Goal: Task Accomplishment & Management: Use online tool/utility

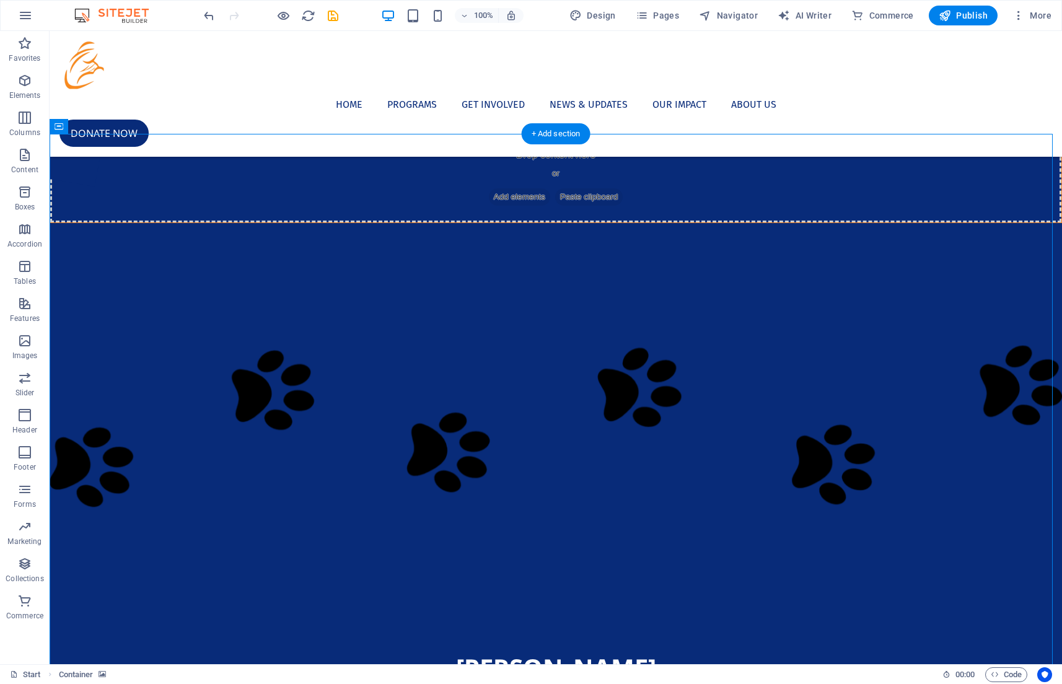
scroll to position [392, 0]
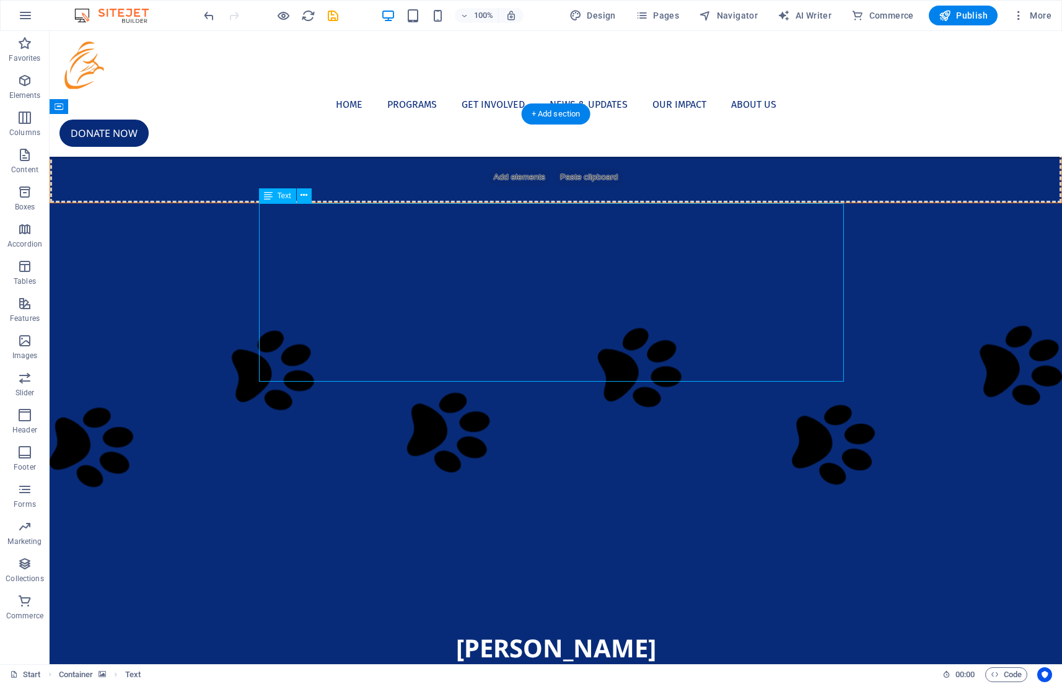
click at [304, 197] on icon at bounding box center [304, 195] width 7 height 13
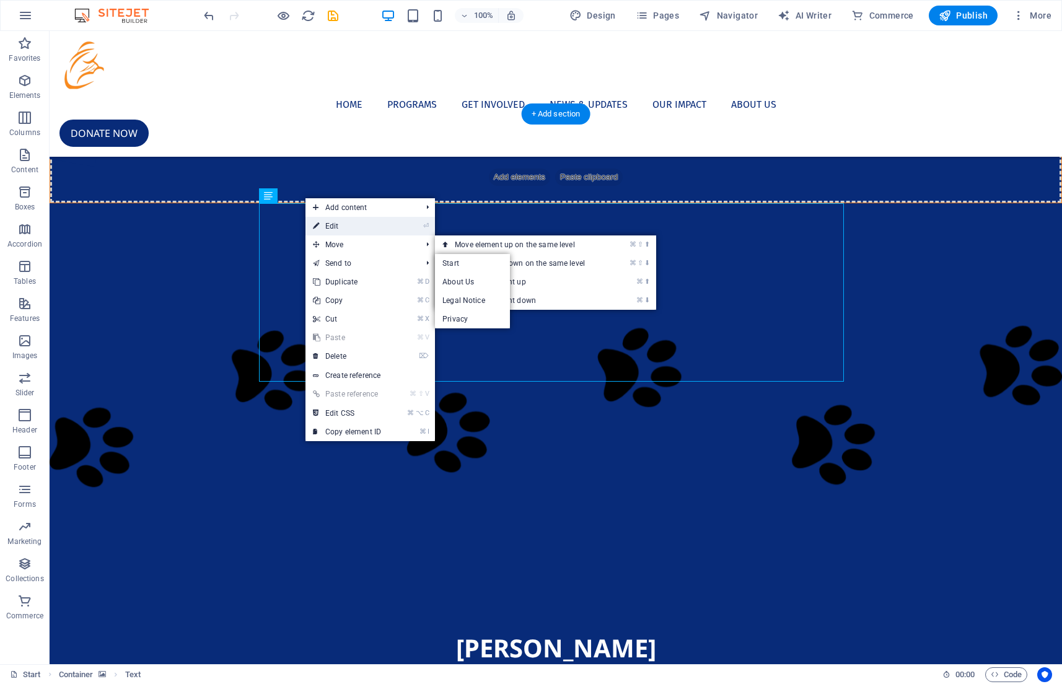
click at [388, 224] on link "⏎ Edit" at bounding box center [346, 226] width 83 height 19
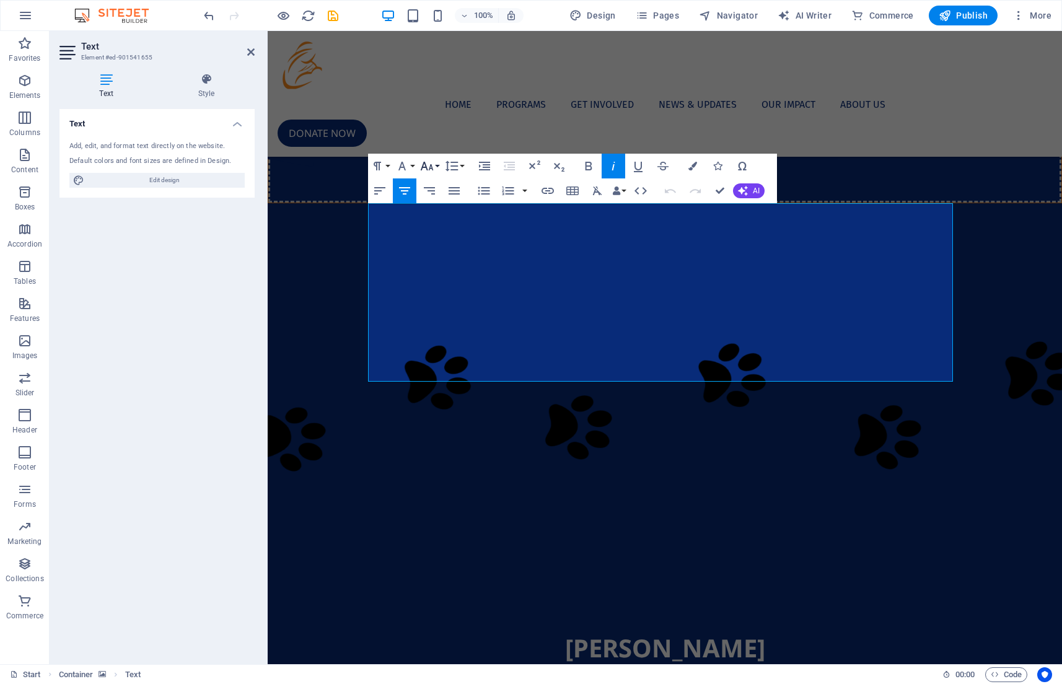
click at [432, 163] on icon "button" at bounding box center [426, 166] width 15 height 15
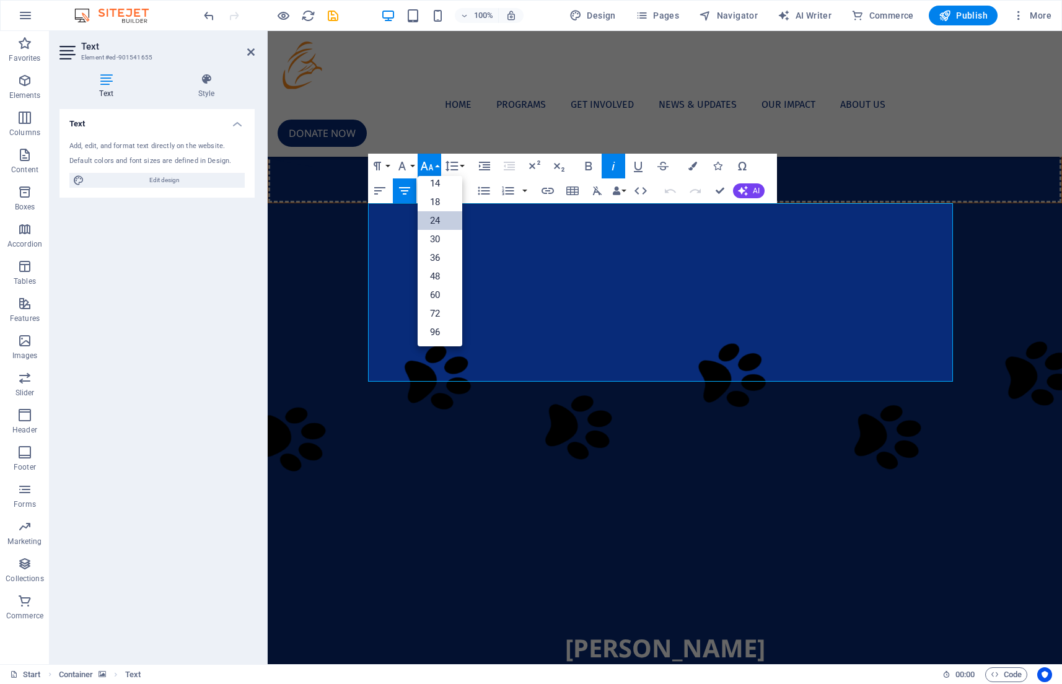
scroll to position [100, 0]
click at [439, 201] on link "18" at bounding box center [440, 202] width 45 height 19
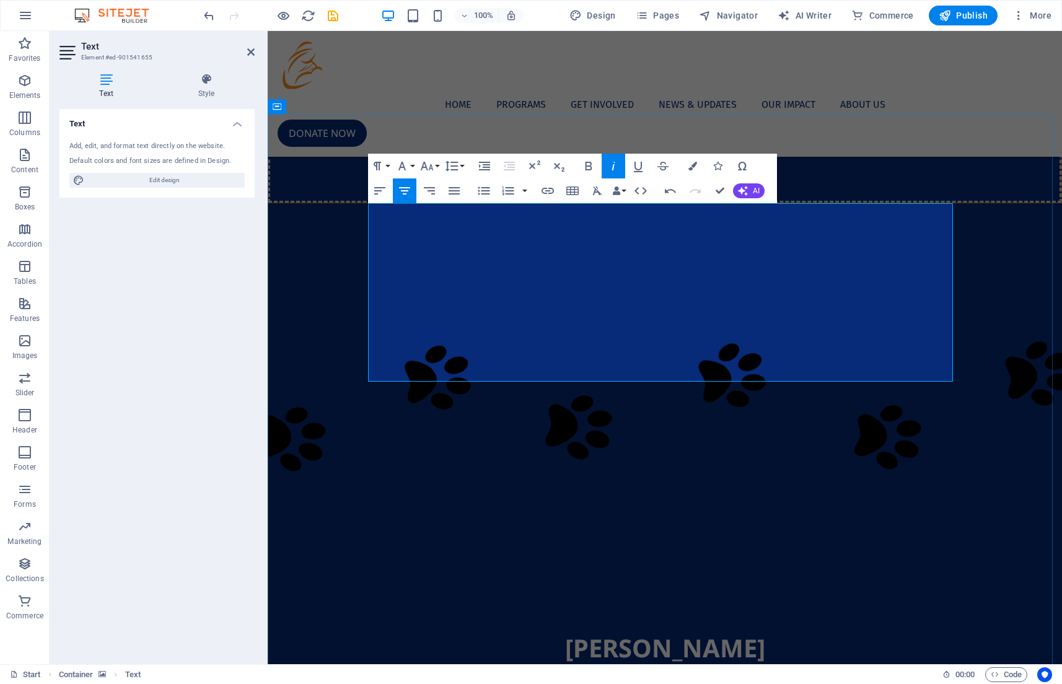
click at [434, 170] on button "Font Size" at bounding box center [430, 166] width 24 height 25
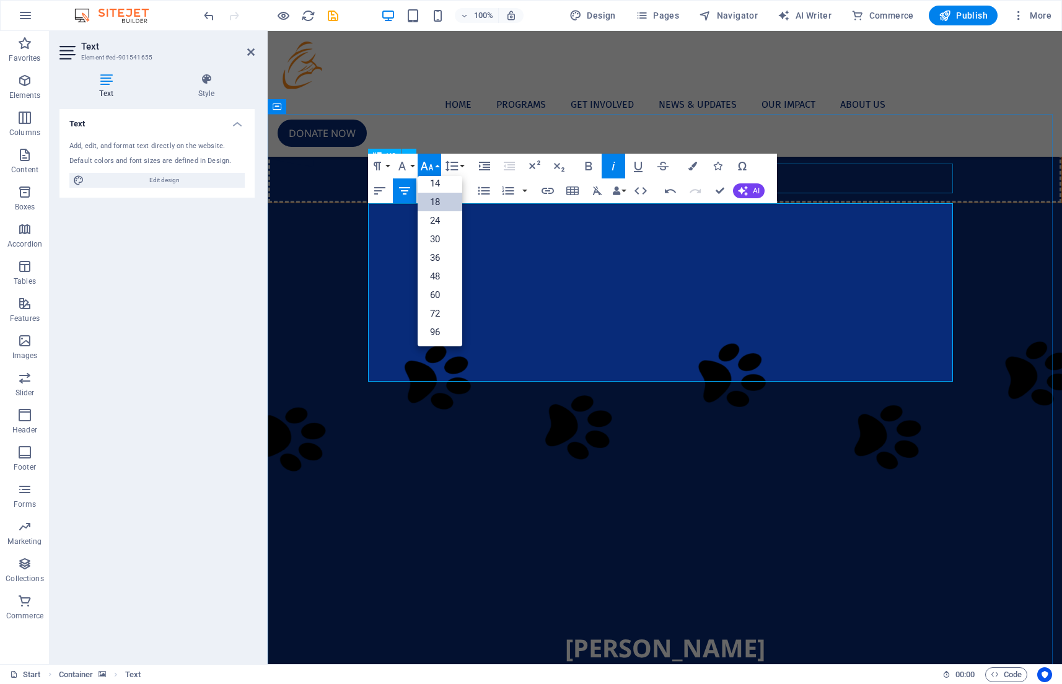
click at [455, 205] on link "18" at bounding box center [440, 202] width 45 height 19
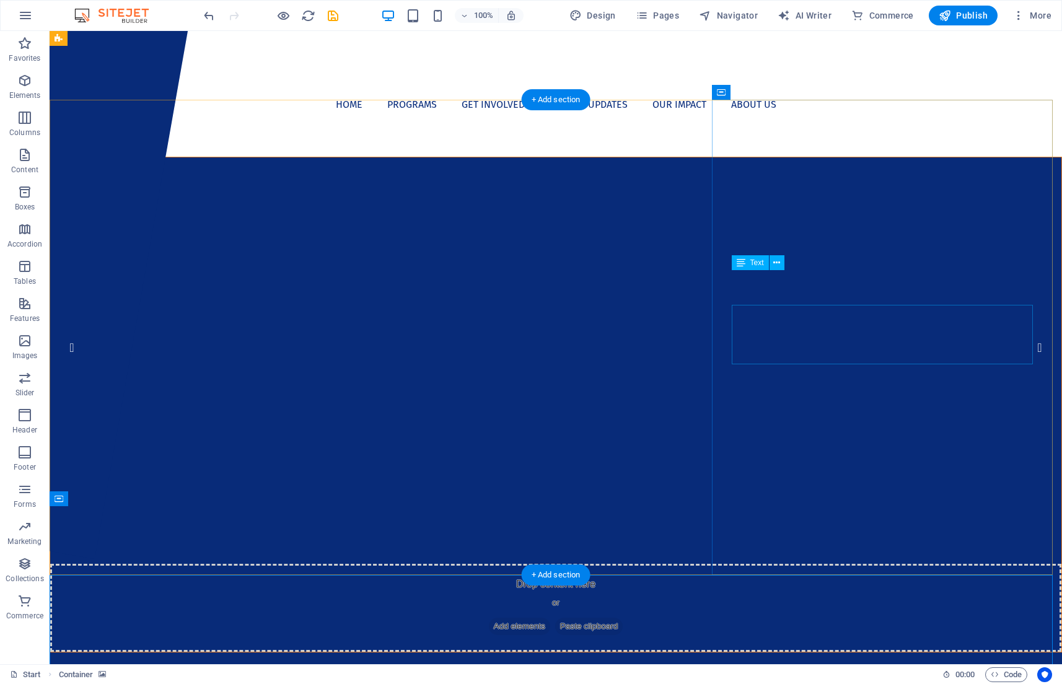
scroll to position [0, 0]
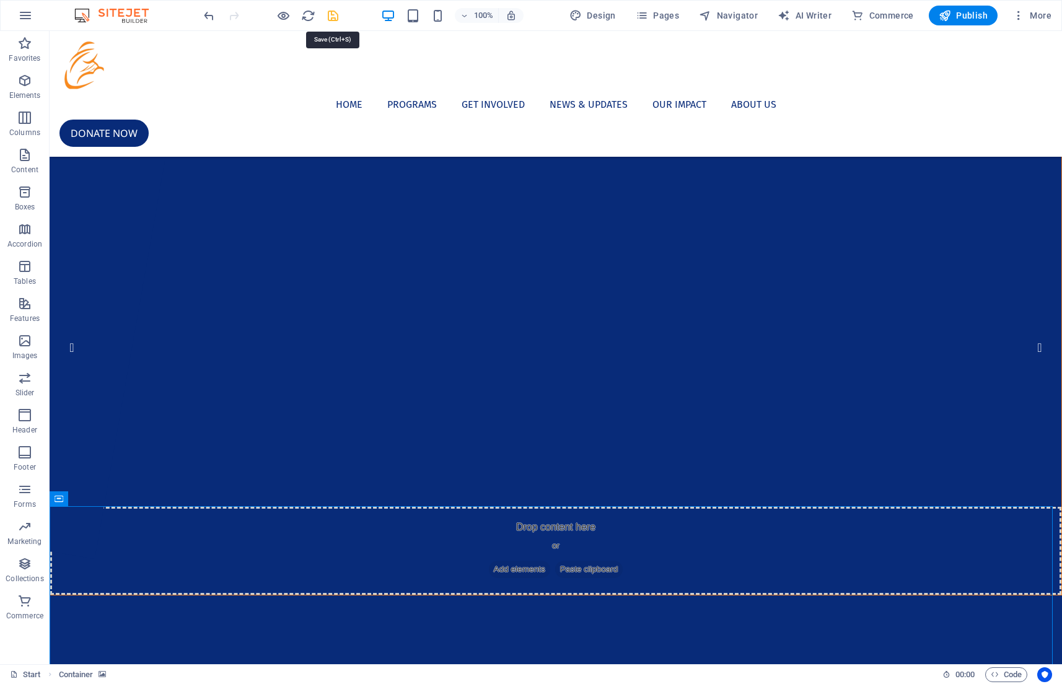
click at [335, 17] on icon "save" at bounding box center [333, 16] width 14 height 14
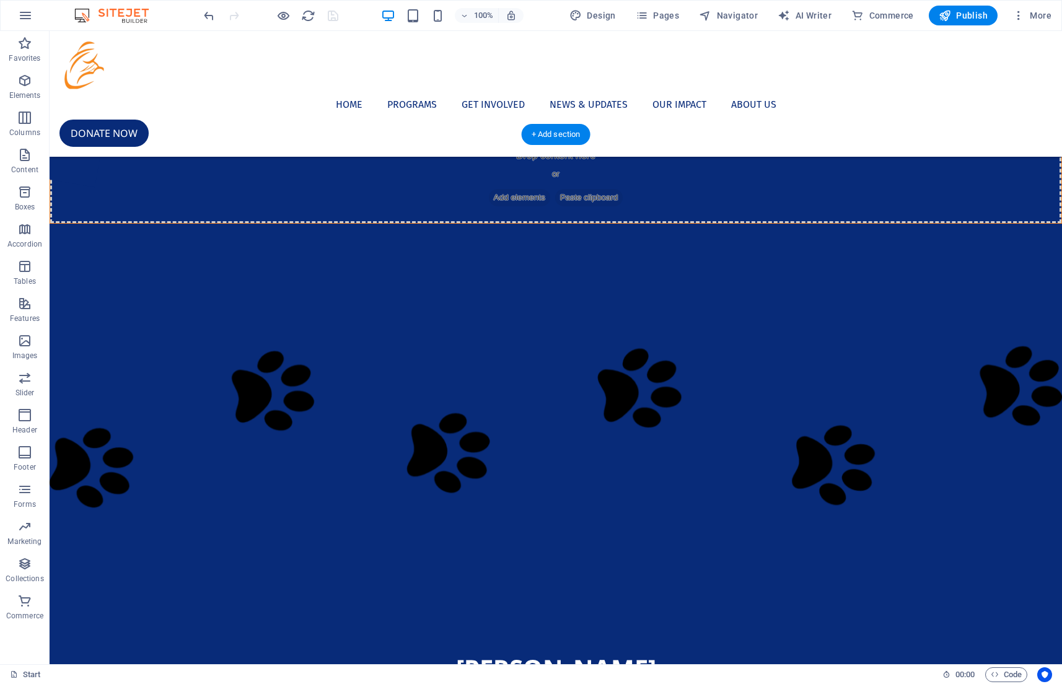
scroll to position [425, 0]
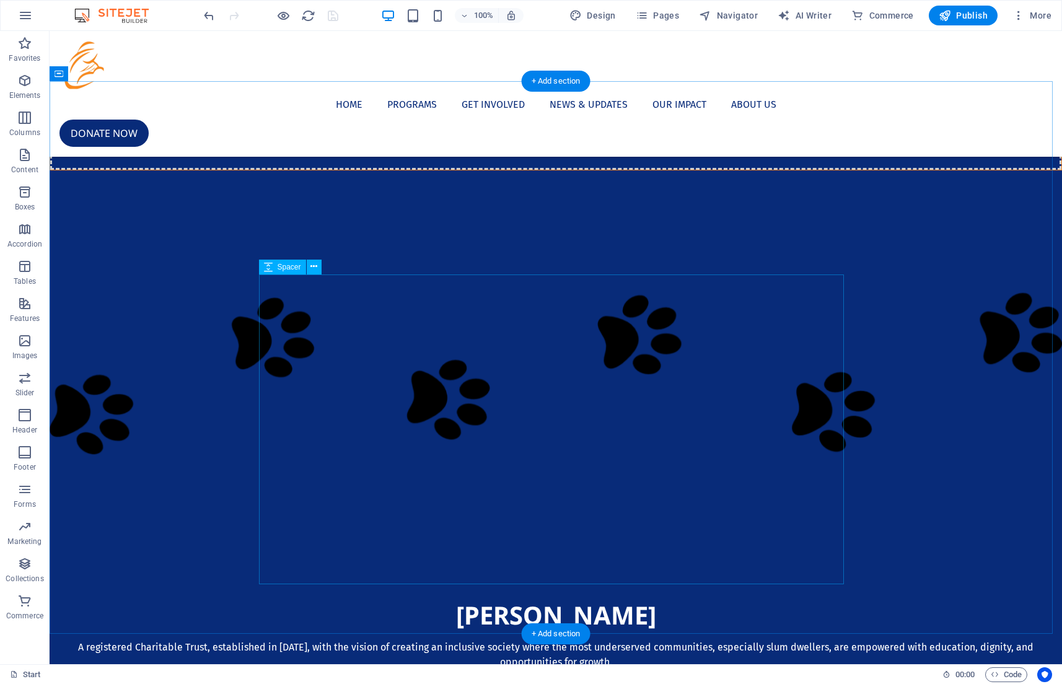
click at [312, 269] on icon at bounding box center [313, 266] width 7 height 13
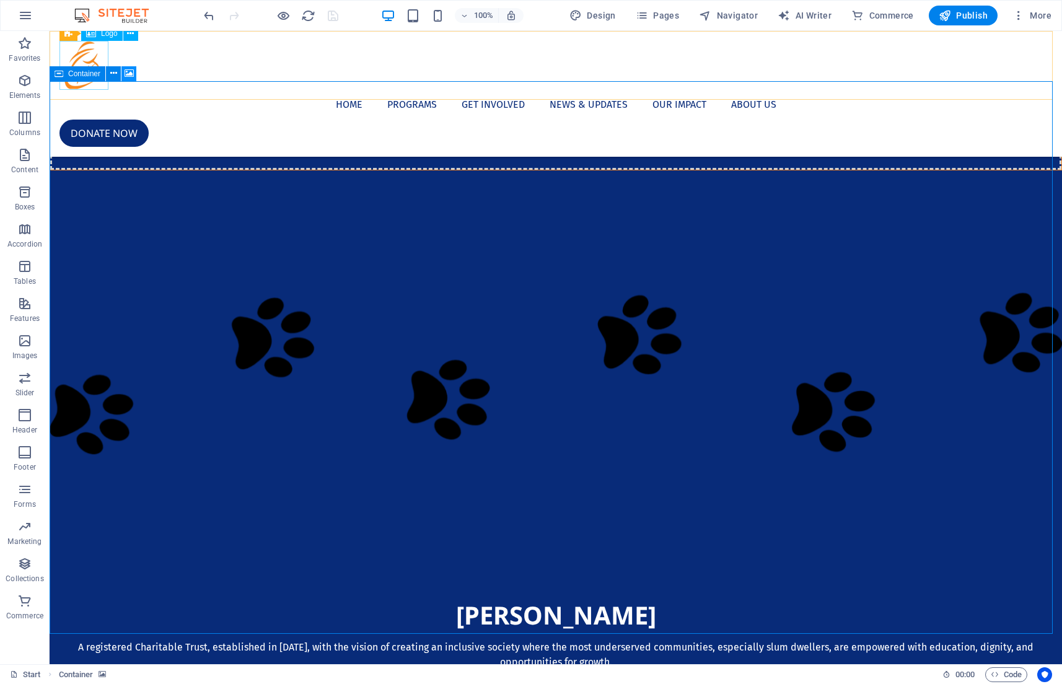
click at [128, 74] on icon at bounding box center [129, 73] width 9 height 13
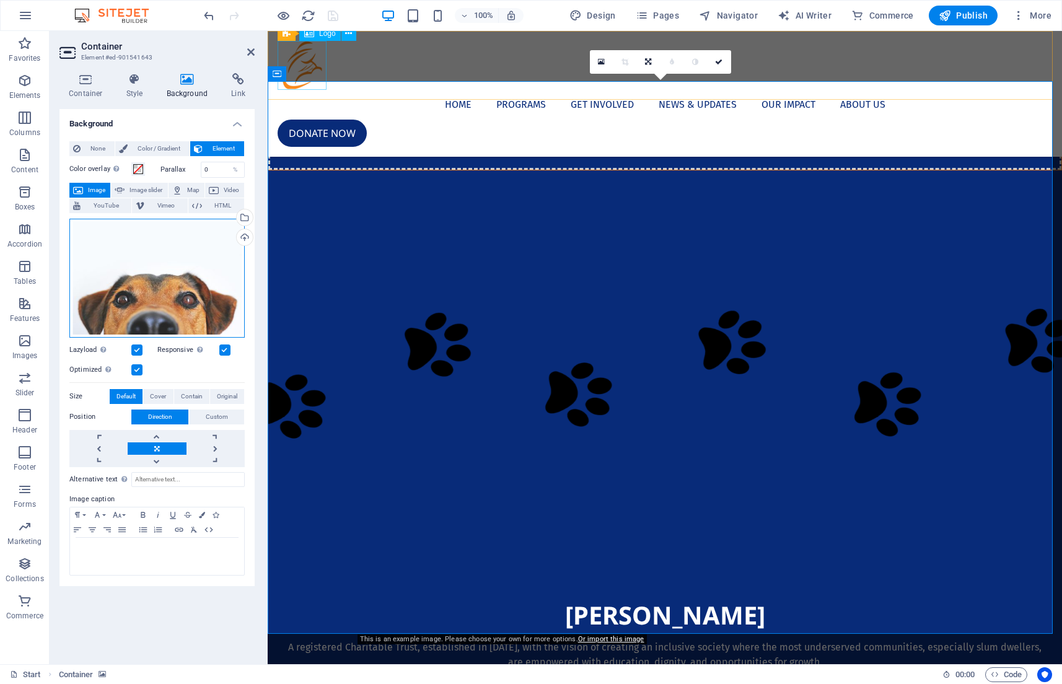
click at [185, 262] on div "Drag files here, click to choose files or select files from Files or our free s…" at bounding box center [156, 278] width 175 height 119
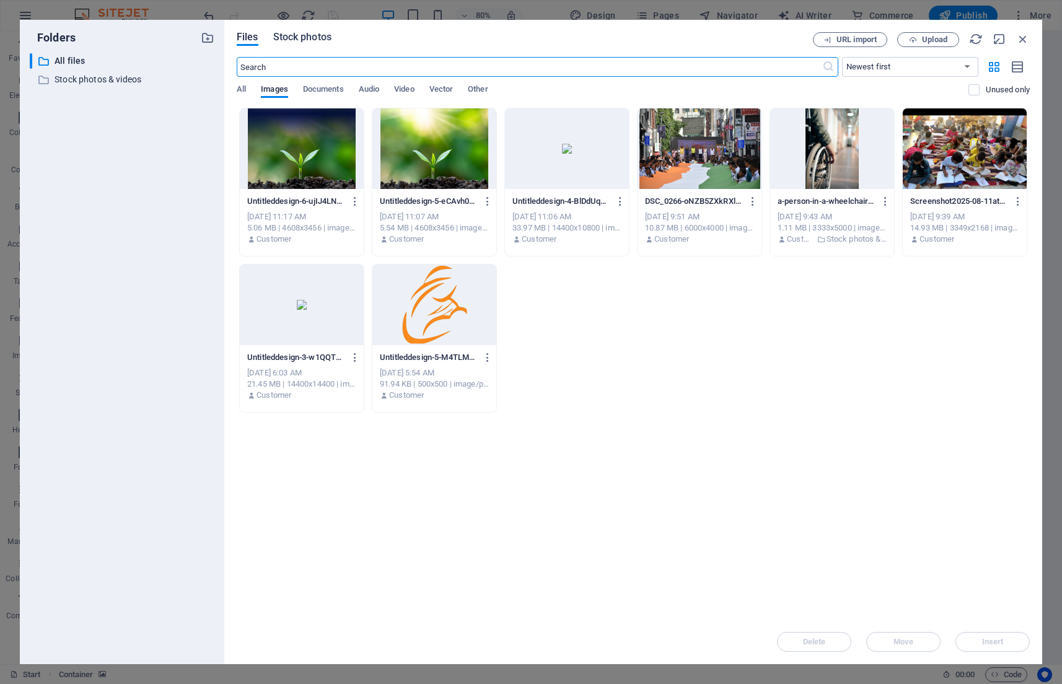
click at [309, 33] on span "Stock photos" at bounding box center [302, 37] width 58 height 15
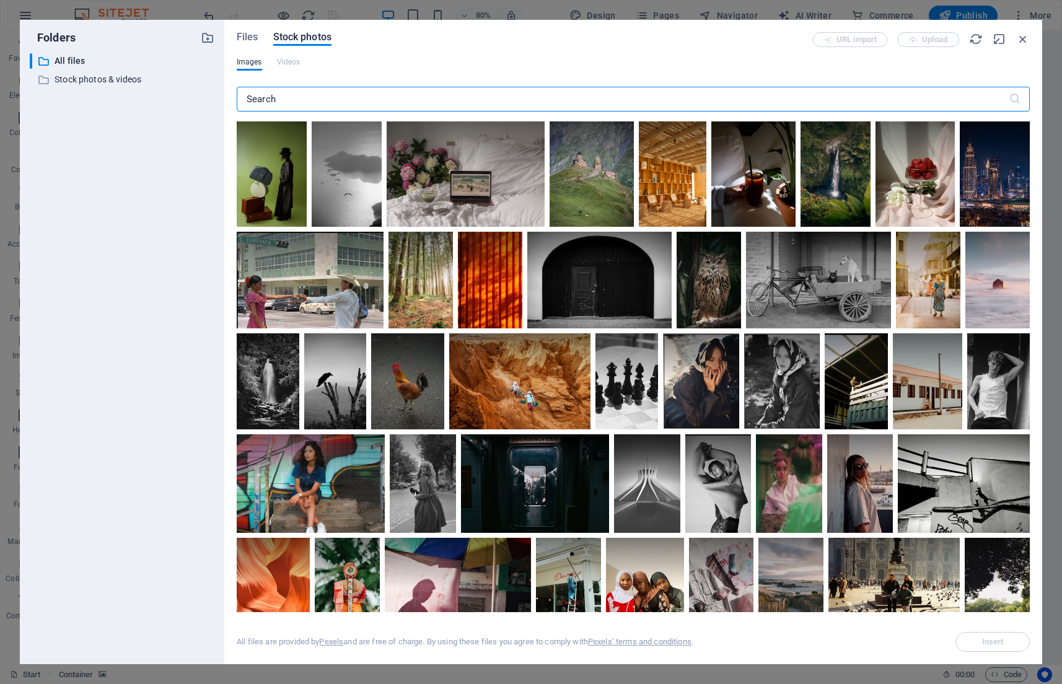
click at [310, 96] on input "text" at bounding box center [623, 99] width 772 height 25
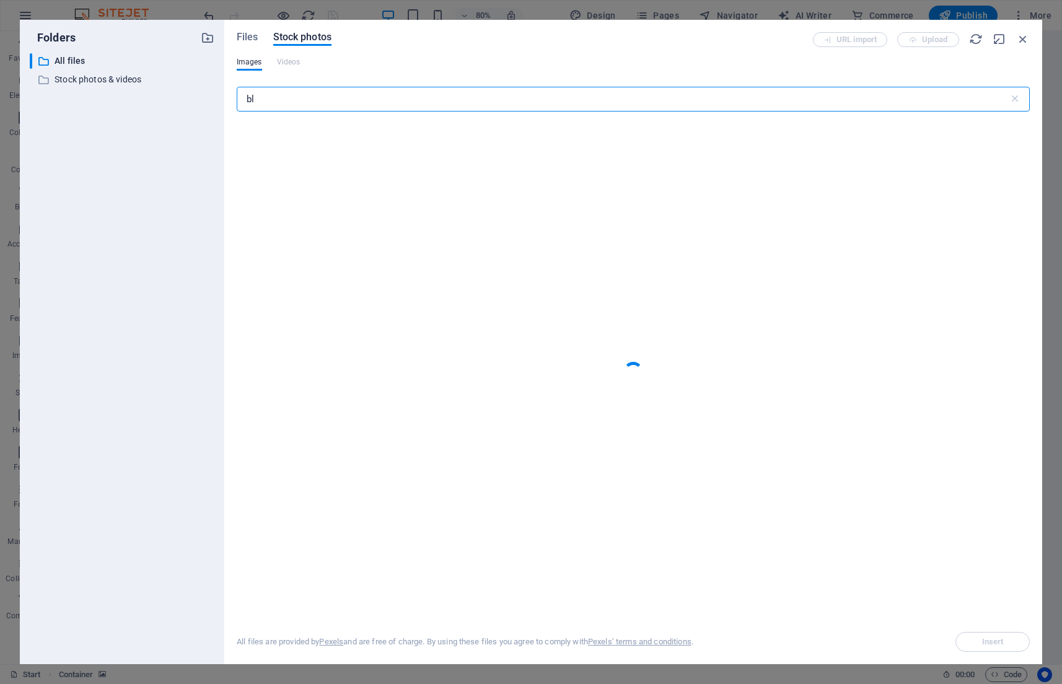
type input "b"
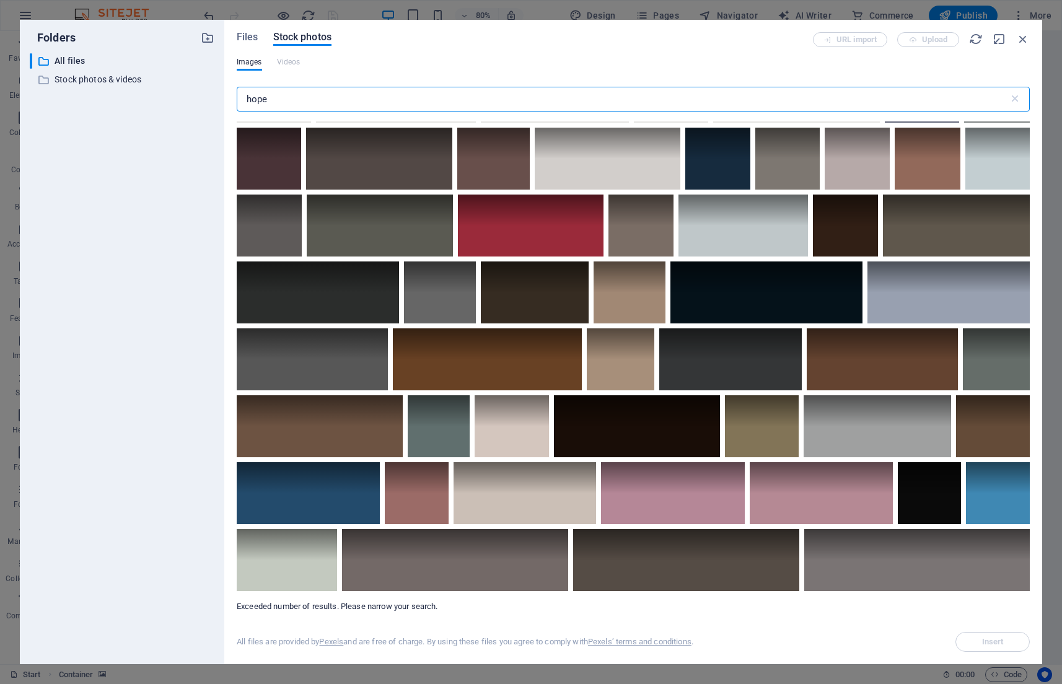
scroll to position [6356, 0]
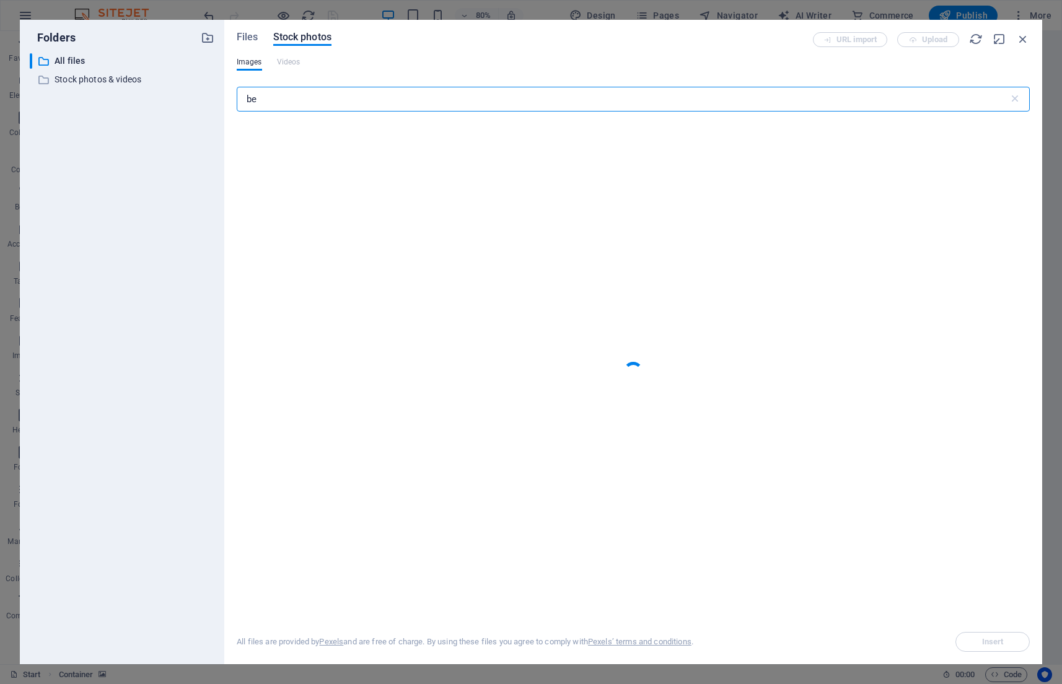
type input "b"
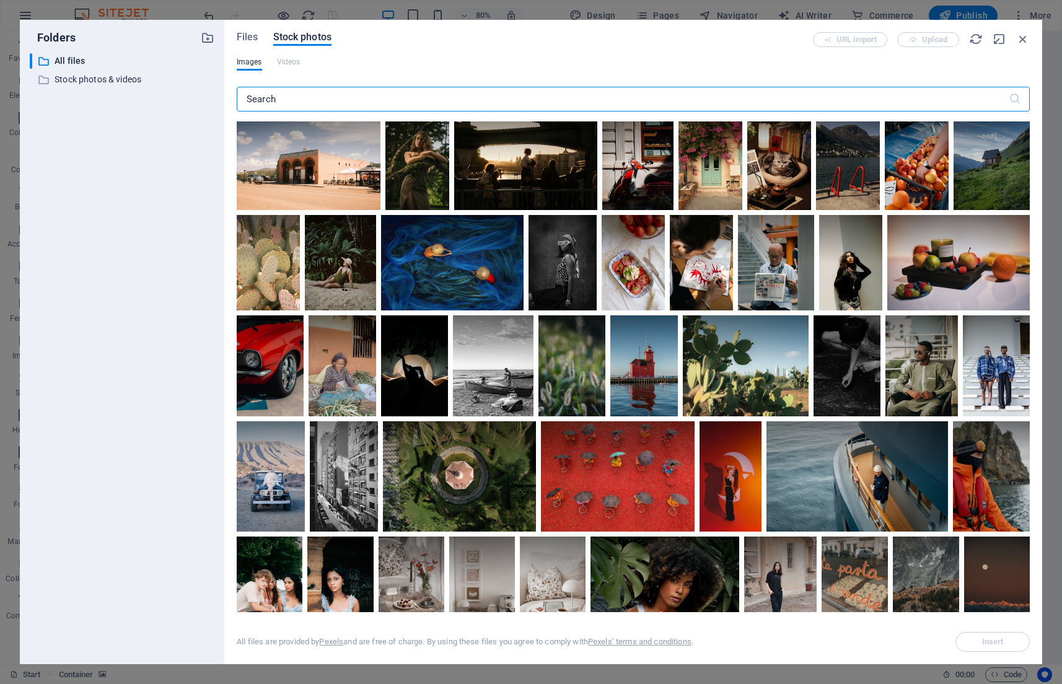
scroll to position [635, 0]
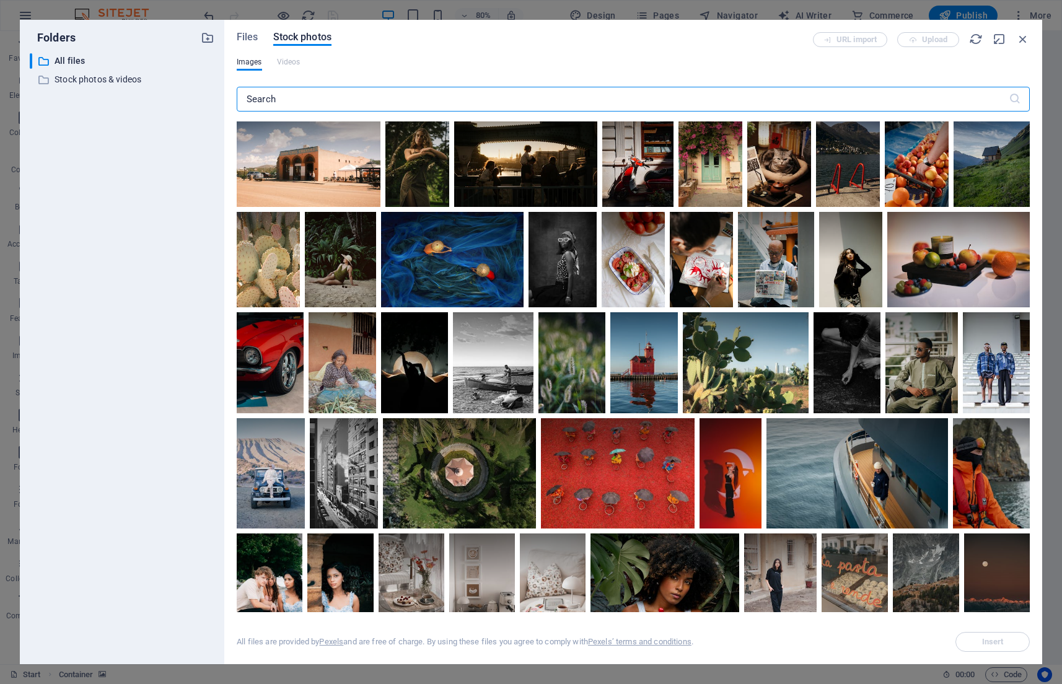
click at [329, 106] on input "text" at bounding box center [623, 99] width 772 height 25
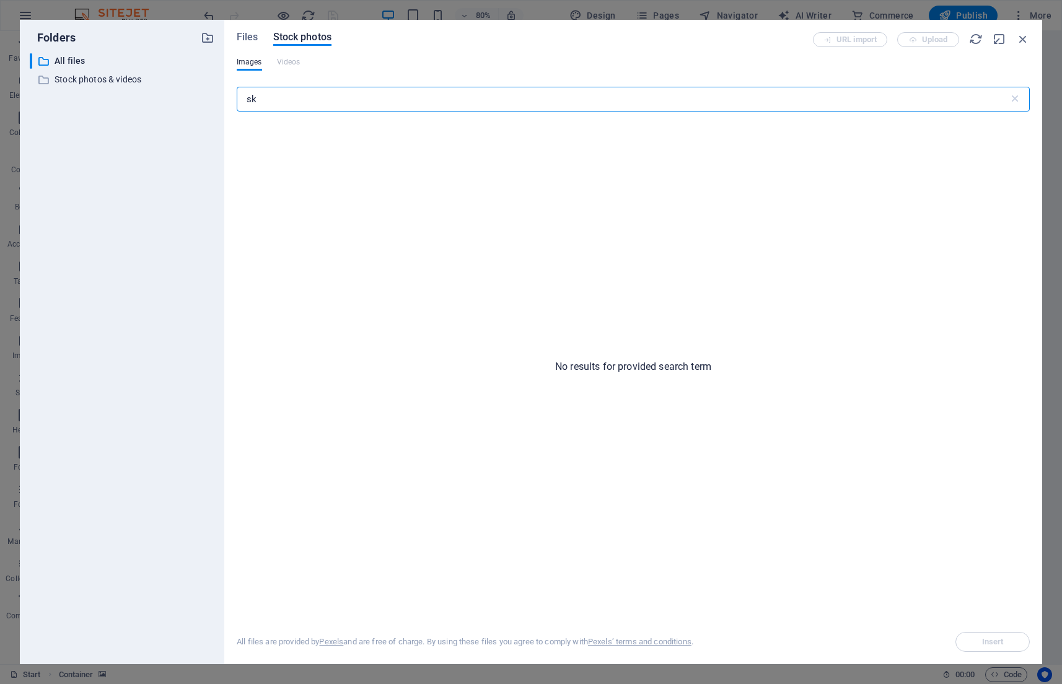
type input "s"
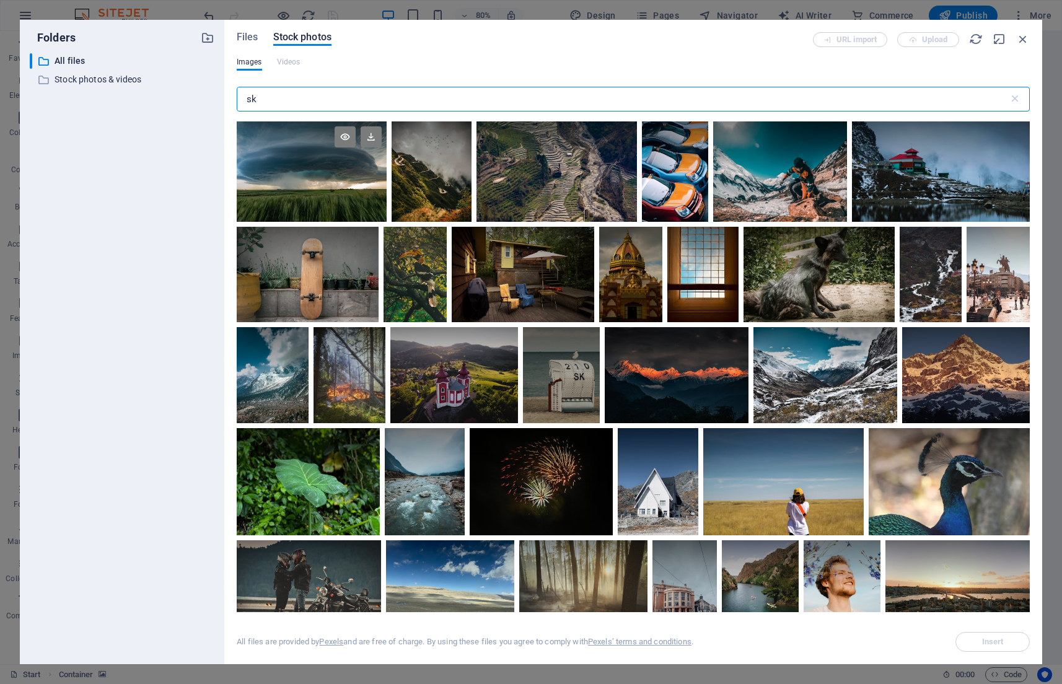
type input "s"
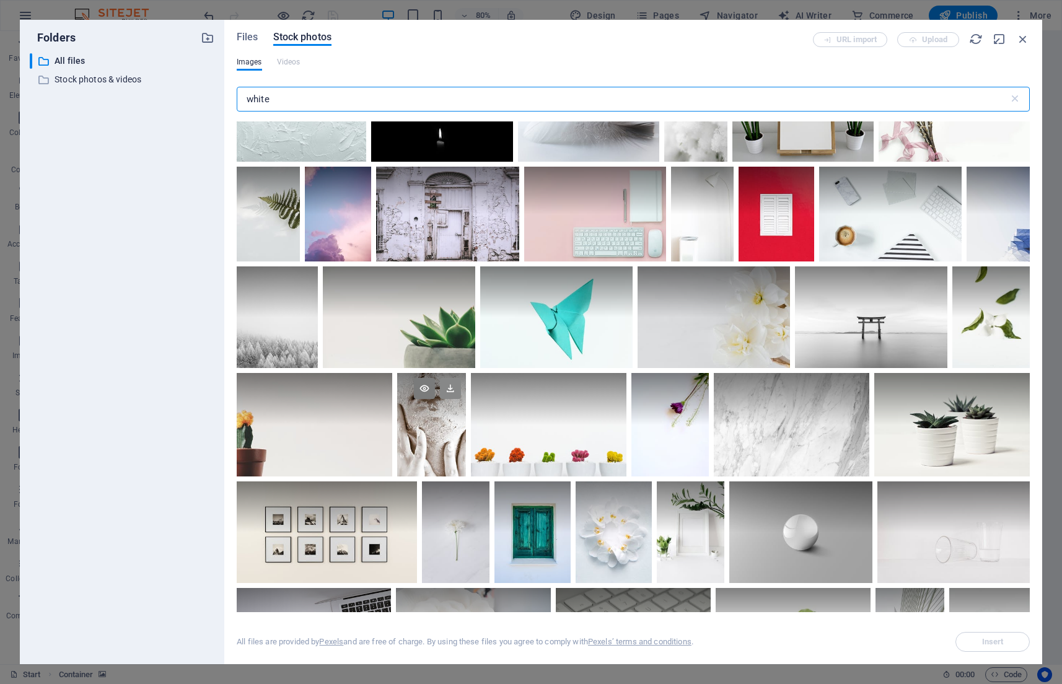
scroll to position [1105, 0]
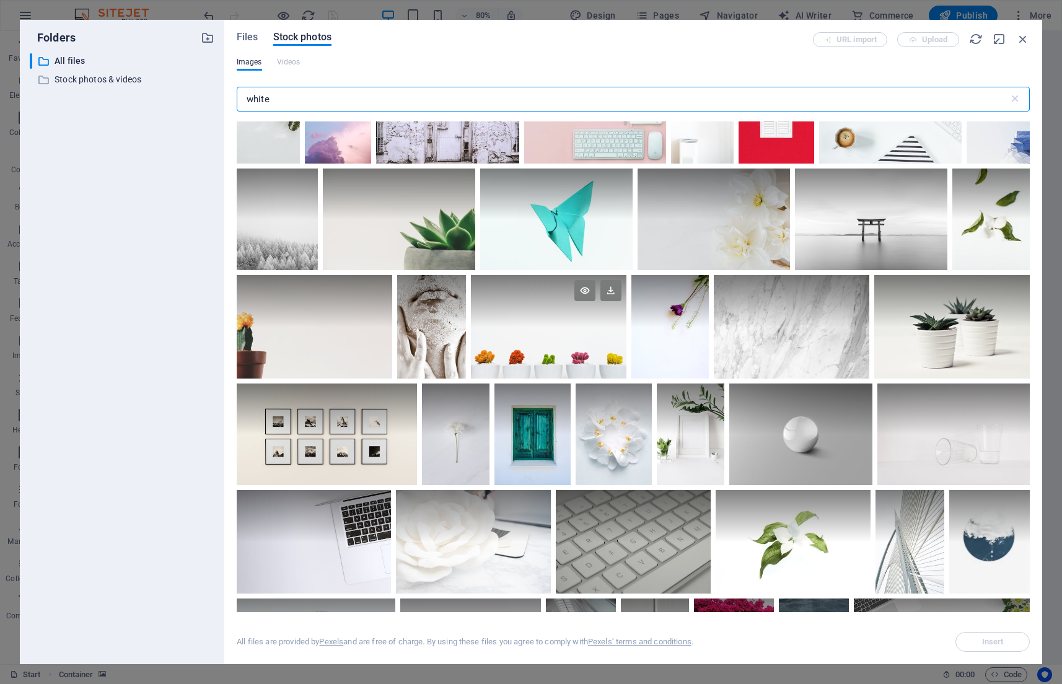
type input "white"
click at [548, 315] on div at bounding box center [549, 301] width 156 height 52
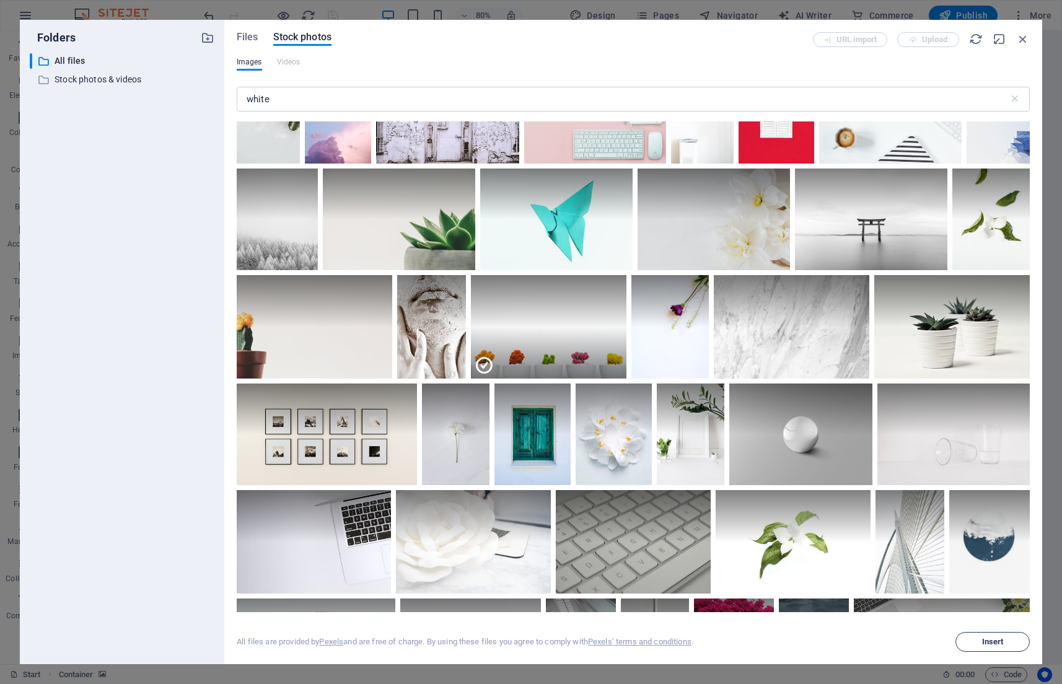
click at [972, 643] on span "Insert" at bounding box center [992, 641] width 63 height 7
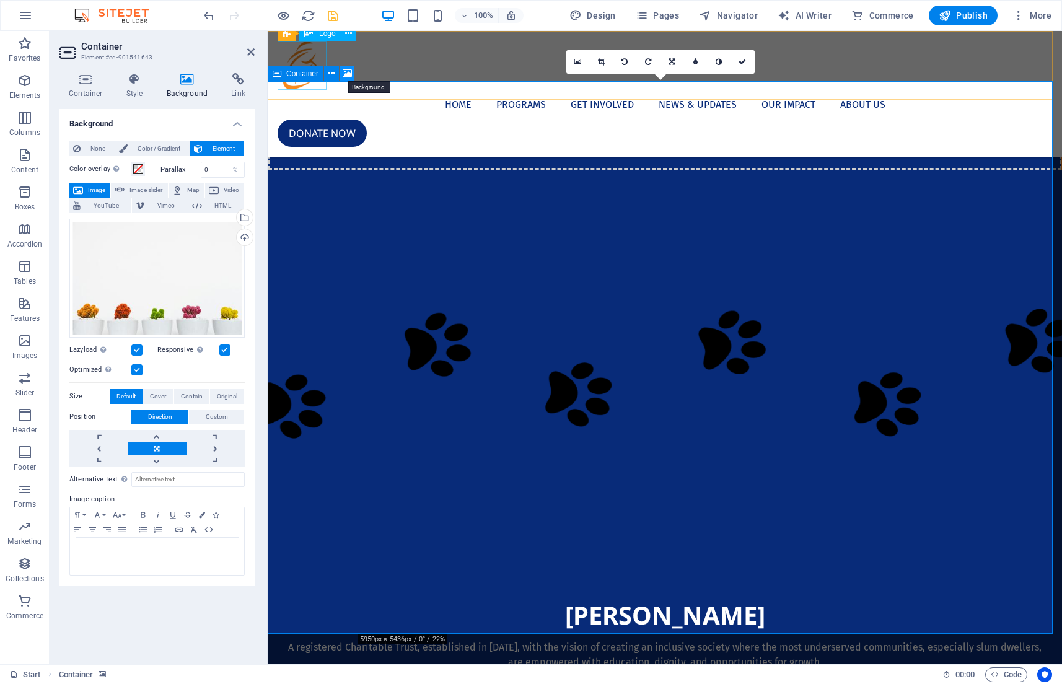
click at [346, 76] on icon at bounding box center [347, 73] width 9 height 13
click at [185, 246] on div "Drag files here, click to choose files or select files from Files or our free s…" at bounding box center [156, 278] width 175 height 119
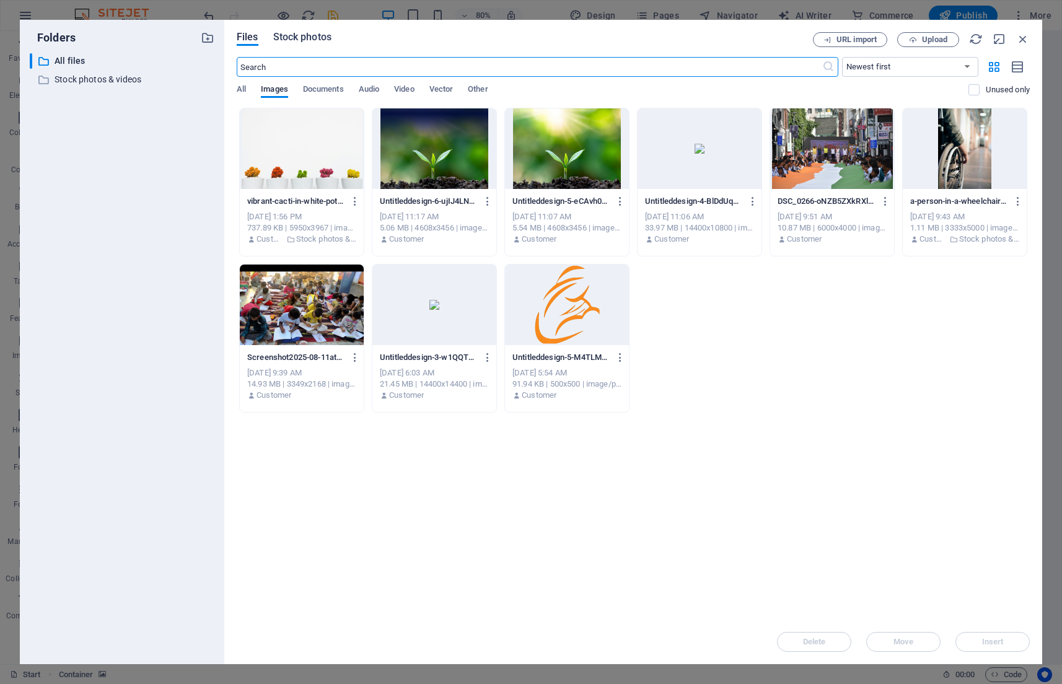
click at [323, 41] on span "Stock photos" at bounding box center [302, 37] width 58 height 15
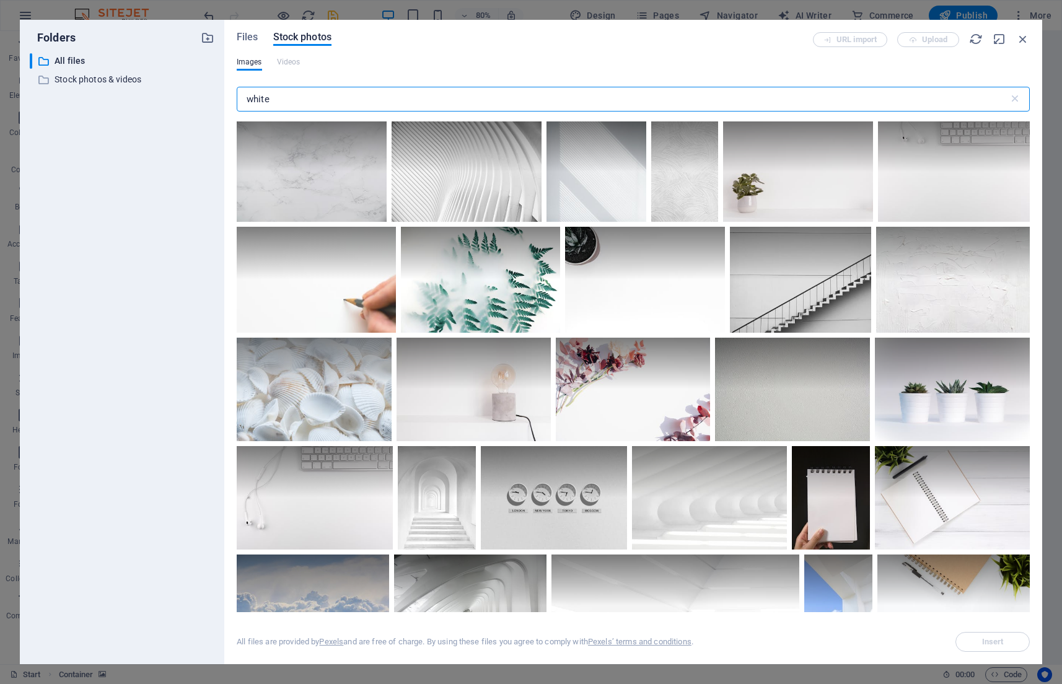
scroll to position [0, 0]
click at [823, 302] on div at bounding box center [801, 280] width 142 height 107
click at [981, 636] on button "Insert" at bounding box center [992, 642] width 74 height 20
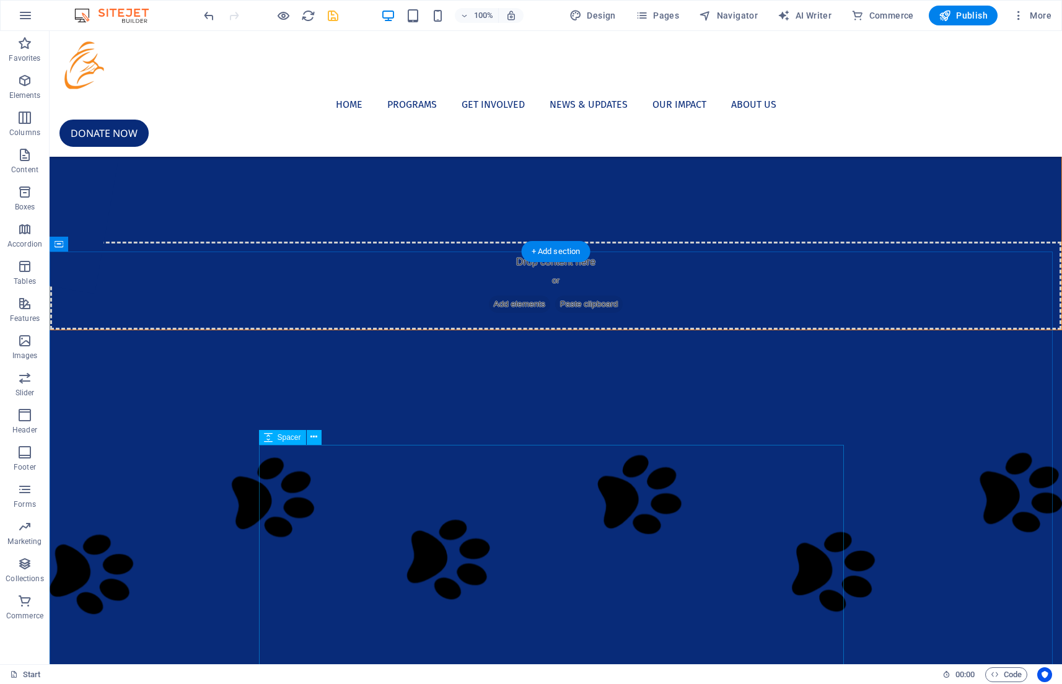
scroll to position [250, 0]
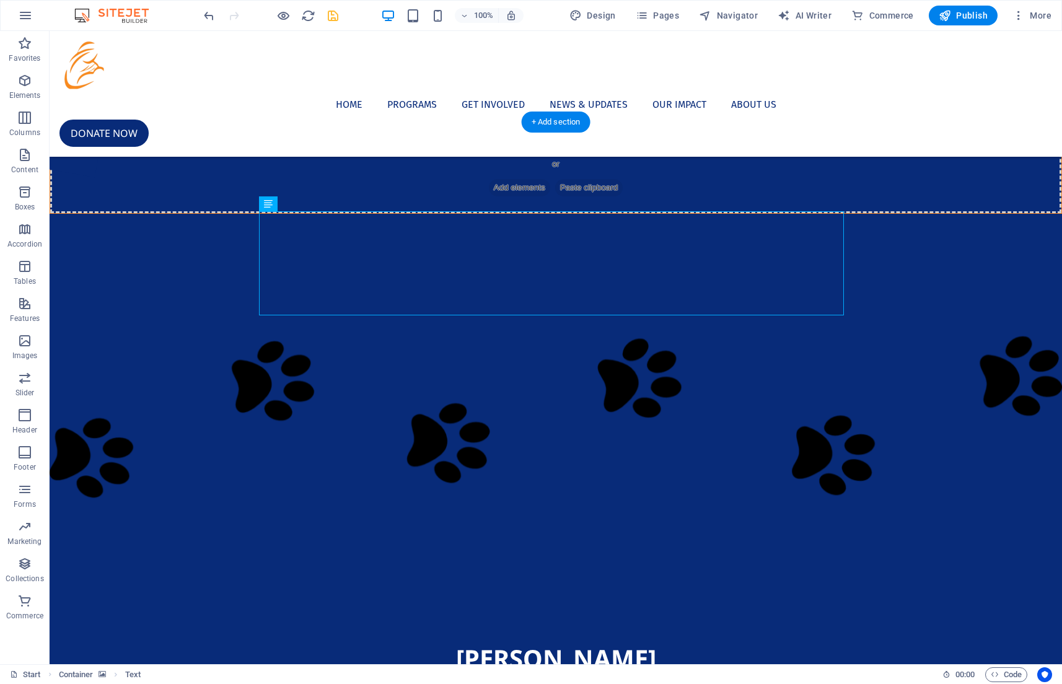
scroll to position [385, 0]
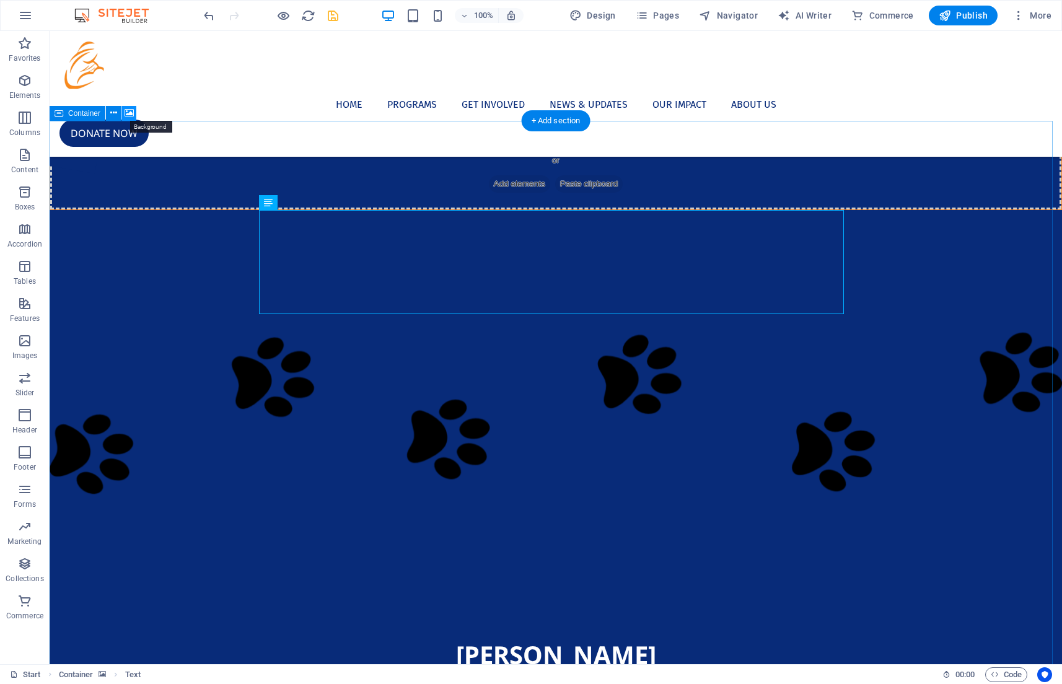
click at [133, 115] on icon at bounding box center [129, 113] width 9 height 13
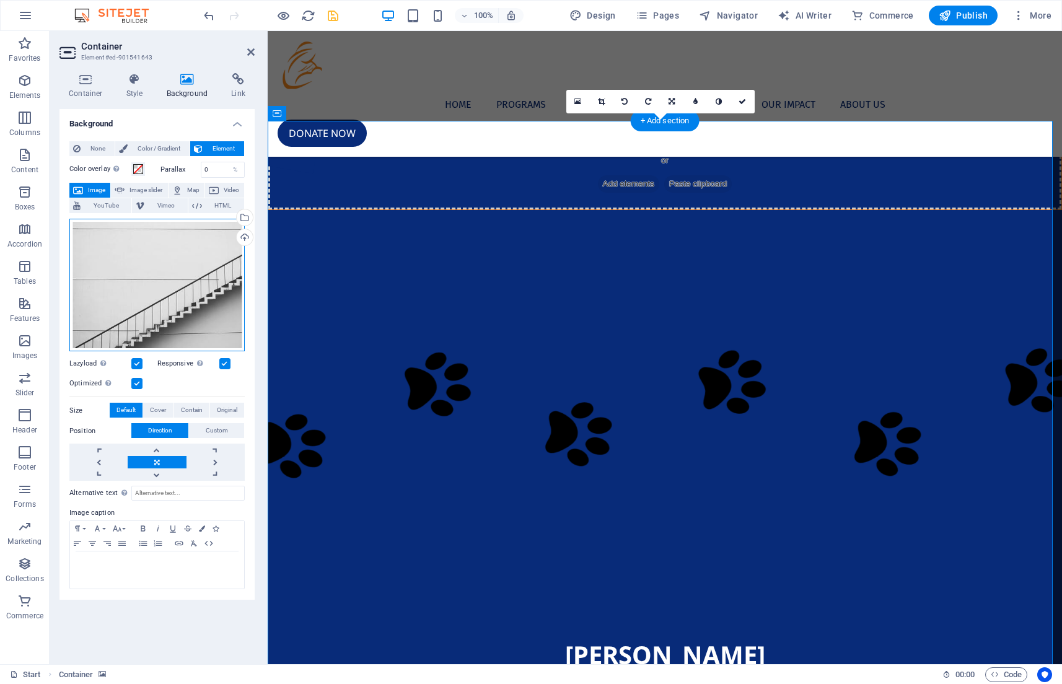
click at [212, 245] on div "Drag files here, click to choose files or select files from Files or our free s…" at bounding box center [156, 285] width 175 height 133
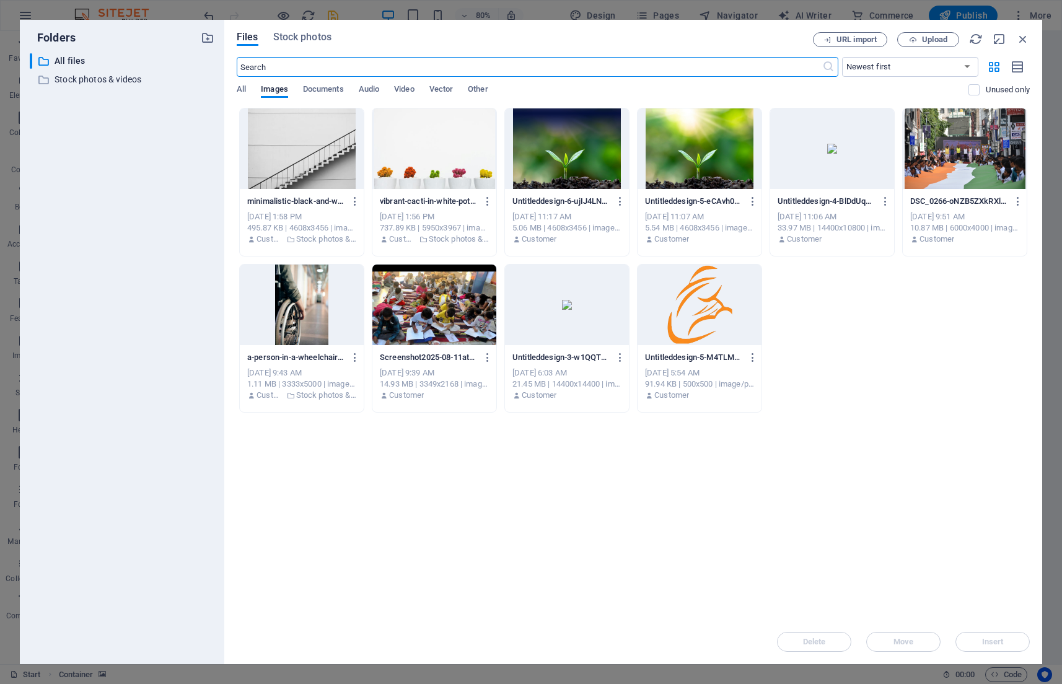
click at [301, 47] on div "Files Stock photos URL import Upload ​ Newest first Oldest first Name (A-Z) Nam…" at bounding box center [633, 342] width 793 height 620
click at [296, 29] on div "Files Stock photos URL import Upload ​ Newest first Oldest first Name (A-Z) Nam…" at bounding box center [633, 342] width 818 height 644
click at [298, 35] on span "Stock photos" at bounding box center [302, 37] width 58 height 15
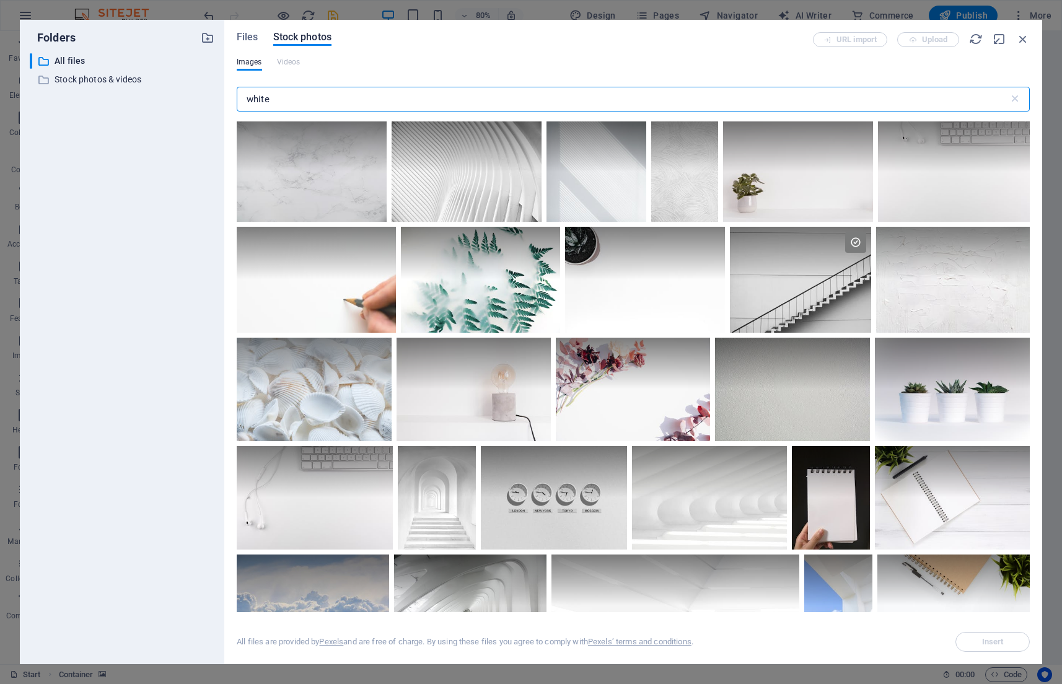
drag, startPoint x: 278, startPoint y: 97, endPoint x: 173, endPoint y: 111, distance: 105.7
click at [173, 111] on div "Folders ​ All files All files ​ Stock photos & videos Stock photos & videos Fil…" at bounding box center [531, 342] width 1022 height 644
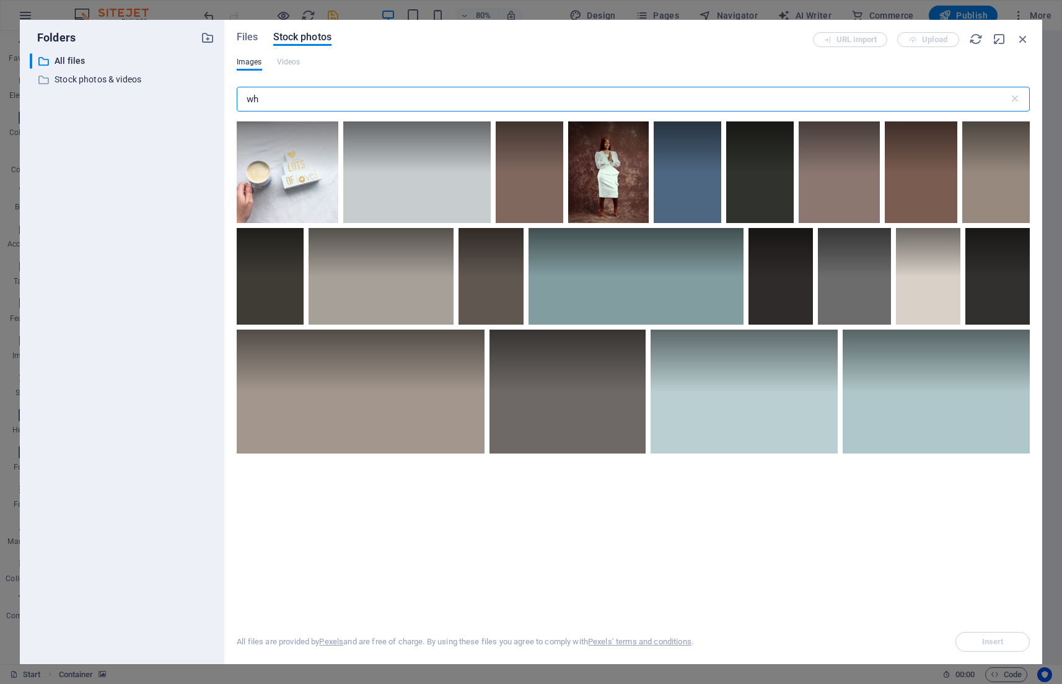
type input "w"
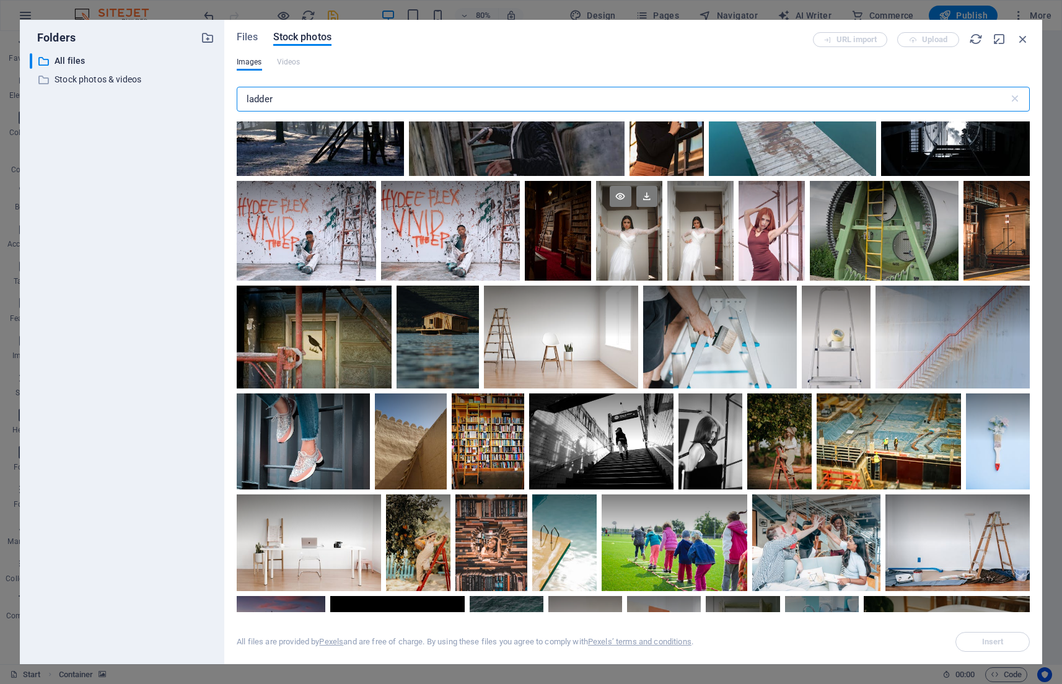
scroll to position [620, 0]
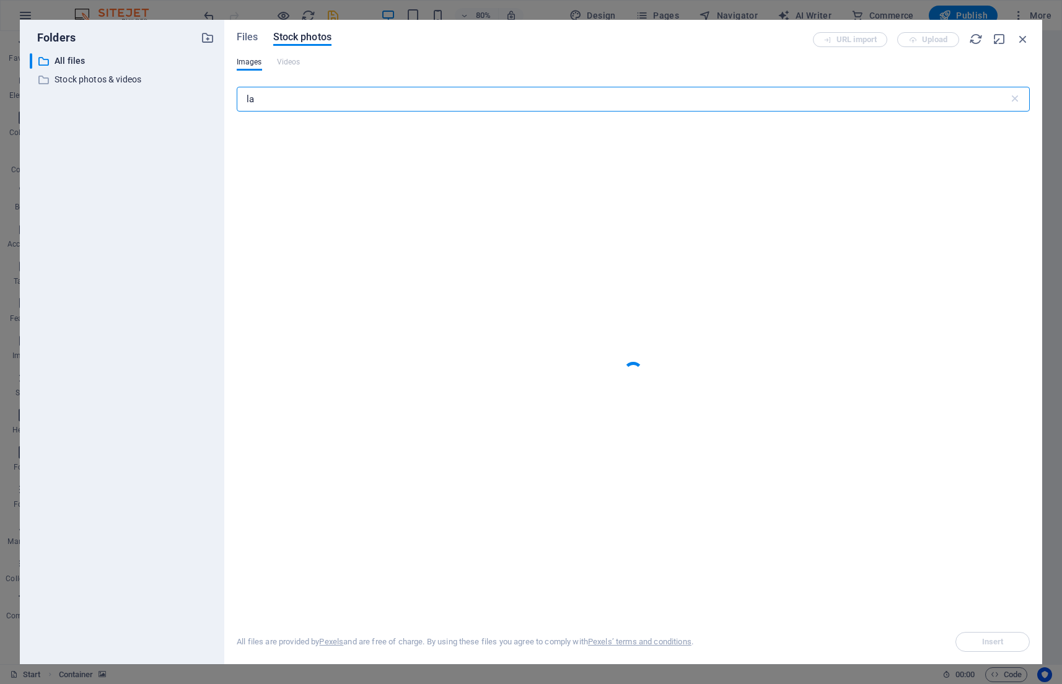
type input "l"
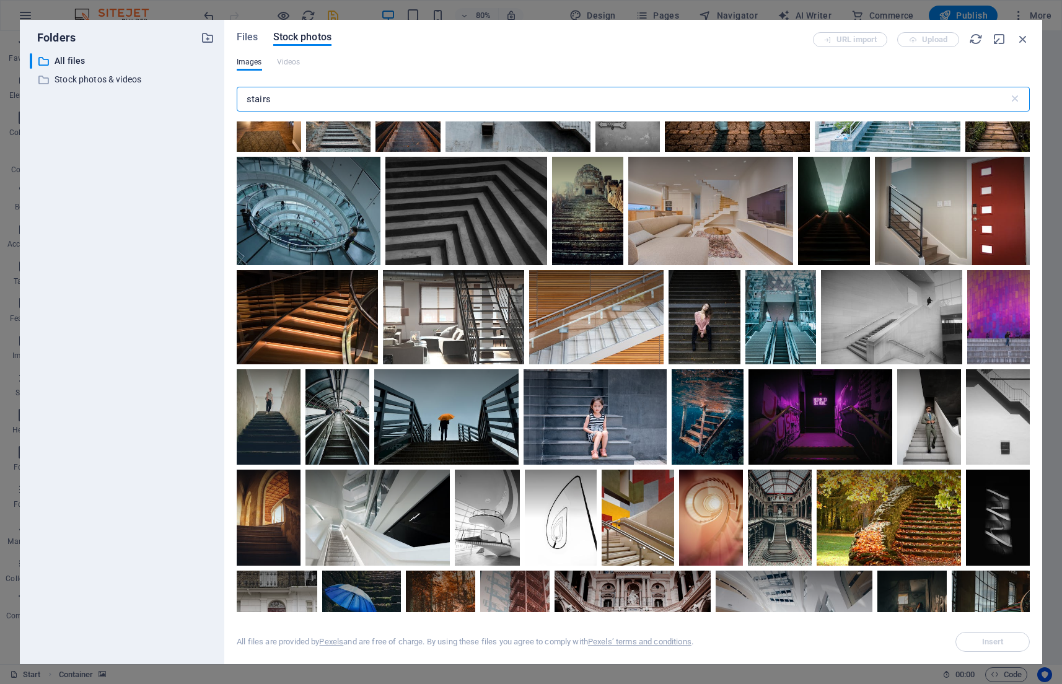
scroll to position [543, 0]
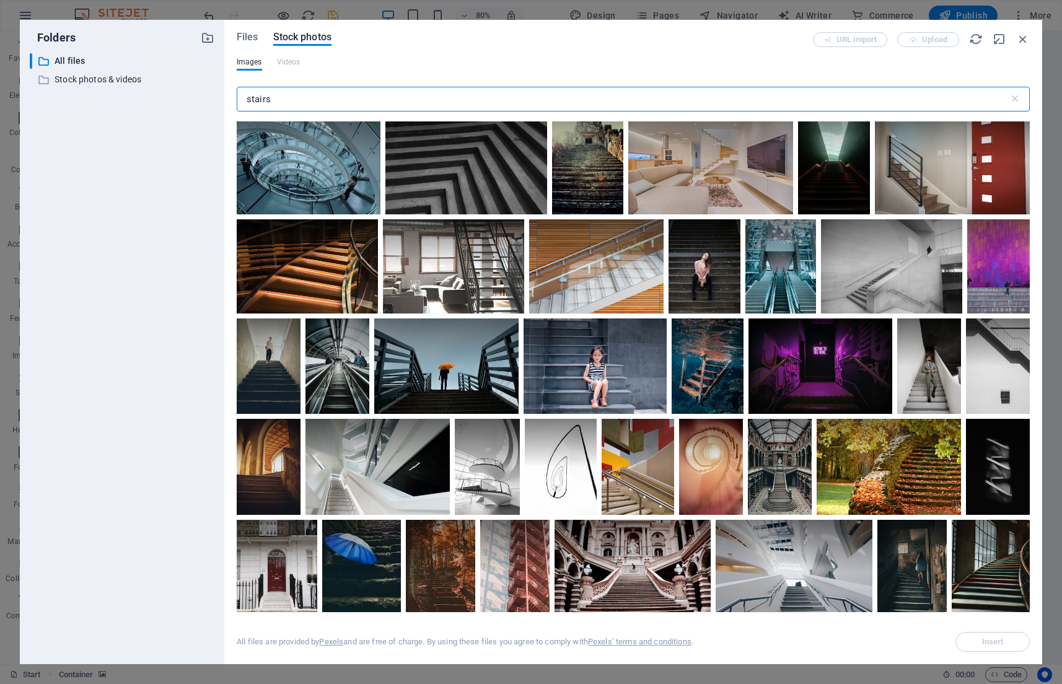
type input "stairs"
click at [1020, 46] on div "URL import Upload" at bounding box center [921, 39] width 217 height 15
click at [1021, 42] on icon "button" at bounding box center [1023, 39] width 14 height 14
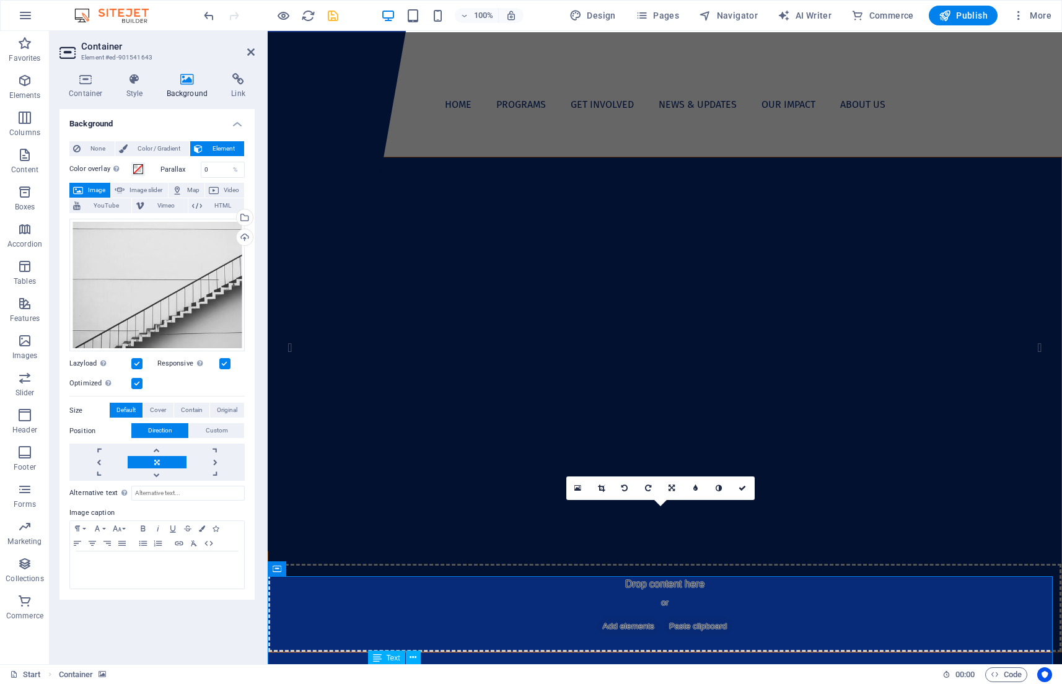
scroll to position [0, 0]
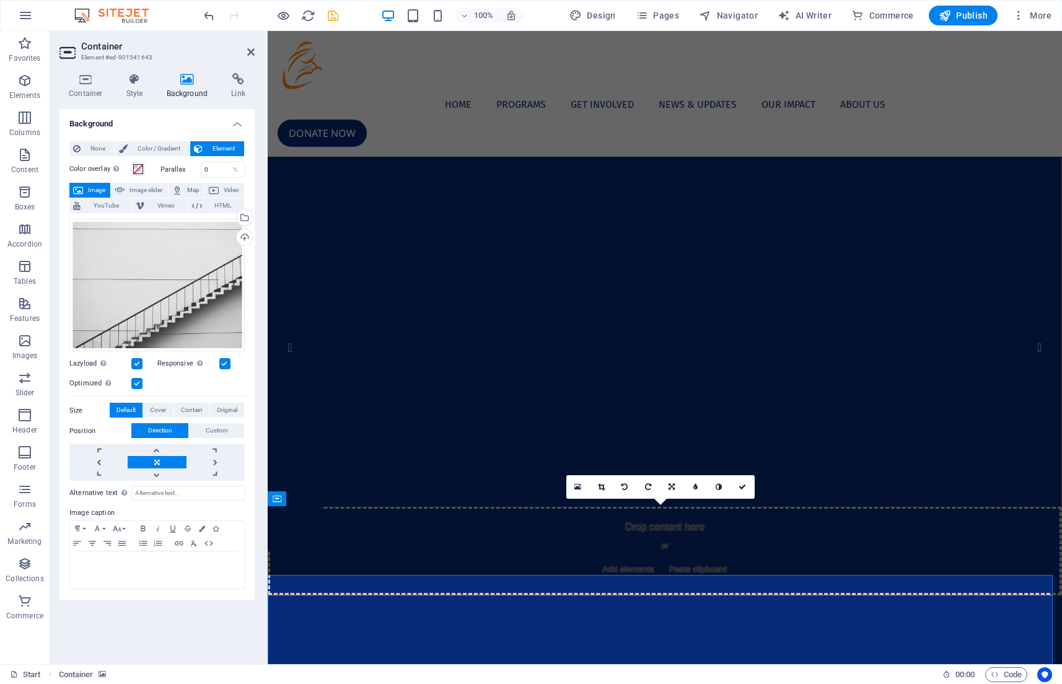
click at [692, 100] on img "1/1" at bounding box center [526, 100] width 517 height 0
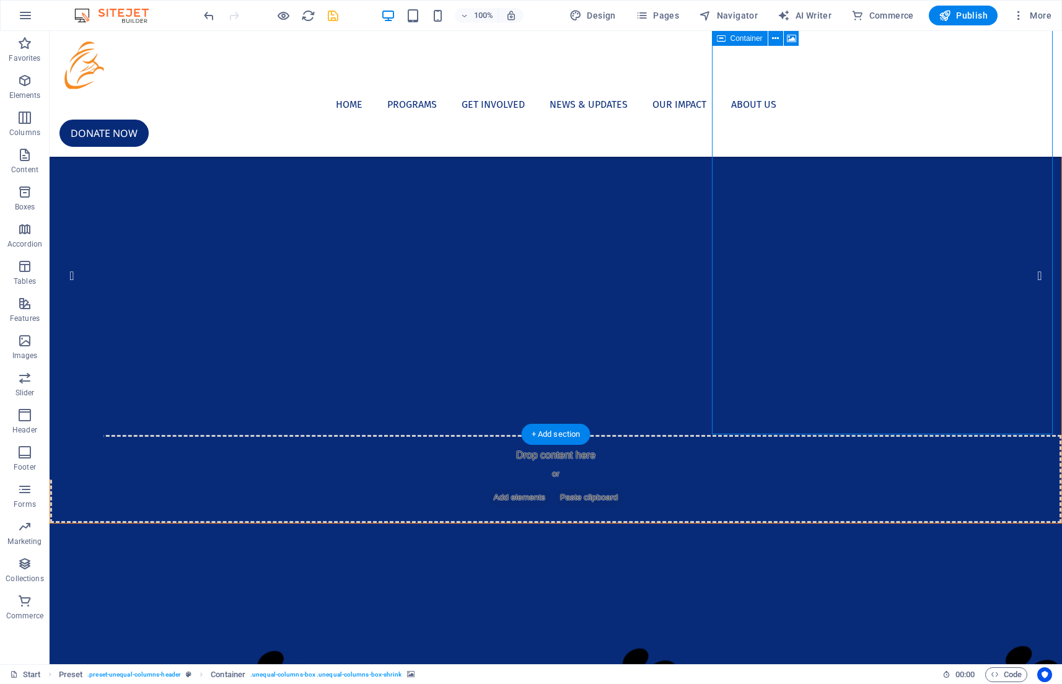
scroll to position [71, 0]
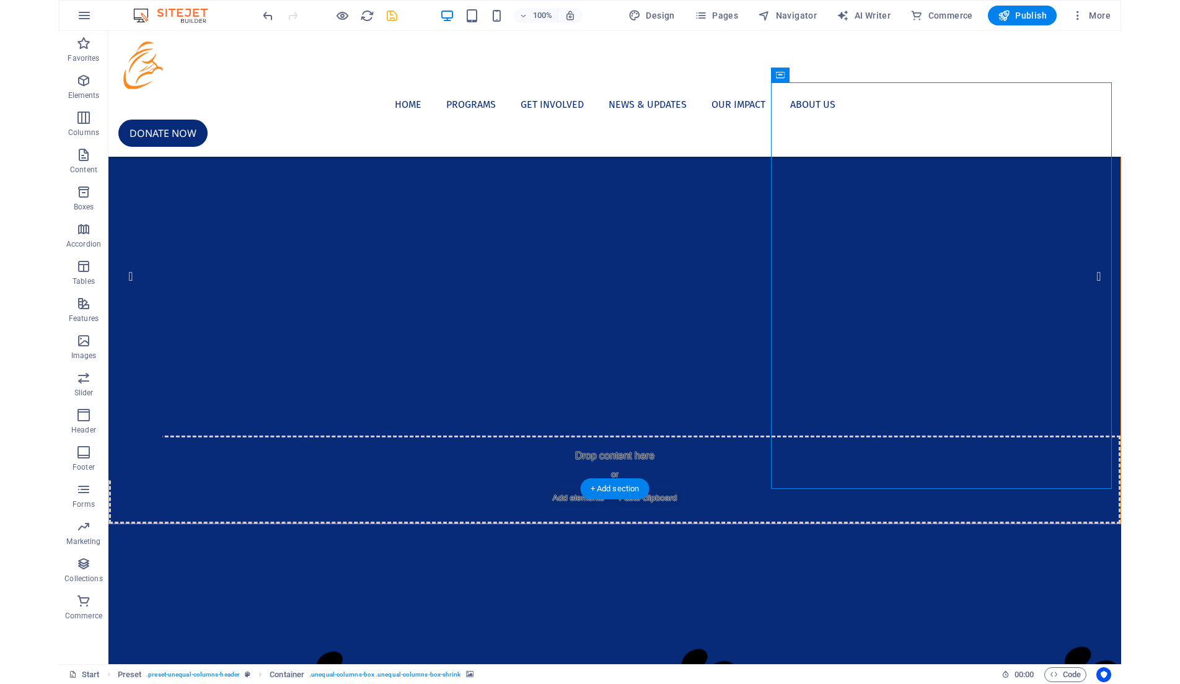
scroll to position [0, 0]
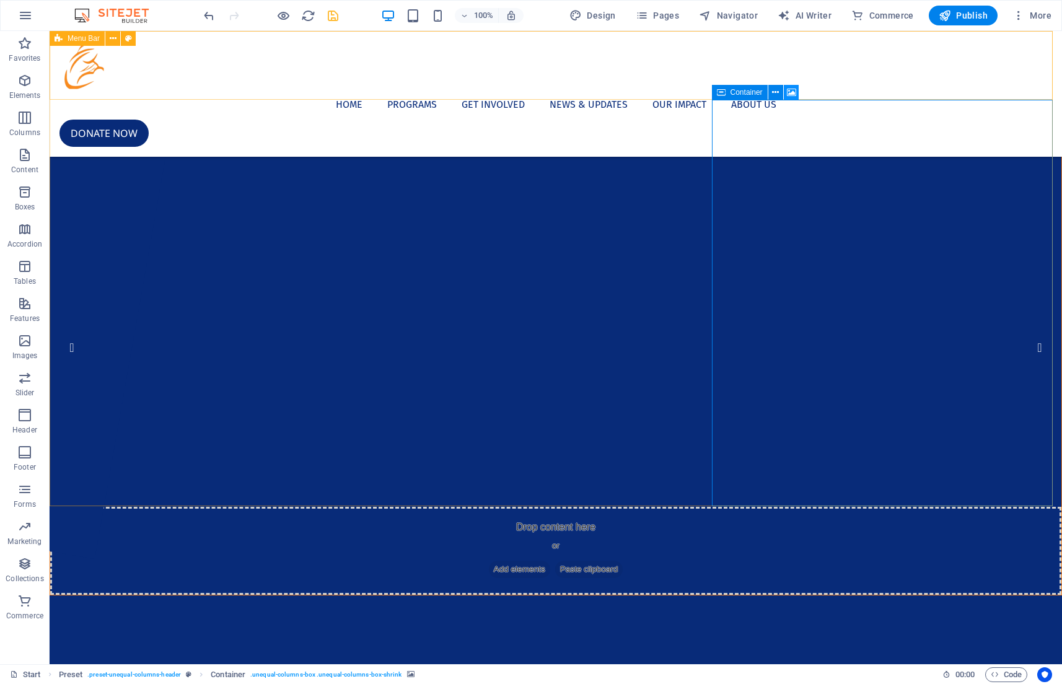
click at [788, 92] on icon at bounding box center [791, 92] width 9 height 13
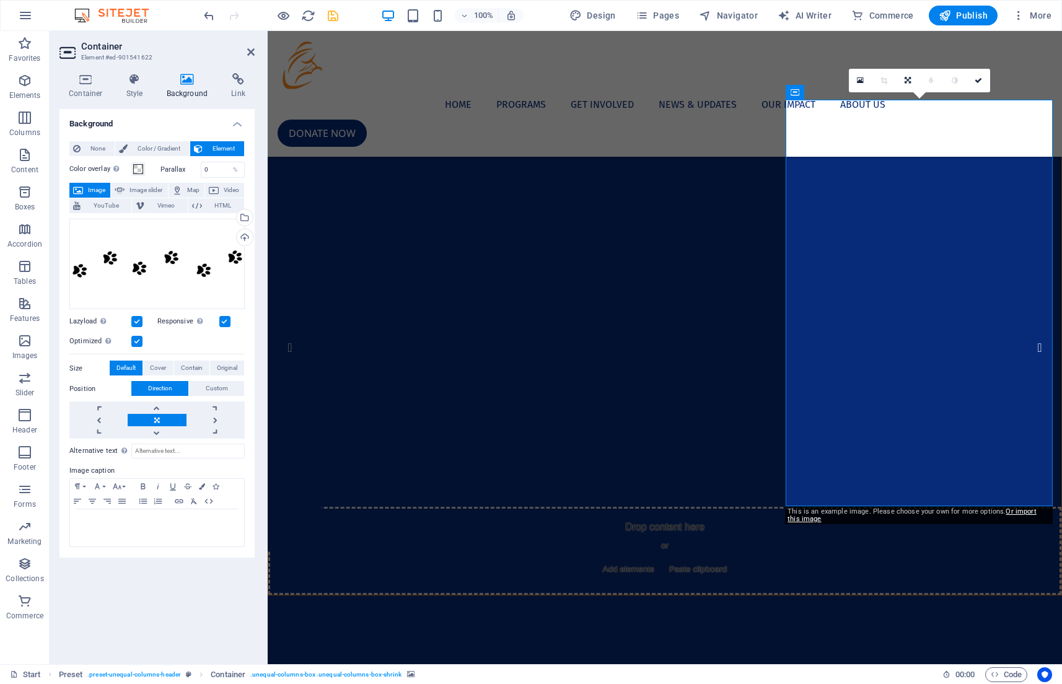
click at [177, 90] on h4 "Background" at bounding box center [189, 86] width 65 height 26
click at [96, 144] on span "None" at bounding box center [97, 148] width 27 height 15
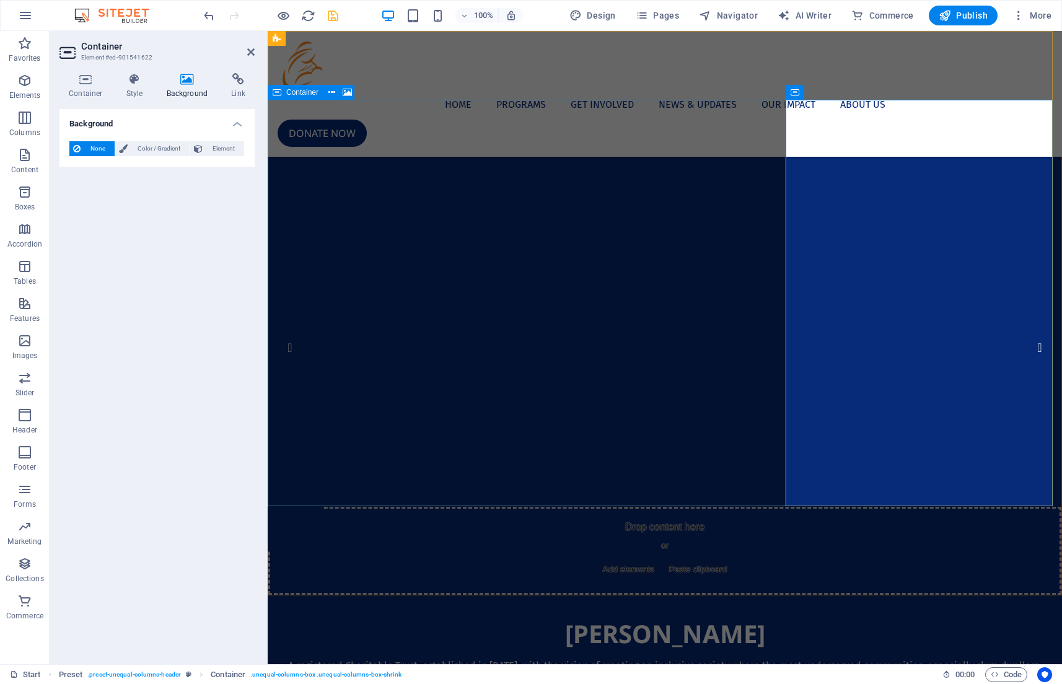
click at [584, 507] on div "Drop content here or Add elements Paste clipboard" at bounding box center [664, 551] width 793 height 88
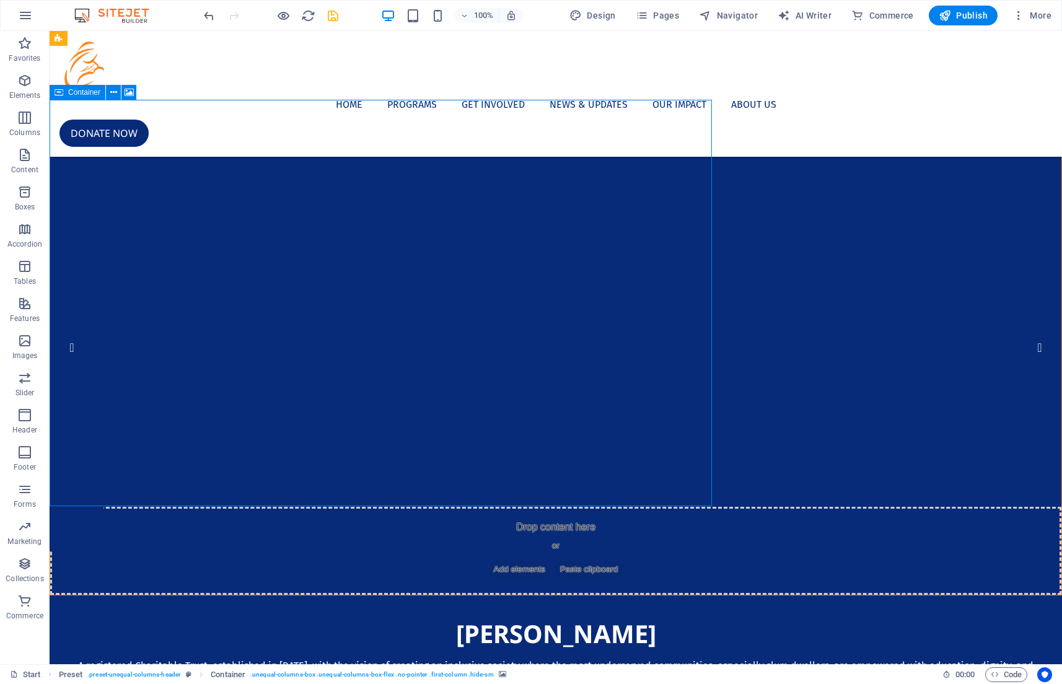
click at [531, 507] on div "Drop content here or Add elements Paste clipboard" at bounding box center [555, 551] width 1011 height 88
click at [766, 90] on nav "Home Programs Get Involved News & Updates Our Impact About Us" at bounding box center [555, 105] width 993 height 30
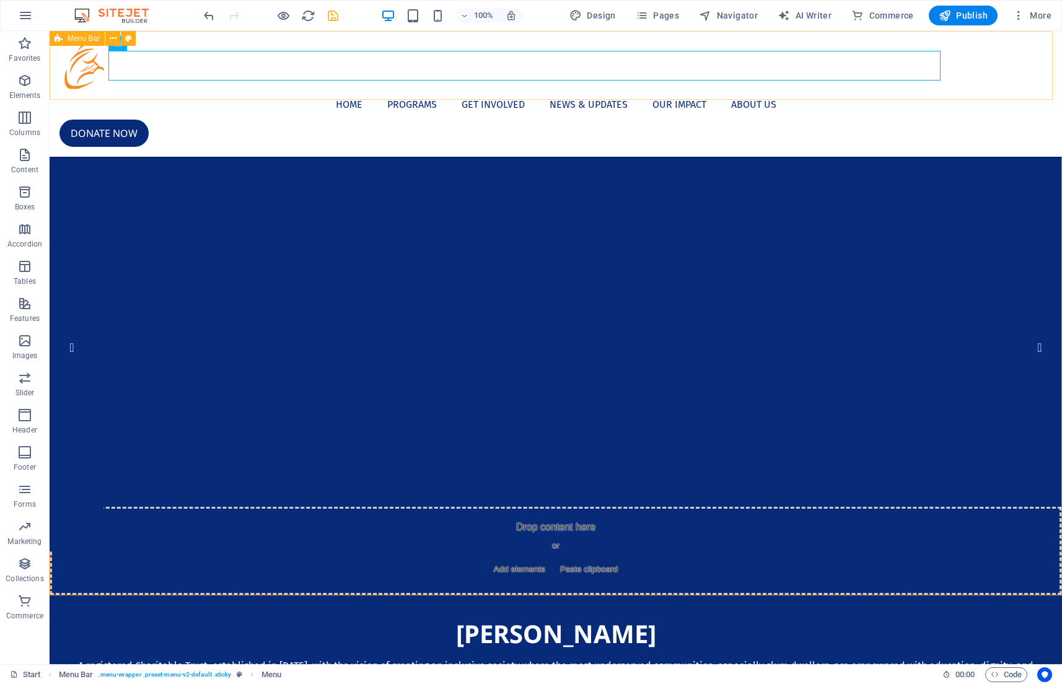
click at [766, 89] on div "Home Programs Get Involved News & Updates Our Impact About Us Donate now" at bounding box center [556, 94] width 1012 height 126
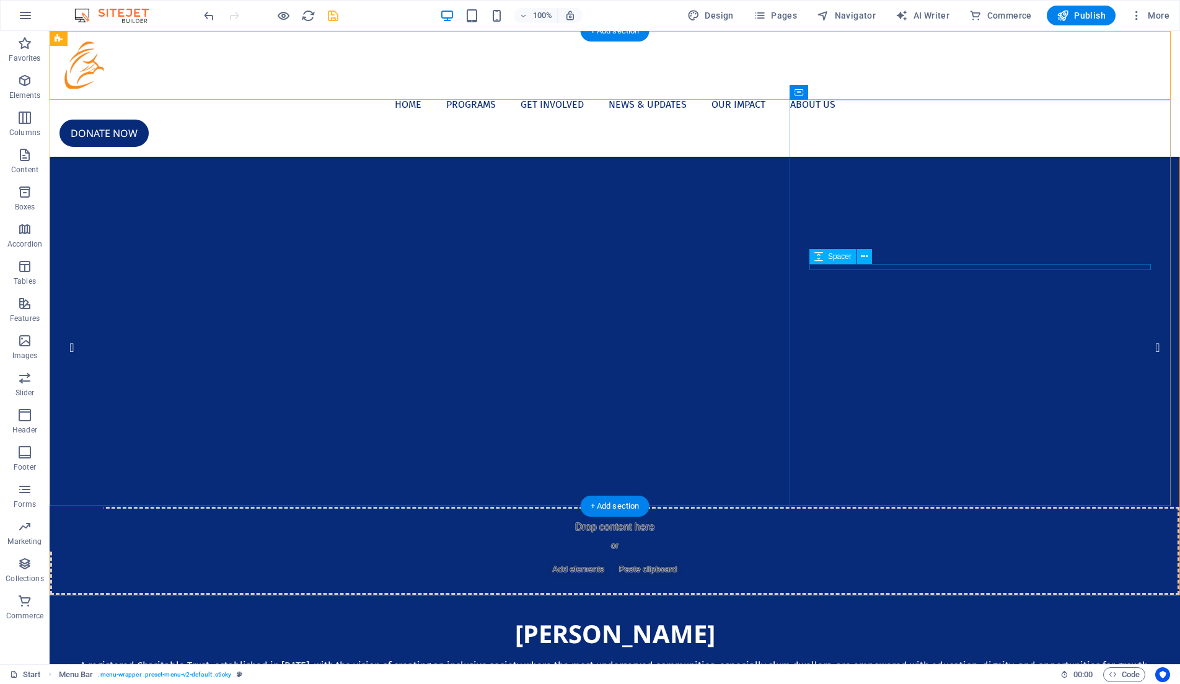
click at [1032, 652] on div at bounding box center [614, 655] width 1090 height 6
click at [1020, 659] on div "A registered Charitable Trust, established in [DATE], with the vision of creati…" at bounding box center [614, 666] width 1090 height 15
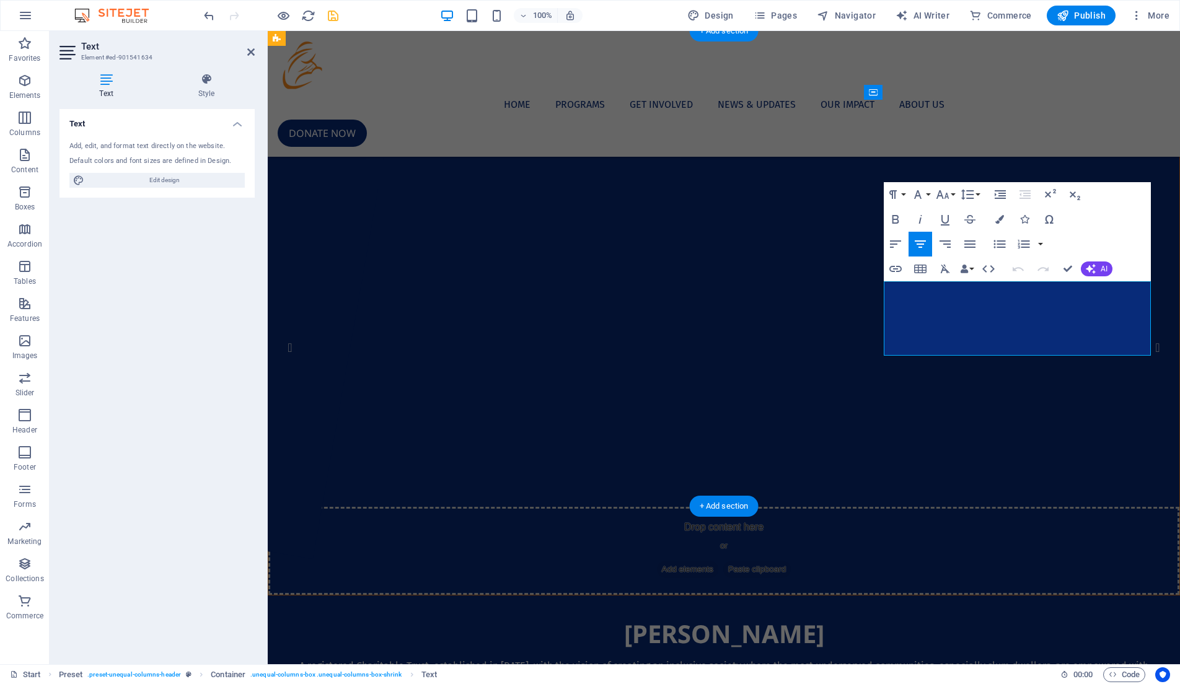
click at [1050, 660] on span "A registered Charitable Trust, established in [DATE], with the vision of creati…" at bounding box center [723, 673] width 849 height 27
click at [1049, 659] on p "A registered Charitable Trust, established in [DATE], with the vision of creati…" at bounding box center [723, 674] width 872 height 30
click at [1048, 659] on p "A registered Charitable Trust, established in [DATE], with the vision of creati…" at bounding box center [723, 674] width 872 height 30
click at [1050, 659] on p "A registered Charitable Trust, established in [DATE], with the vision of creati…" at bounding box center [723, 674] width 872 height 30
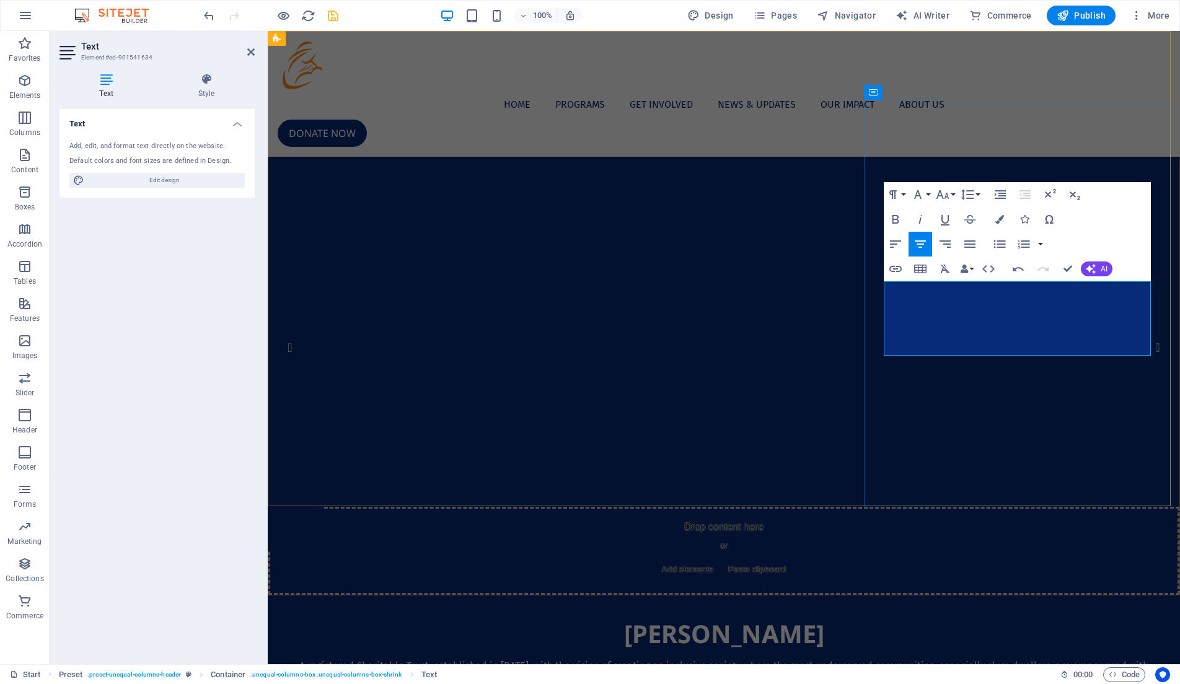
click at [1052, 660] on span "A registered Charitable Trust, established in [DATE], with the vision of creati…" at bounding box center [723, 673] width 849 height 27
click at [1061, 595] on div "[PERSON_NAME] Seva Samithi A registered Charitable Trust, established in [DATE]…" at bounding box center [724, 683] width 912 height 177
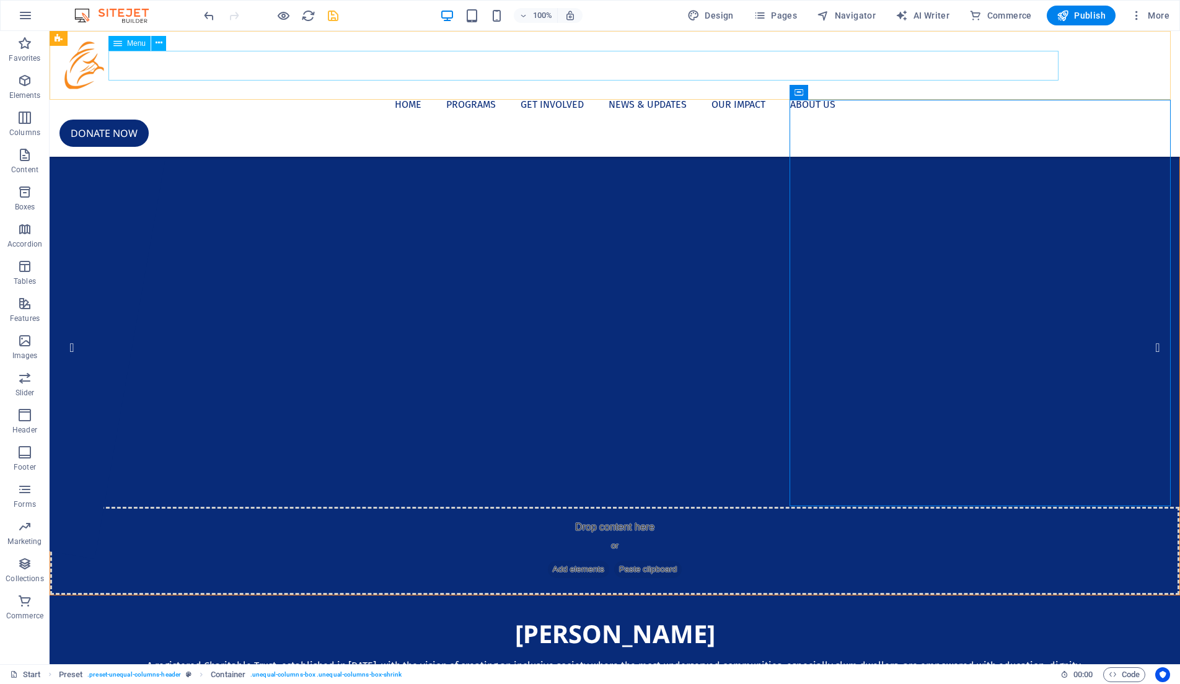
click at [877, 90] on nav "Home Programs Get Involved News & Updates Our Impact About Us" at bounding box center [614, 105] width 1110 height 30
click at [854, 87] on div "Home Programs Get Involved News & Updates Our Impact About Us Donate now" at bounding box center [615, 94] width 1130 height 126
click at [1061, 17] on span "More" at bounding box center [1149, 15] width 39 height 12
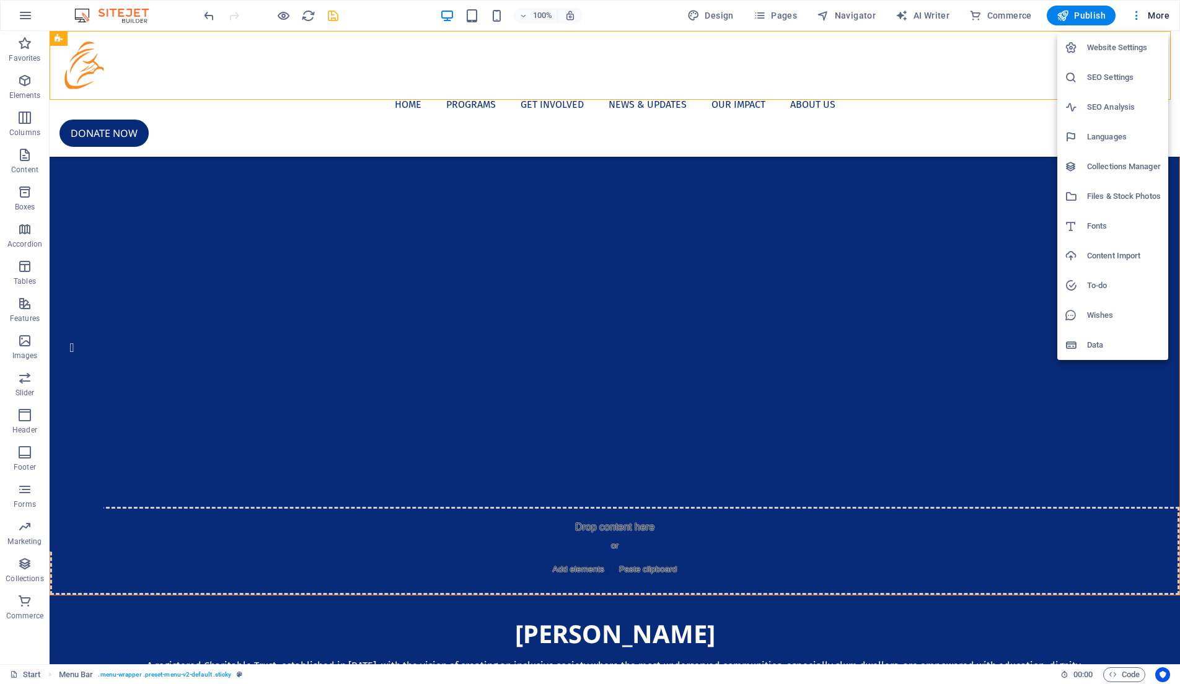
click at [785, 9] on div at bounding box center [590, 342] width 1180 height 684
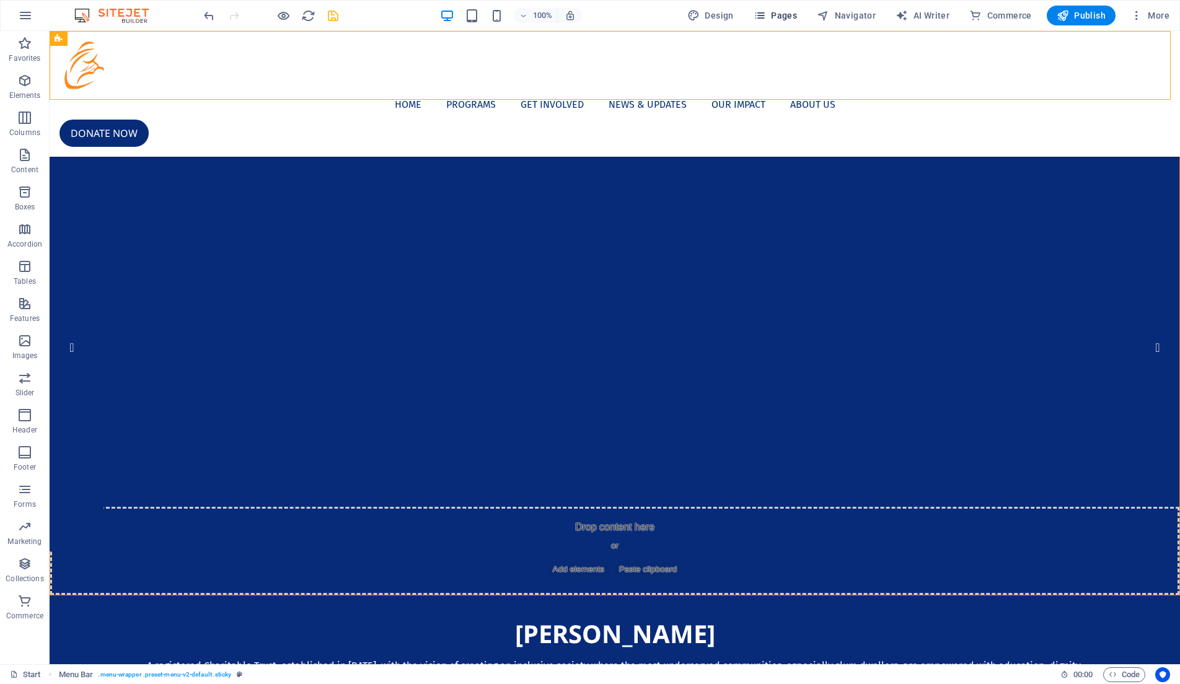
click at [766, 12] on icon "button" at bounding box center [759, 15] width 12 height 12
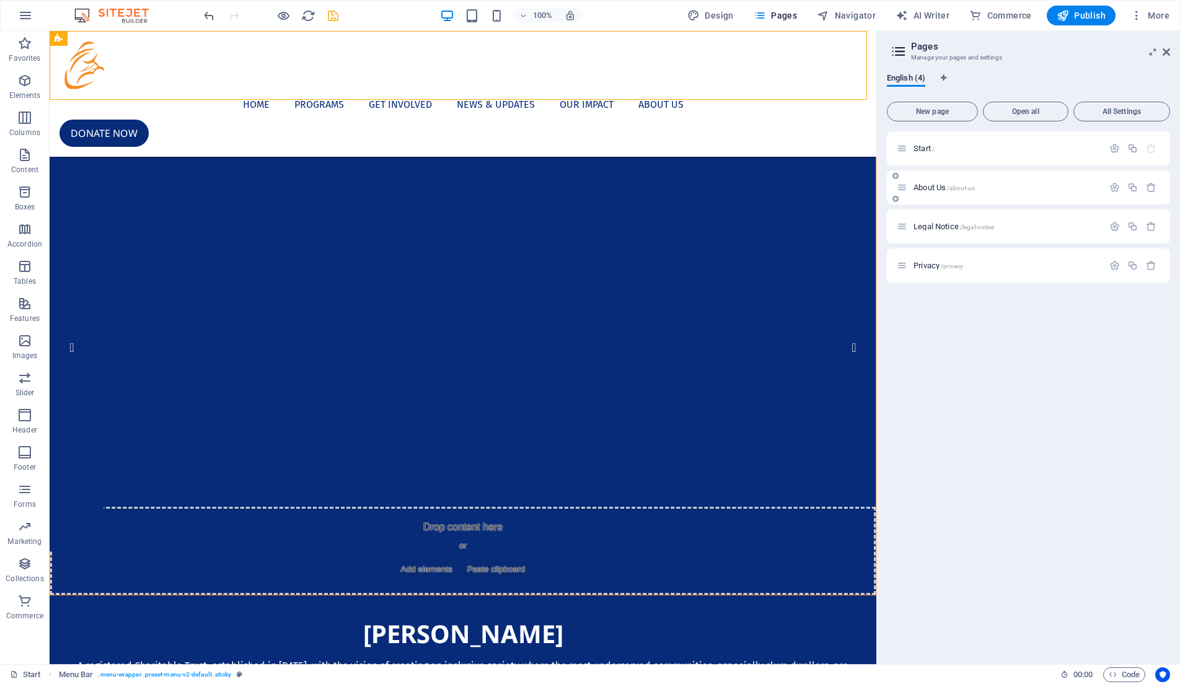
click at [988, 180] on div "About Us /about-us" at bounding box center [1028, 187] width 283 height 34
click at [930, 186] on span "About Us /about-us" at bounding box center [943, 187] width 61 height 9
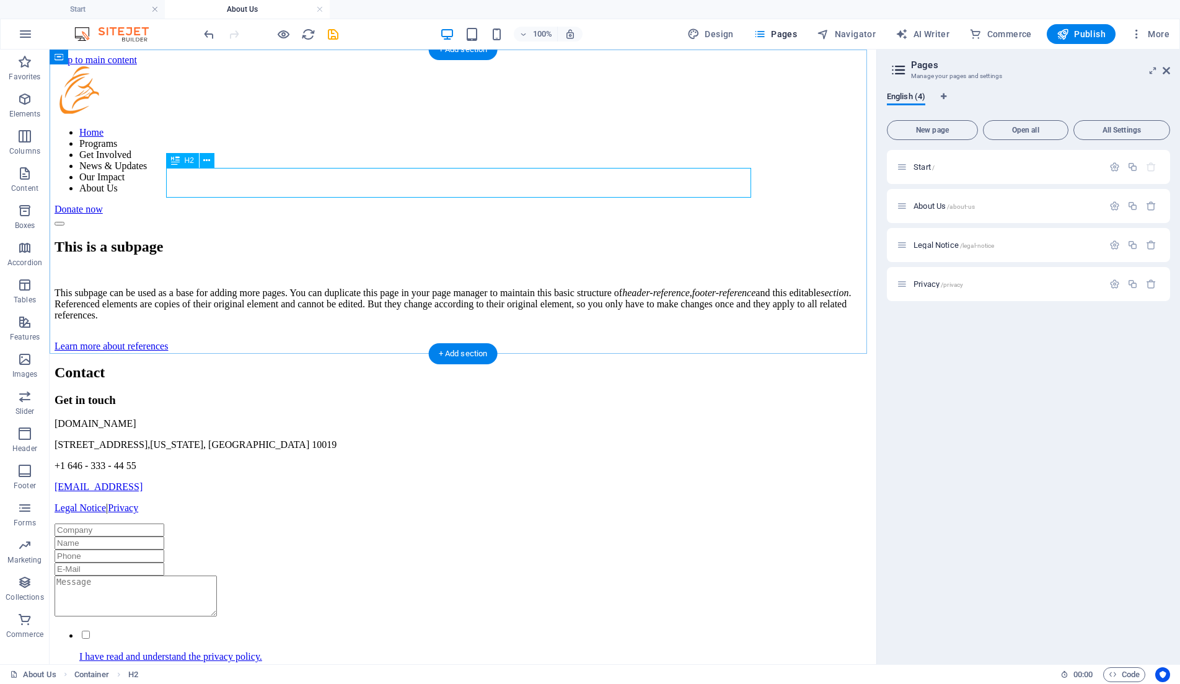
click at [400, 239] on div "This is a subpage" at bounding box center [463, 247] width 817 height 17
click at [121, 239] on div "This is a subpage This subpage can be used as a base for adding more pages. You…" at bounding box center [463, 295] width 817 height 113
click at [287, 287] on div "This subpage can be used as a base for adding more pages. You can duplicate thi…" at bounding box center [463, 303] width 817 height 33
click at [282, 239] on div "This is a subpage" at bounding box center [463, 247] width 817 height 17
click at [208, 160] on icon at bounding box center [206, 160] width 7 height 13
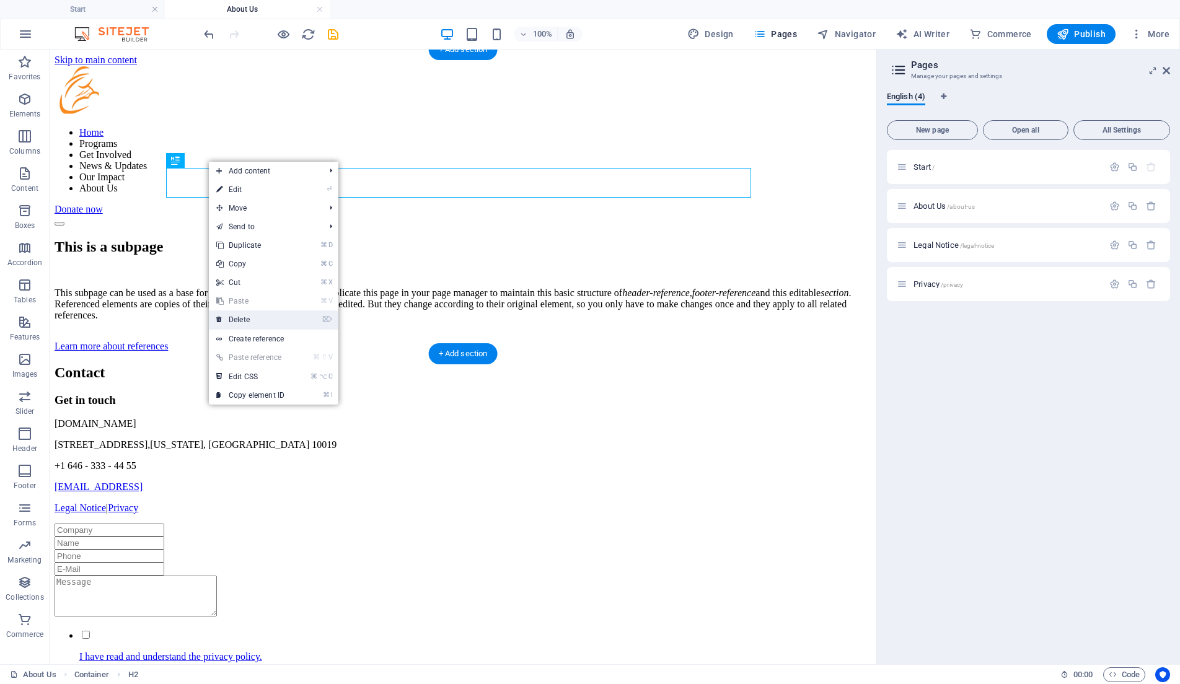
click at [272, 316] on link "⌦ Delete" at bounding box center [250, 319] width 83 height 19
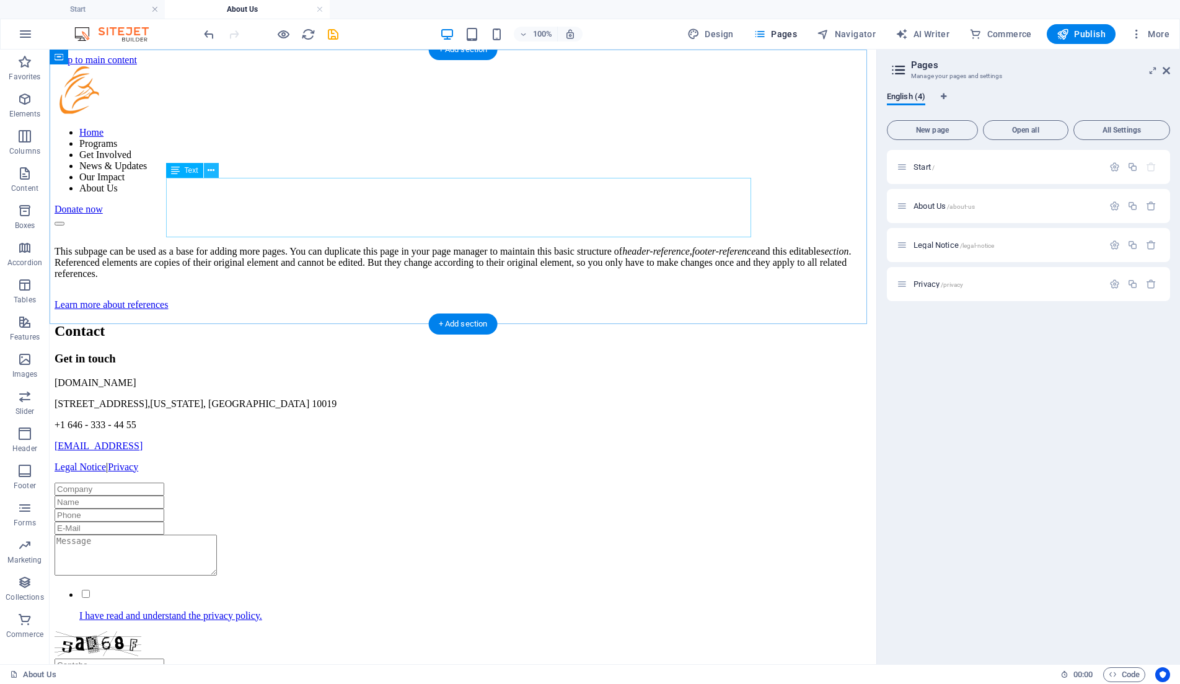
click at [211, 172] on icon at bounding box center [211, 170] width 7 height 13
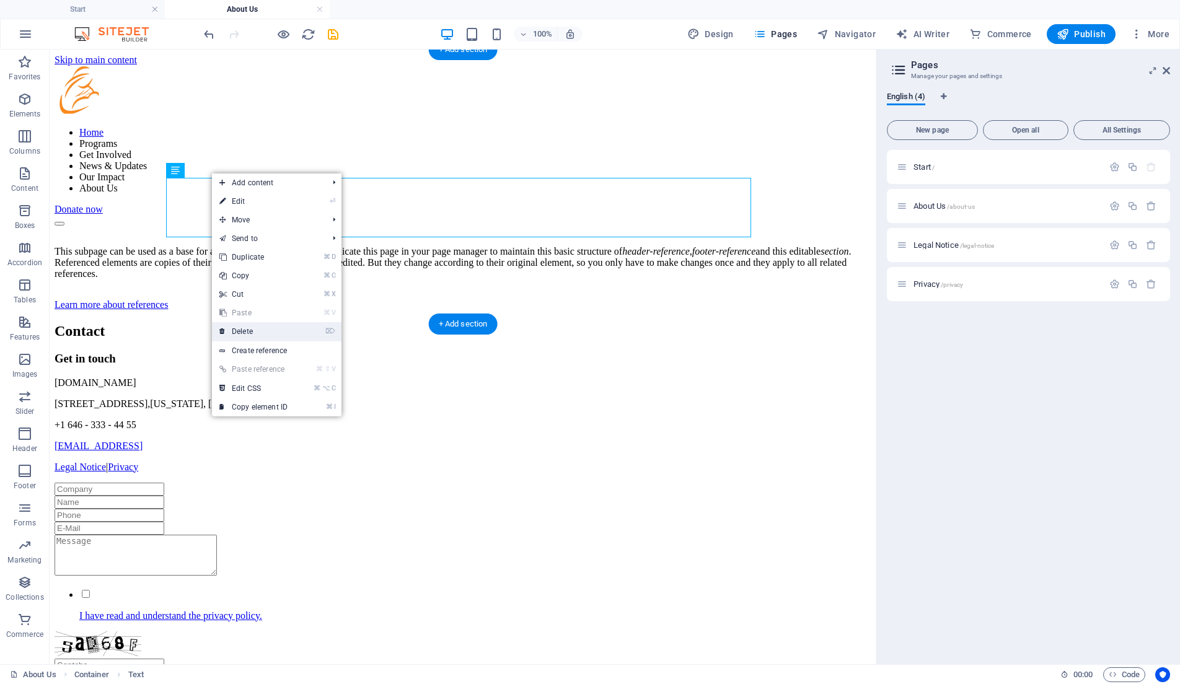
click at [270, 335] on link "⌦ Delete" at bounding box center [253, 331] width 83 height 19
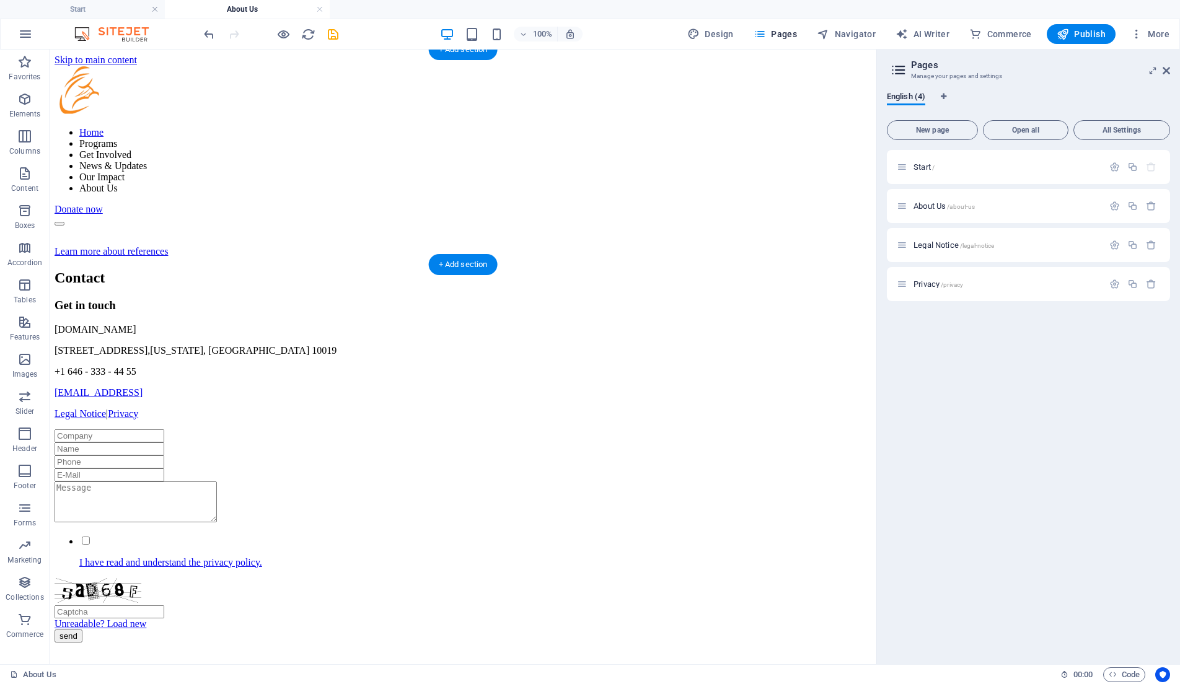
click at [217, 246] on div "Learn more about references" at bounding box center [463, 251] width 817 height 11
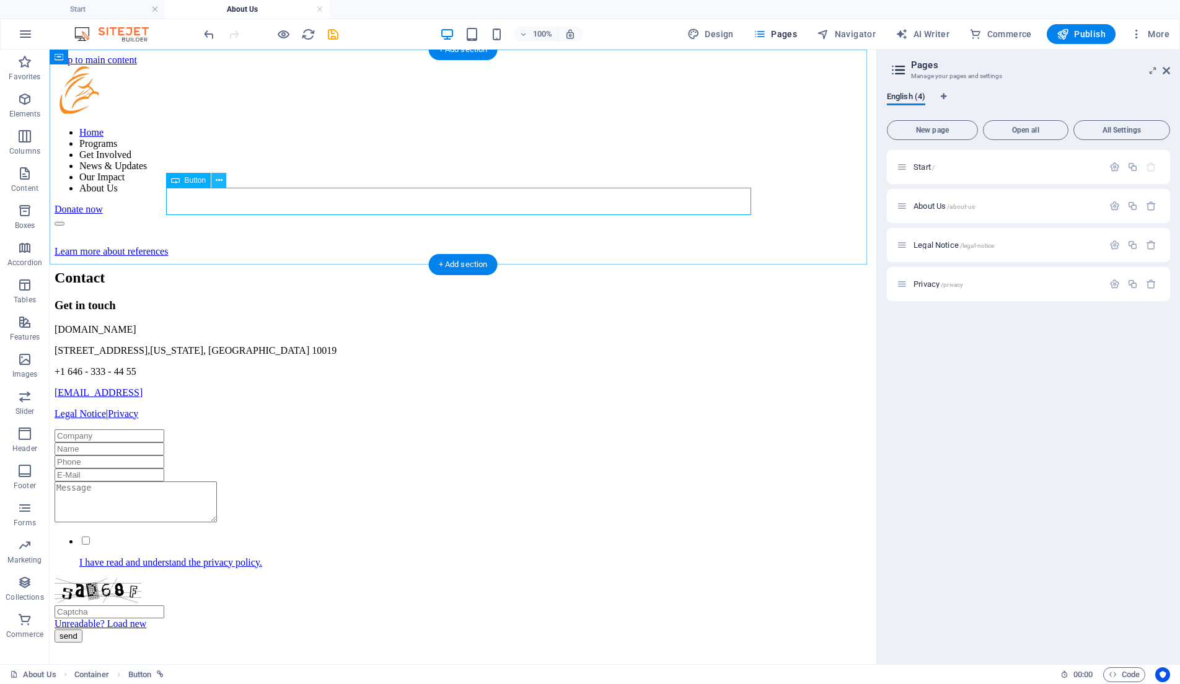
click at [216, 183] on icon at bounding box center [219, 180] width 7 height 13
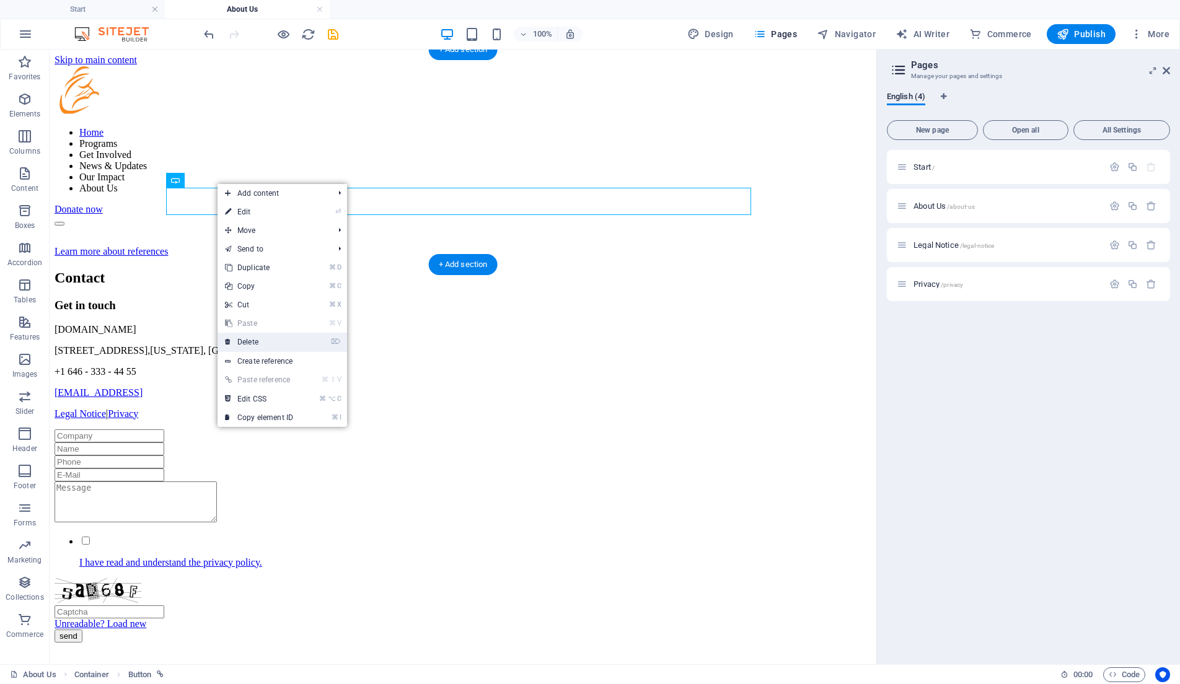
click at [281, 335] on link "⌦ Delete" at bounding box center [258, 342] width 83 height 19
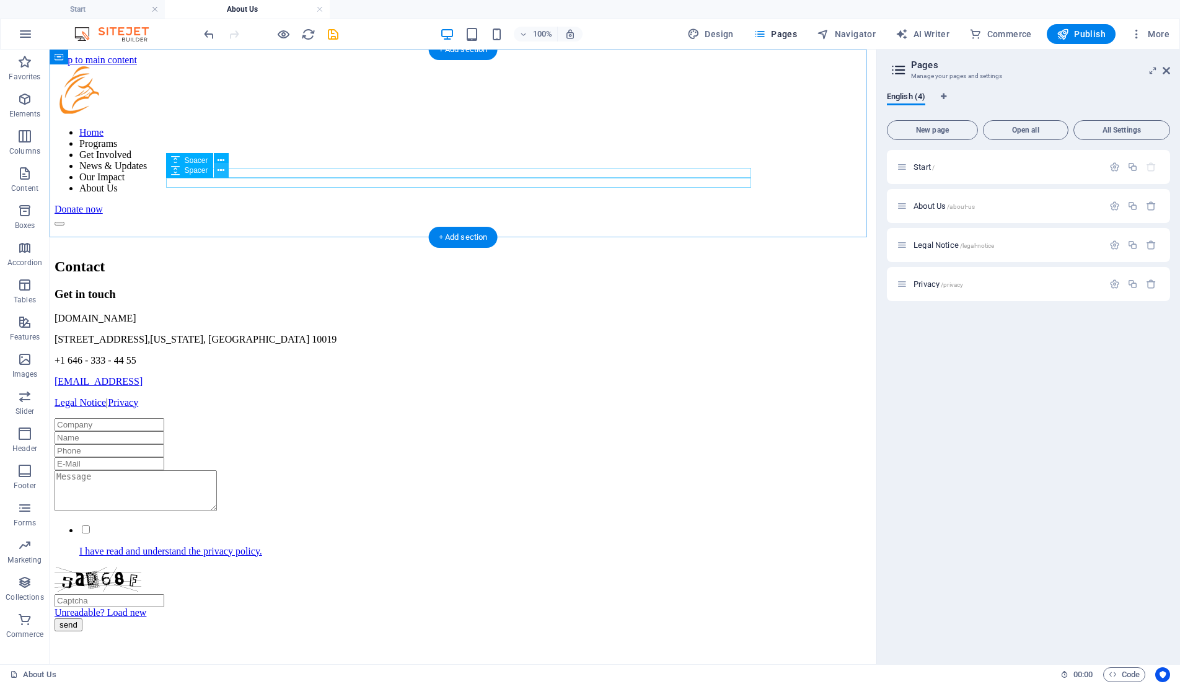
click at [217, 173] on button at bounding box center [221, 170] width 15 height 15
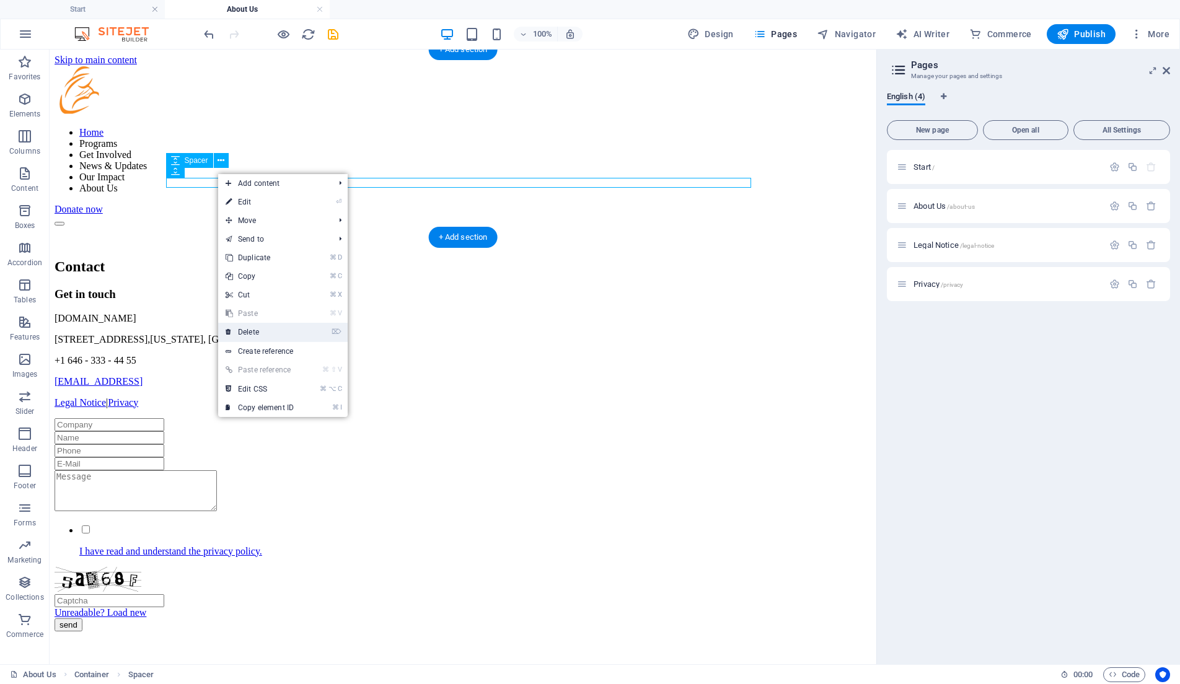
click at [253, 325] on link "⌦ Delete" at bounding box center [259, 332] width 83 height 19
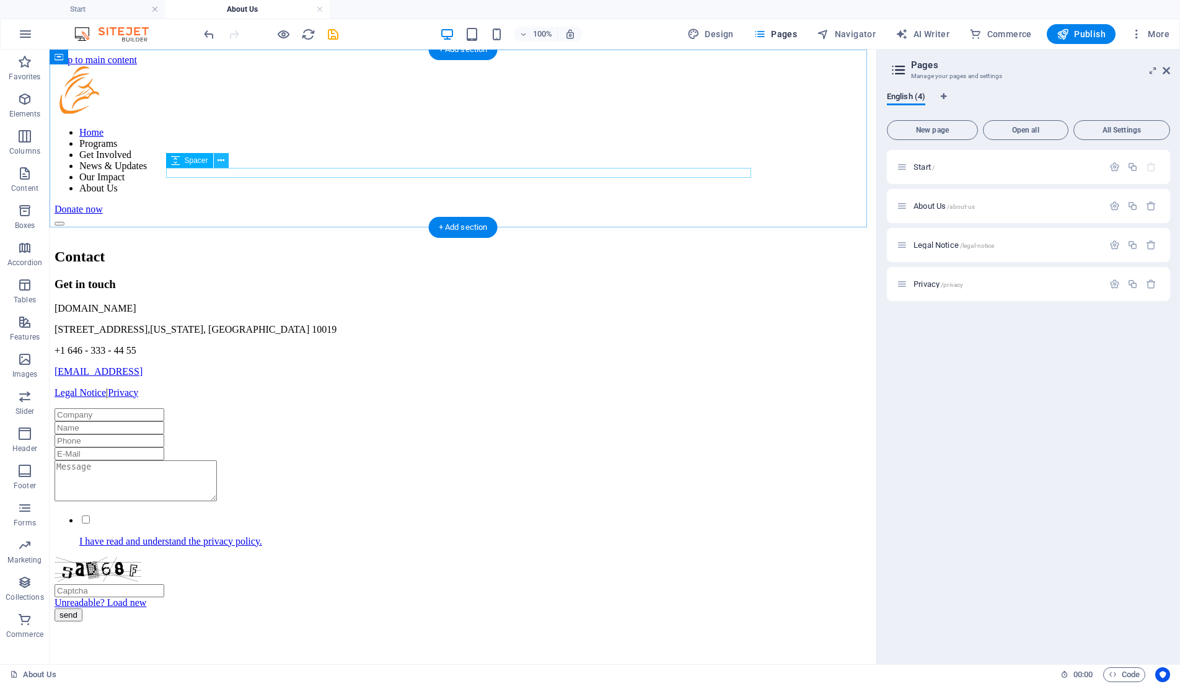
click at [222, 157] on icon at bounding box center [220, 160] width 7 height 13
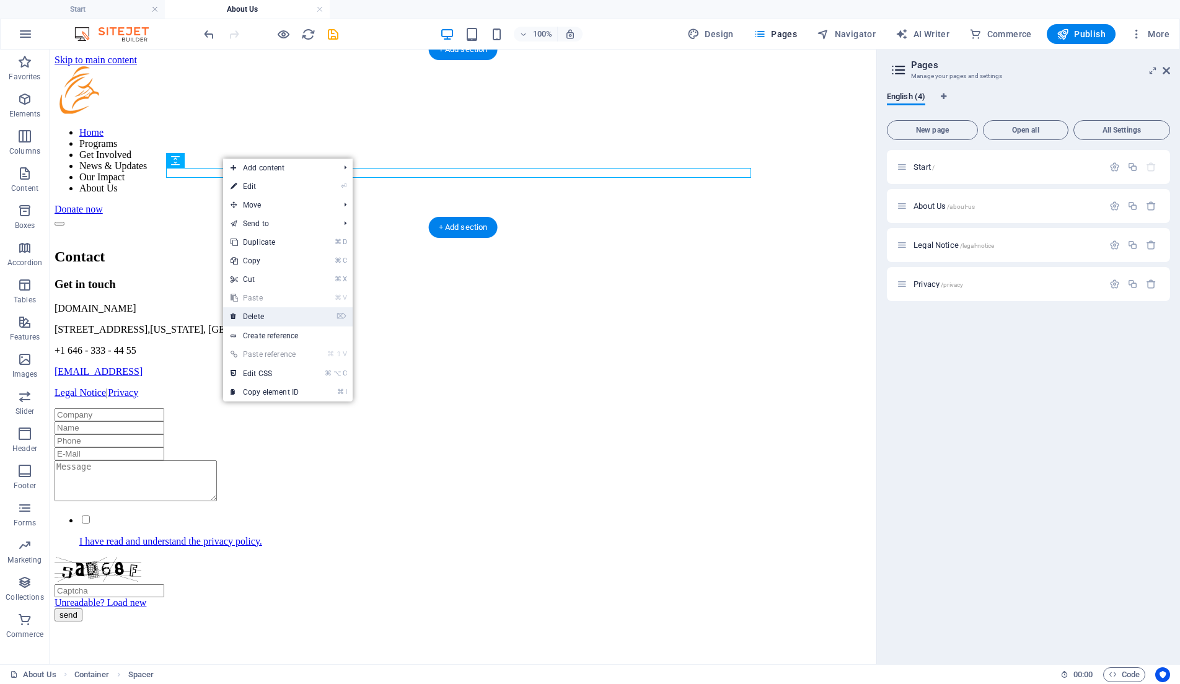
click at [269, 318] on link "⌦ Delete" at bounding box center [264, 316] width 83 height 19
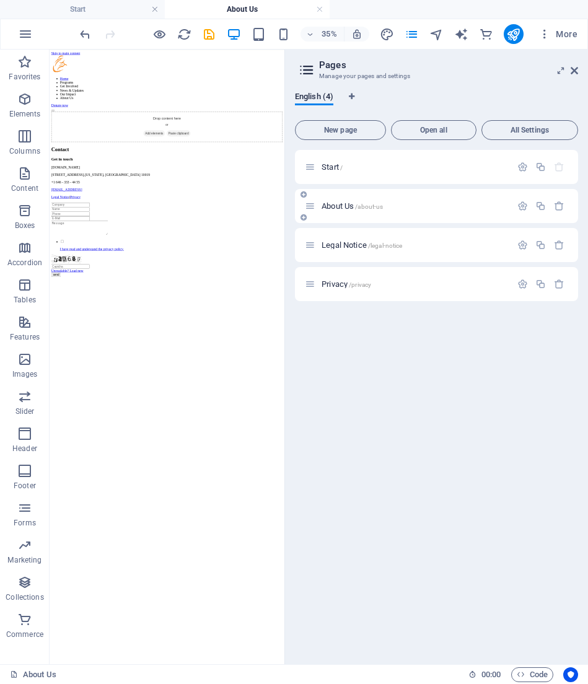
click at [330, 206] on span "About Us /about-us" at bounding box center [352, 205] width 61 height 9
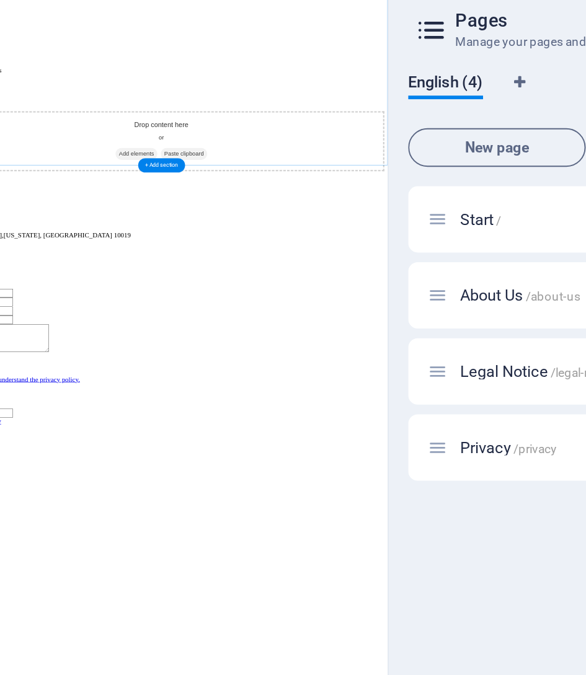
click at [295, 221] on span "Paste clipboard" at bounding box center [300, 229] width 68 height 17
click at [235, 221] on span "Add elements" at bounding box center [230, 229] width 61 height 17
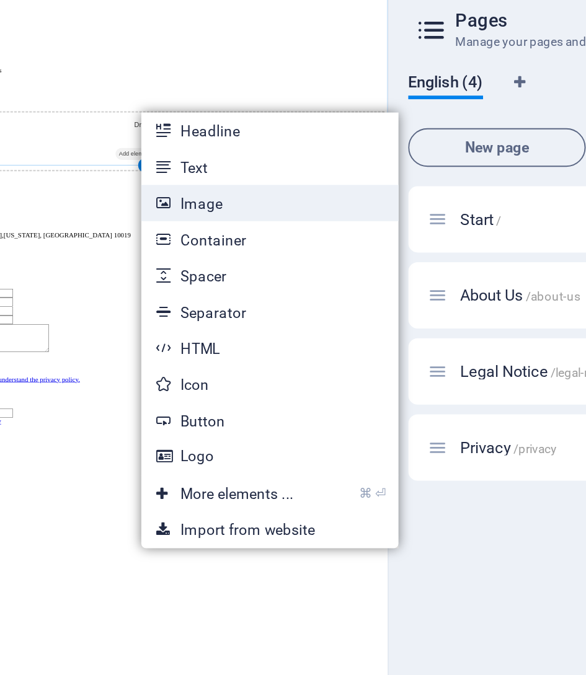
click at [156, 149] on link "Image" at bounding box center [221, 158] width 131 height 19
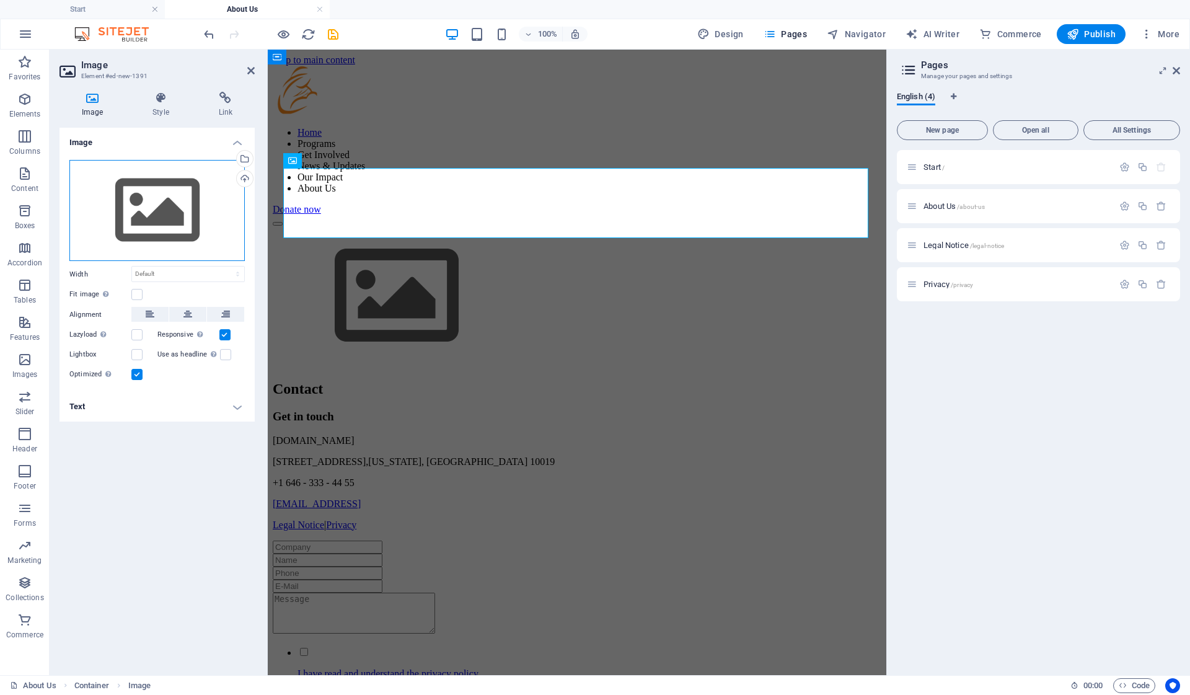
click at [213, 168] on div "Drag files here, click to choose files or select files from Files or our free s…" at bounding box center [156, 211] width 175 height 102
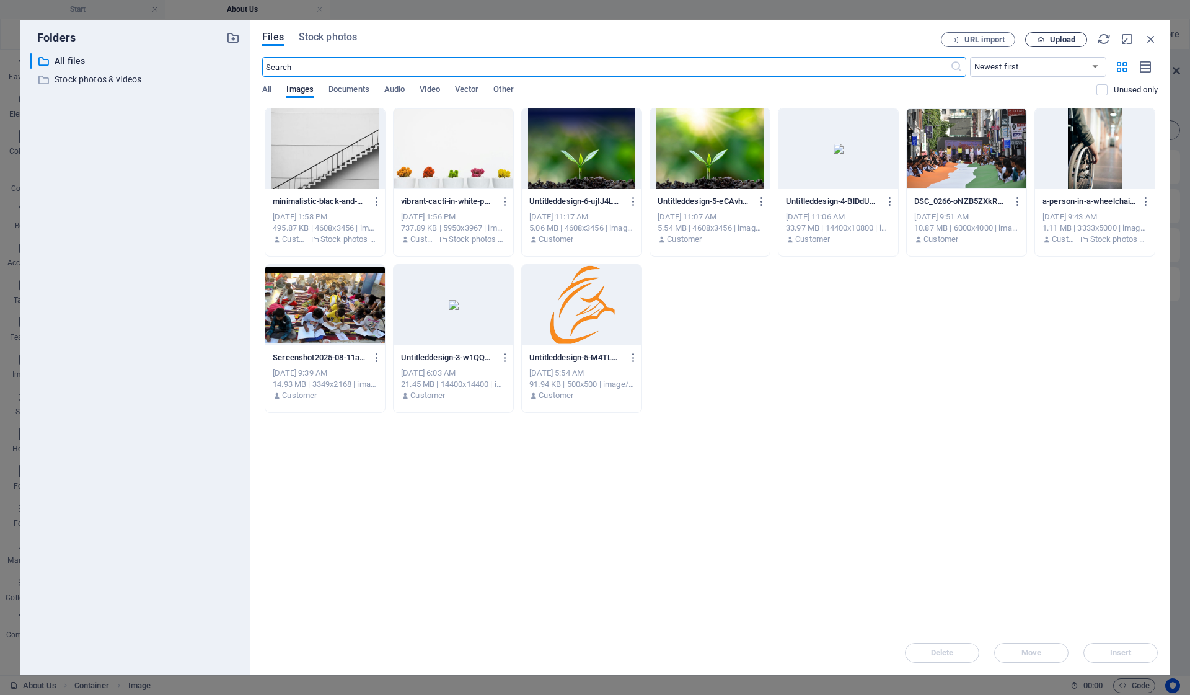
click at [1061, 37] on span "Upload" at bounding box center [1062, 39] width 25 height 7
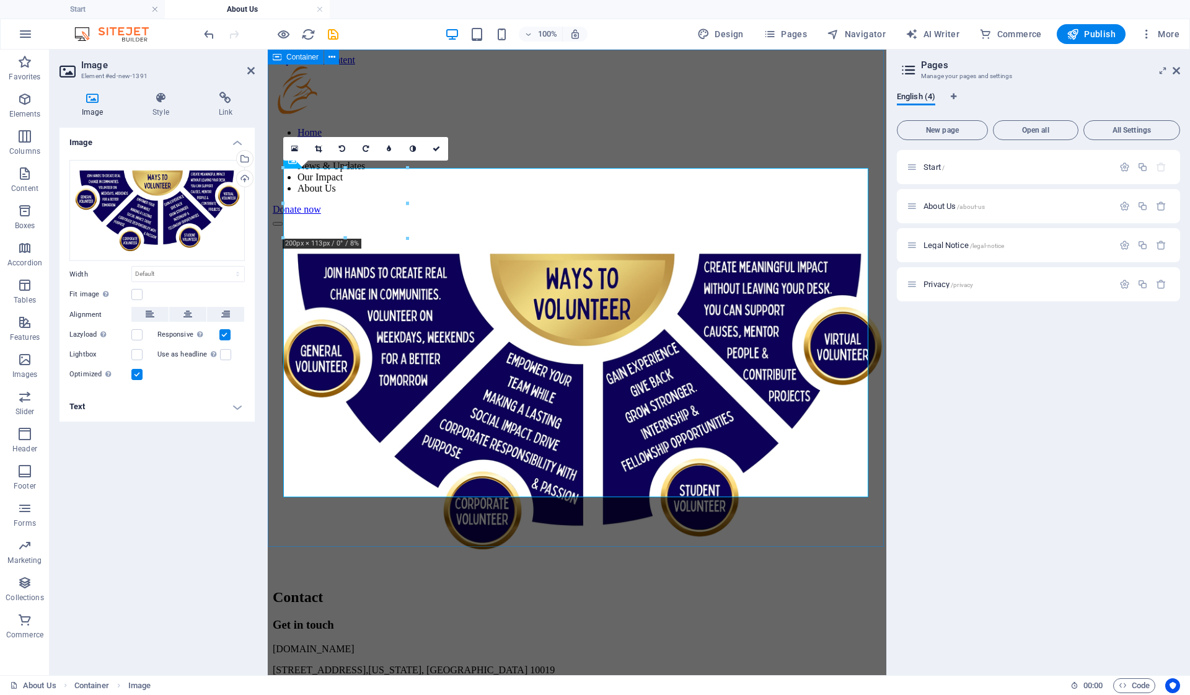
click at [857, 543] on div at bounding box center [577, 401] width 608 height 350
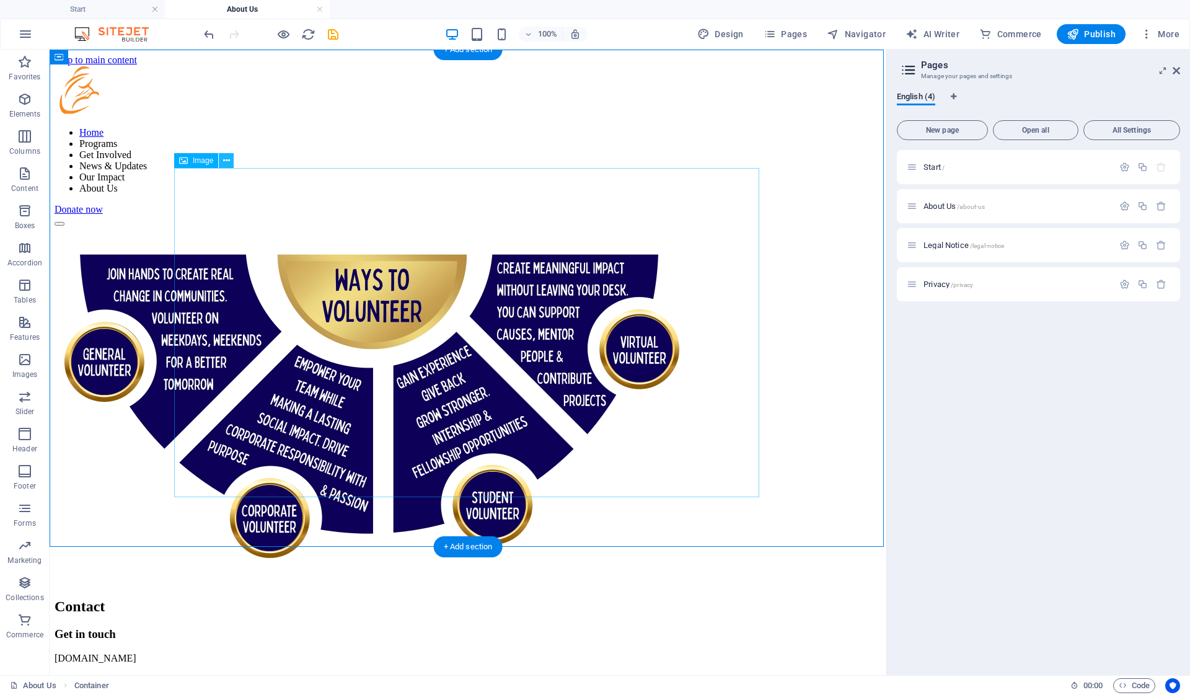
click at [227, 160] on icon at bounding box center [226, 160] width 7 height 13
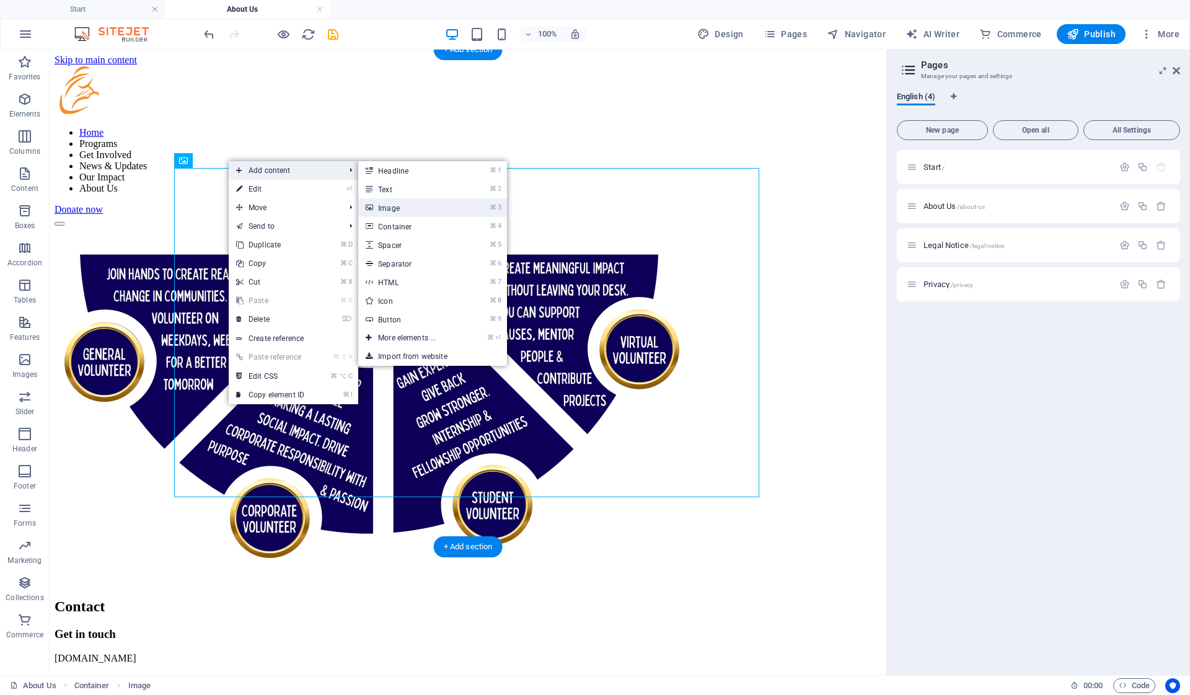
click at [424, 211] on link "⌘ 3 Image" at bounding box center [409, 207] width 102 height 19
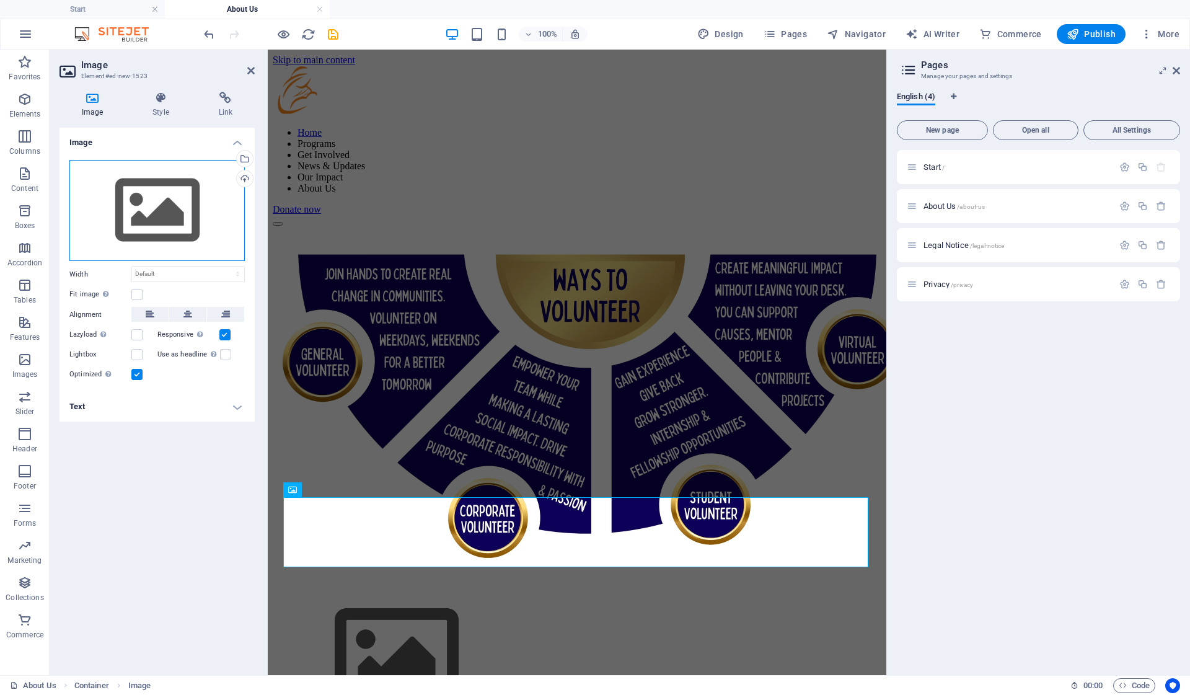
click at [208, 195] on div "Drag files here, click to choose files or select files from Files or our free s…" at bounding box center [156, 211] width 175 height 102
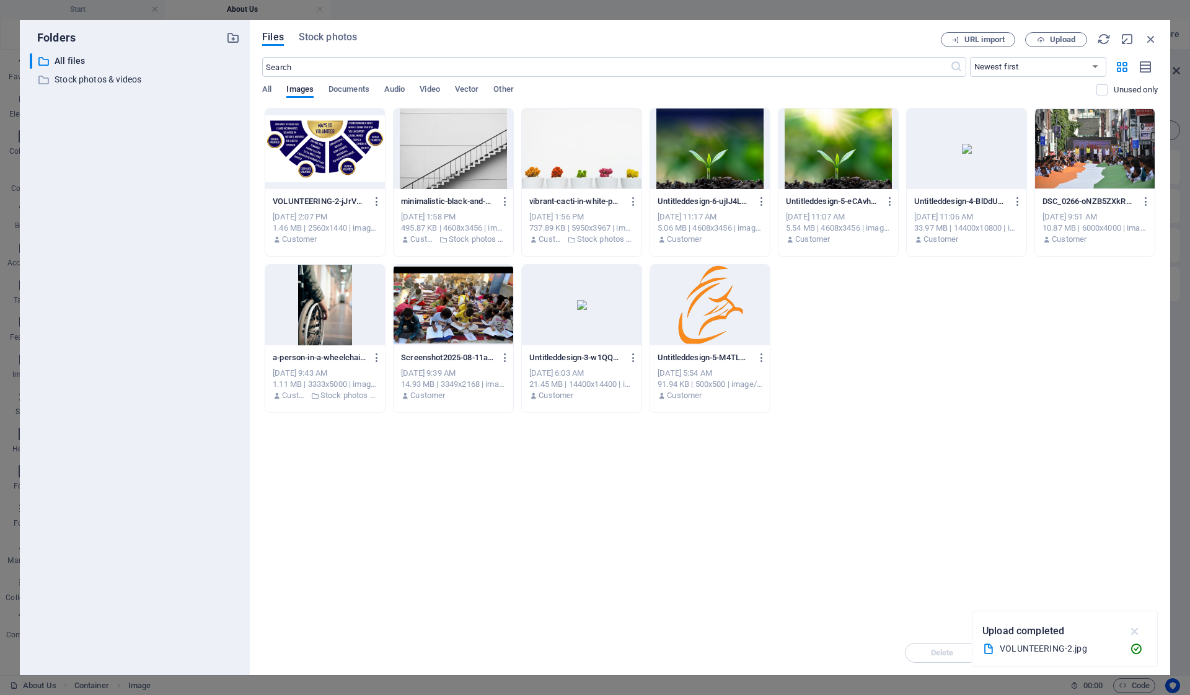
click at [1061, 625] on icon "button" at bounding box center [1135, 631] width 14 height 14
click at [1055, 37] on span "Upload" at bounding box center [1062, 39] width 25 height 7
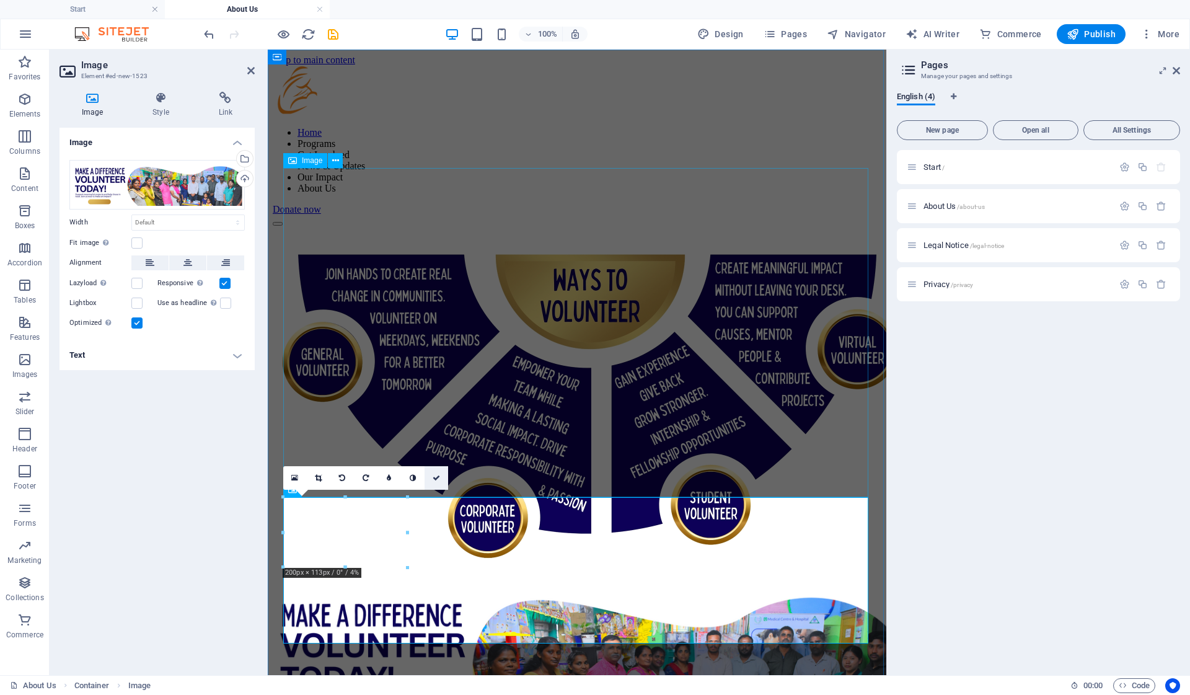
click at [437, 483] on link at bounding box center [436, 478] width 24 height 24
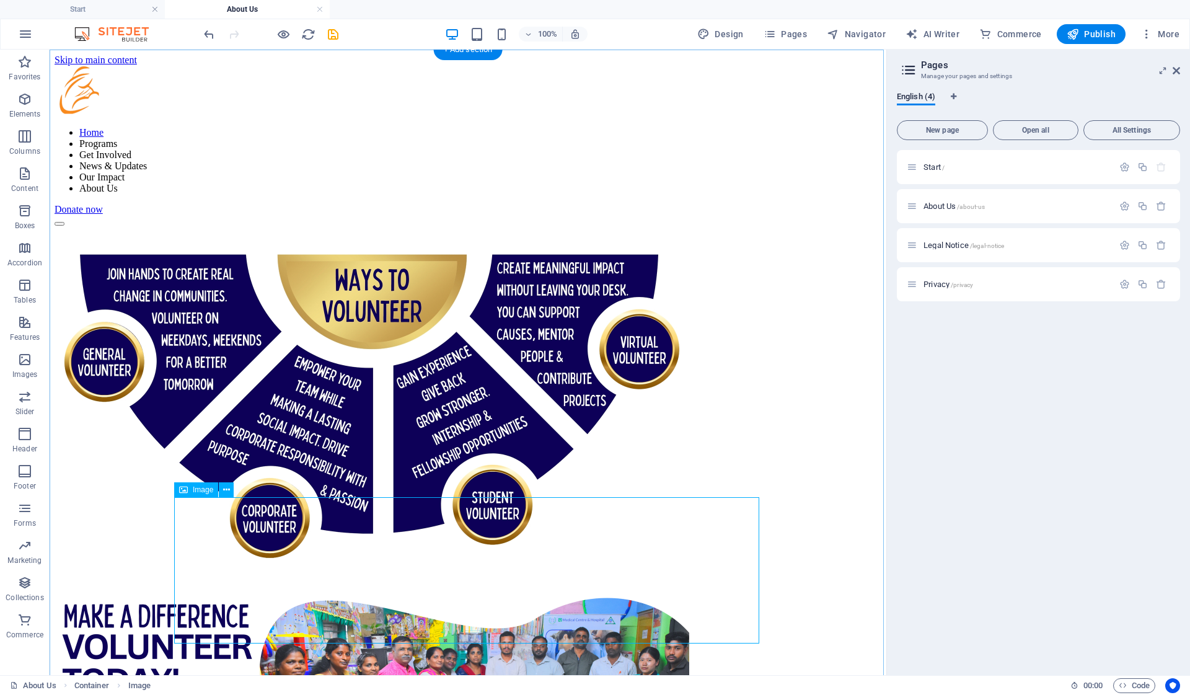
click at [315, 586] on figure at bounding box center [468, 666] width 827 height 161
click at [224, 489] on icon at bounding box center [226, 489] width 7 height 13
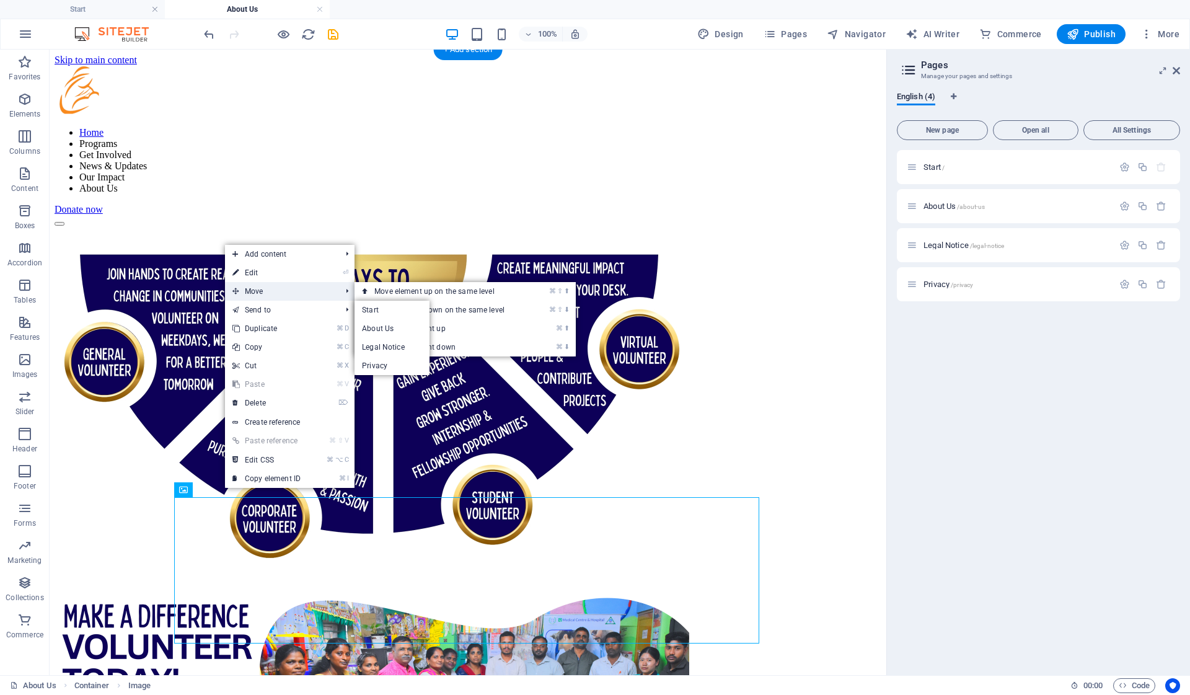
click at [318, 291] on span "Move" at bounding box center [280, 291] width 111 height 19
click at [413, 334] on link "⌘ ⬆ Move the element up" at bounding box center [441, 328] width 175 height 19
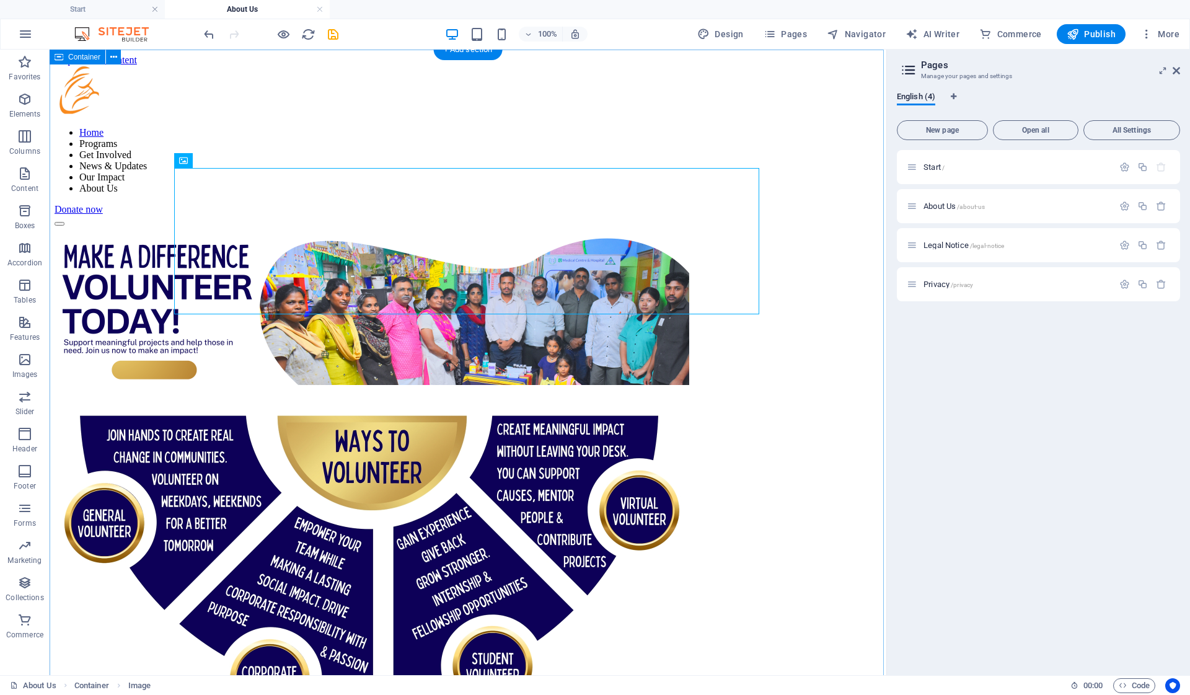
click at [865, 543] on div at bounding box center [468, 486] width 827 height 520
click at [621, 289] on figure at bounding box center [468, 306] width 827 height 161
click at [101, 226] on div at bounding box center [468, 486] width 827 height 520
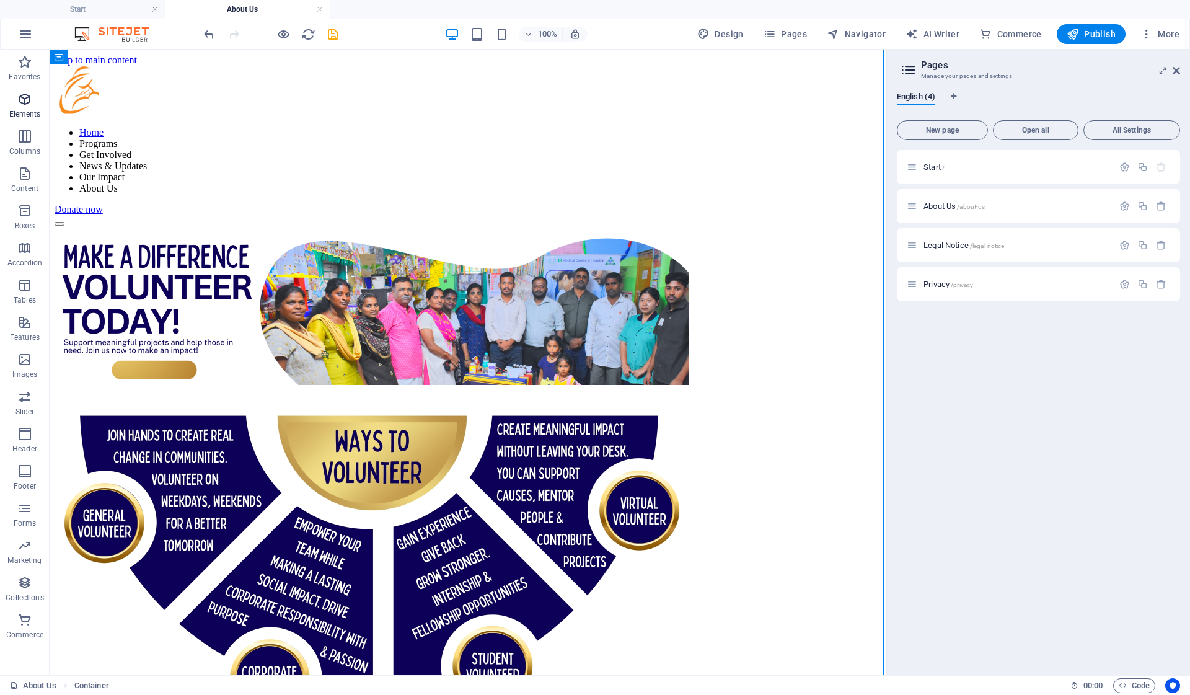
click at [25, 95] on icon "button" at bounding box center [24, 99] width 15 height 15
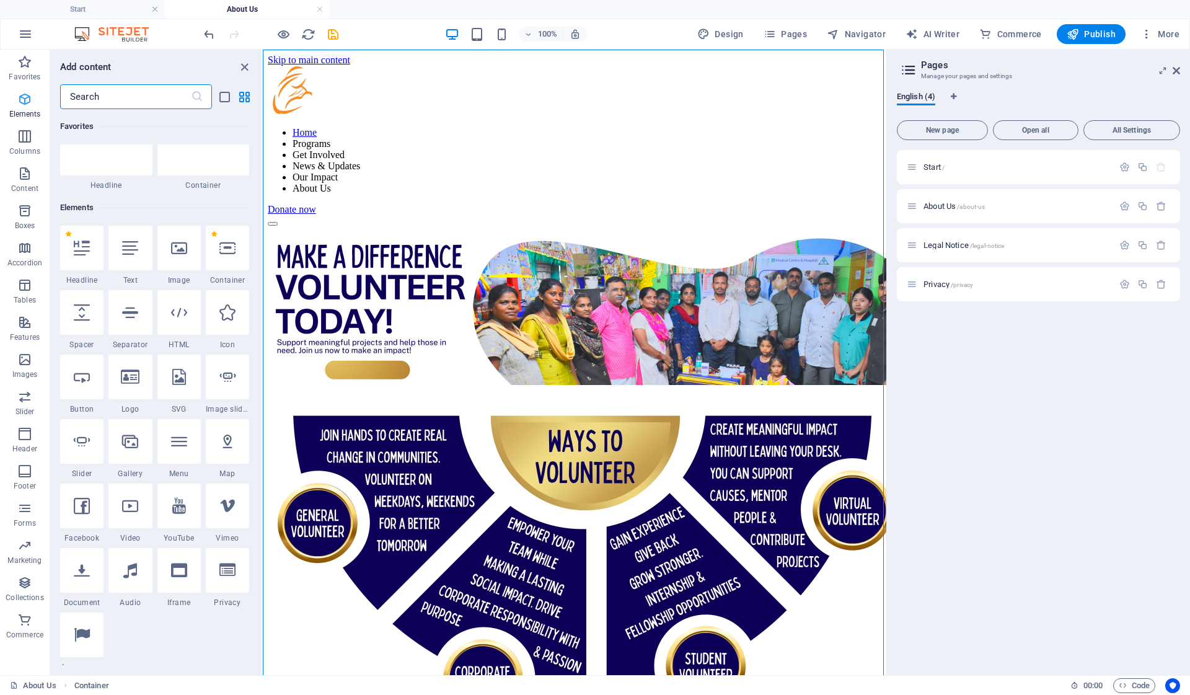
scroll to position [132, 0]
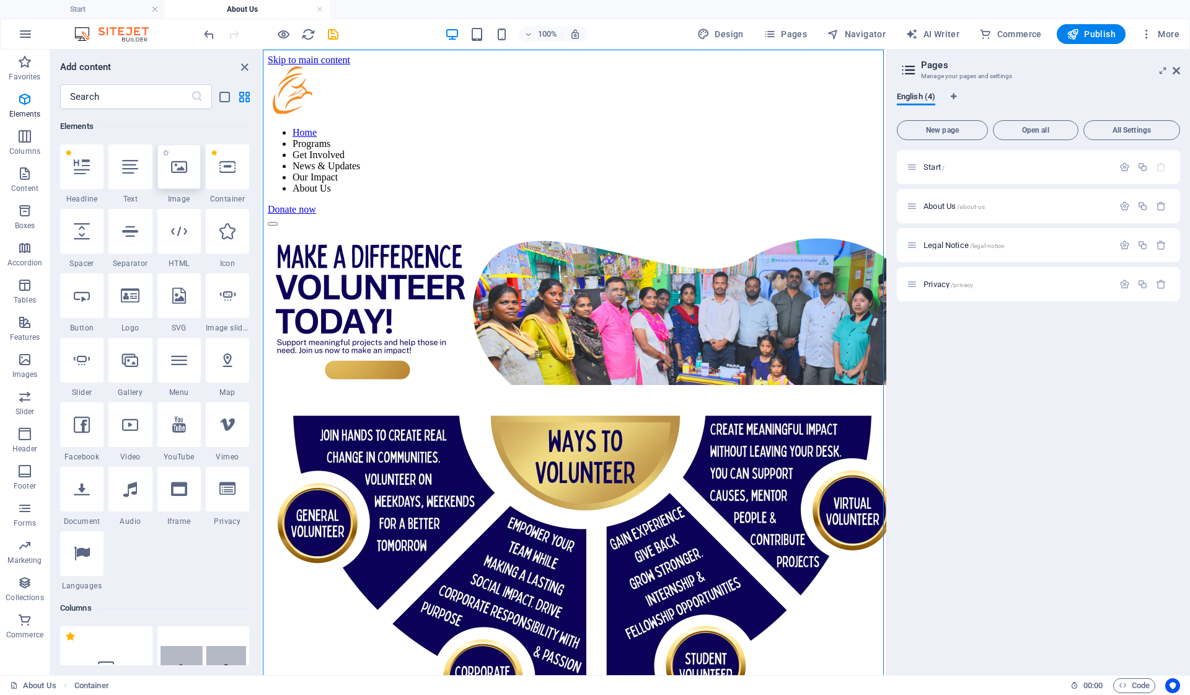
click at [177, 165] on icon at bounding box center [179, 167] width 16 height 16
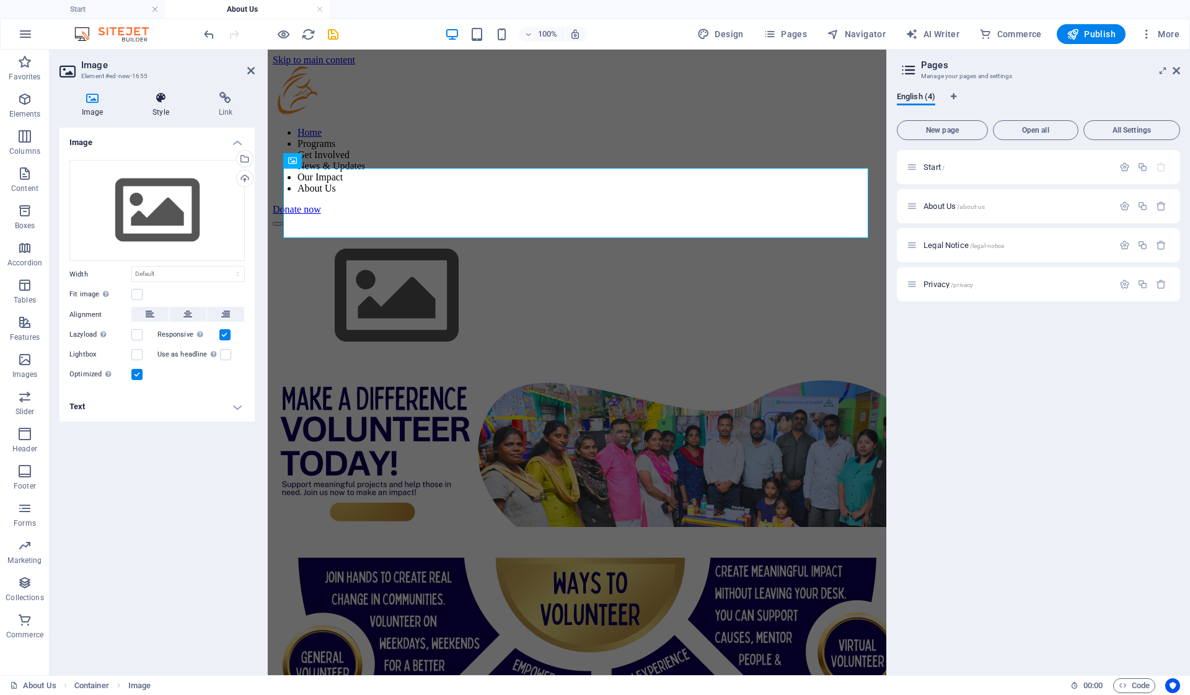
click at [159, 97] on icon at bounding box center [160, 98] width 61 height 12
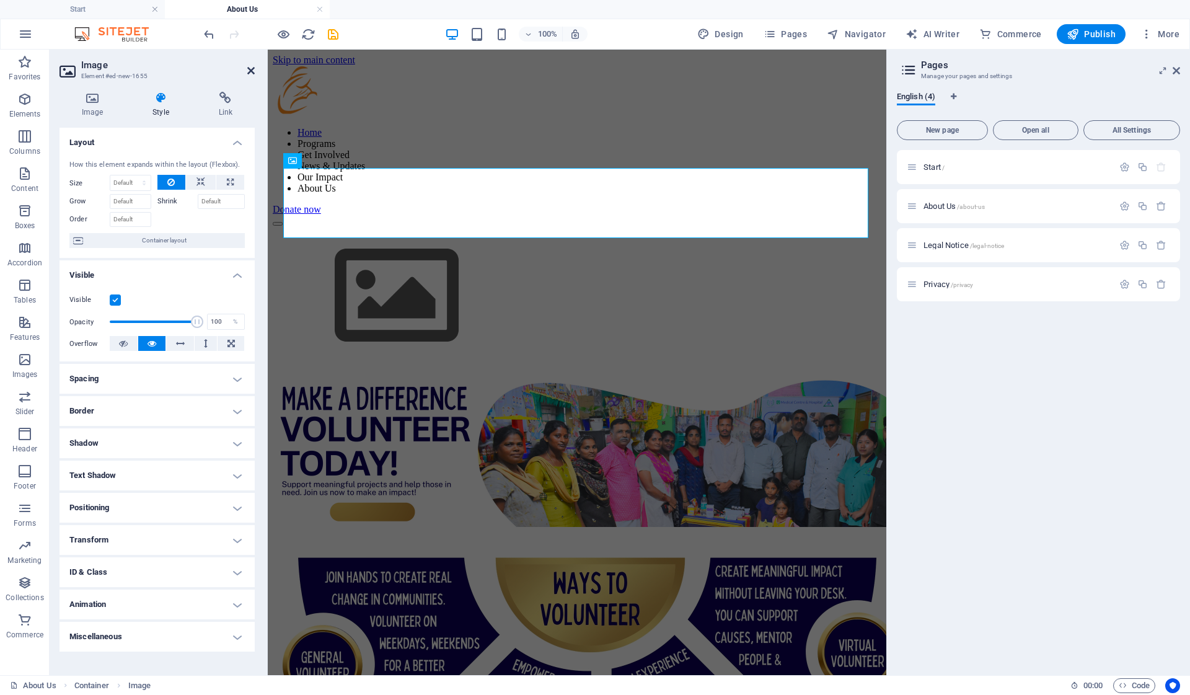
click at [253, 74] on icon at bounding box center [250, 71] width 7 height 10
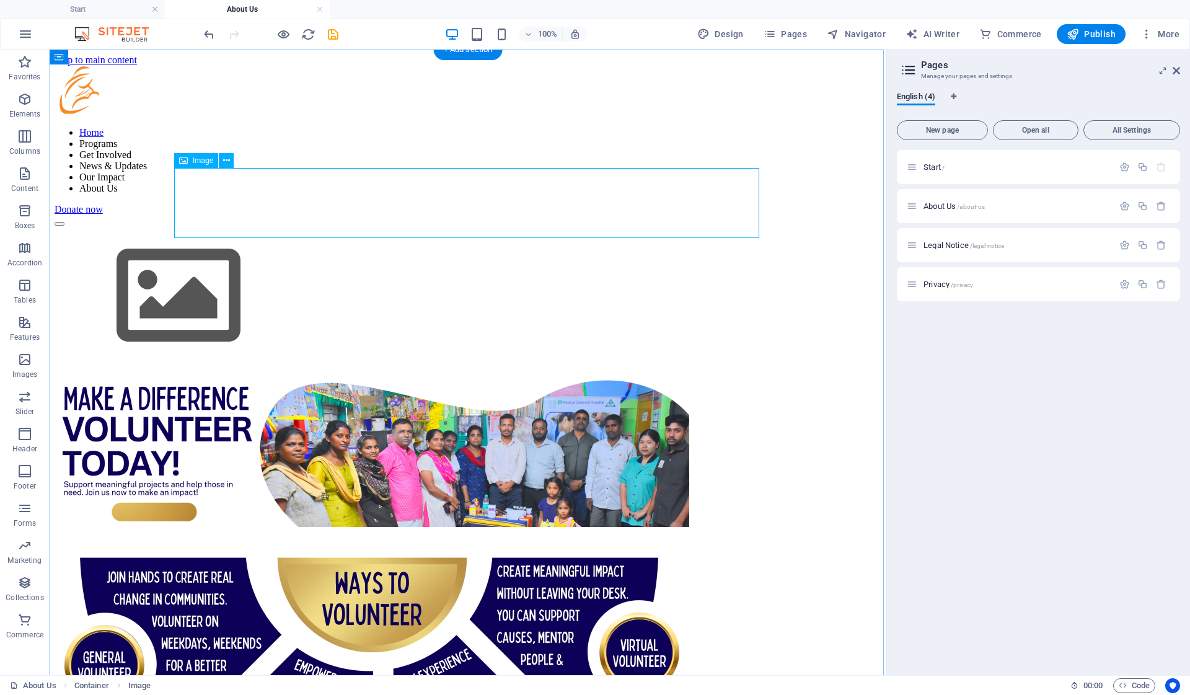
click at [312, 226] on figure at bounding box center [468, 297] width 827 height 142
click at [223, 158] on icon at bounding box center [226, 160] width 7 height 13
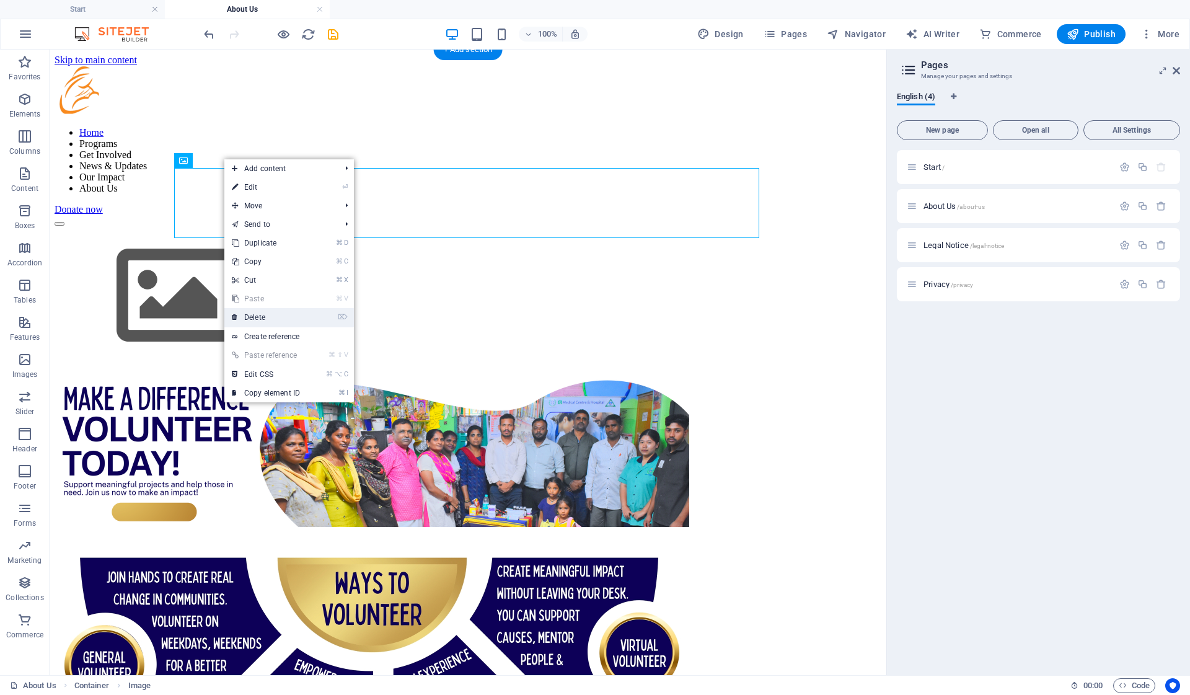
click at [287, 324] on link "⌦ Delete" at bounding box center [265, 317] width 83 height 19
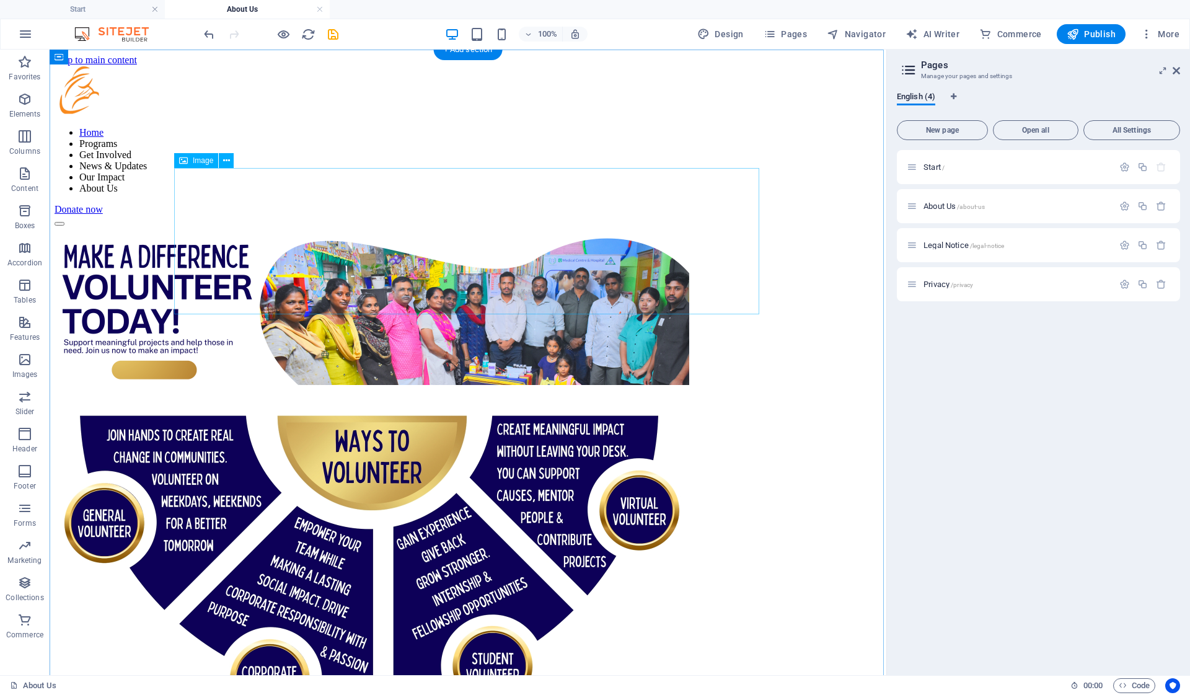
click at [600, 237] on figure at bounding box center [468, 306] width 827 height 161
click at [223, 160] on icon at bounding box center [226, 160] width 7 height 13
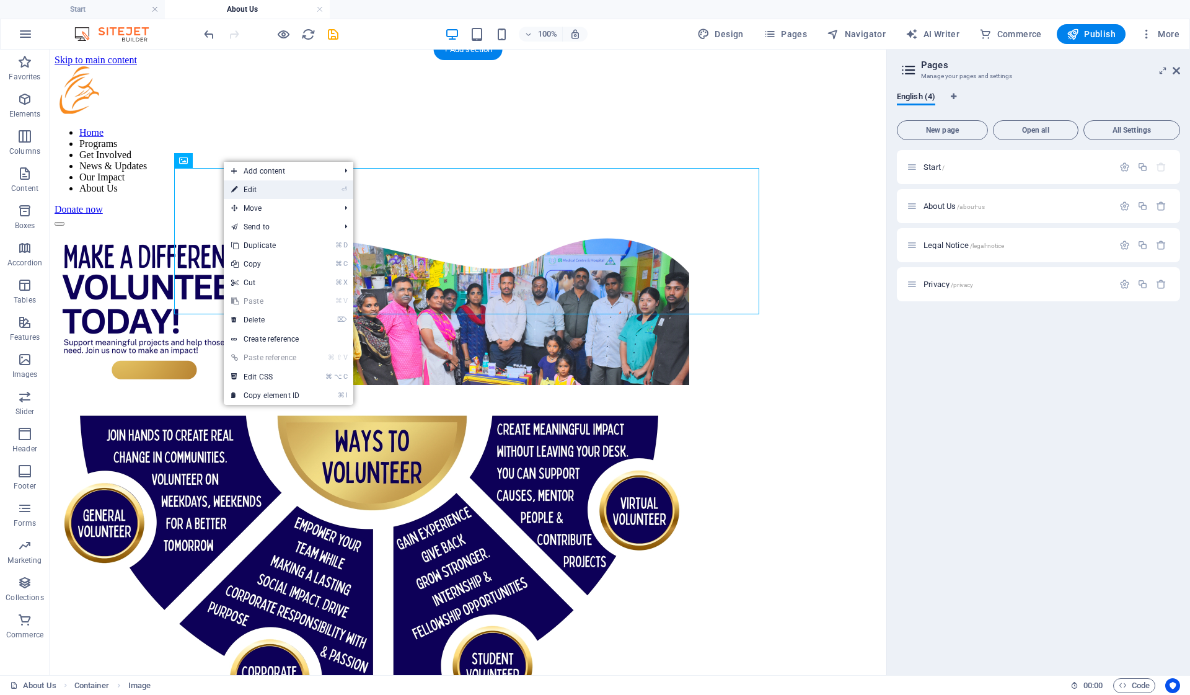
click at [286, 195] on link "⏎ Edit" at bounding box center [265, 189] width 83 height 19
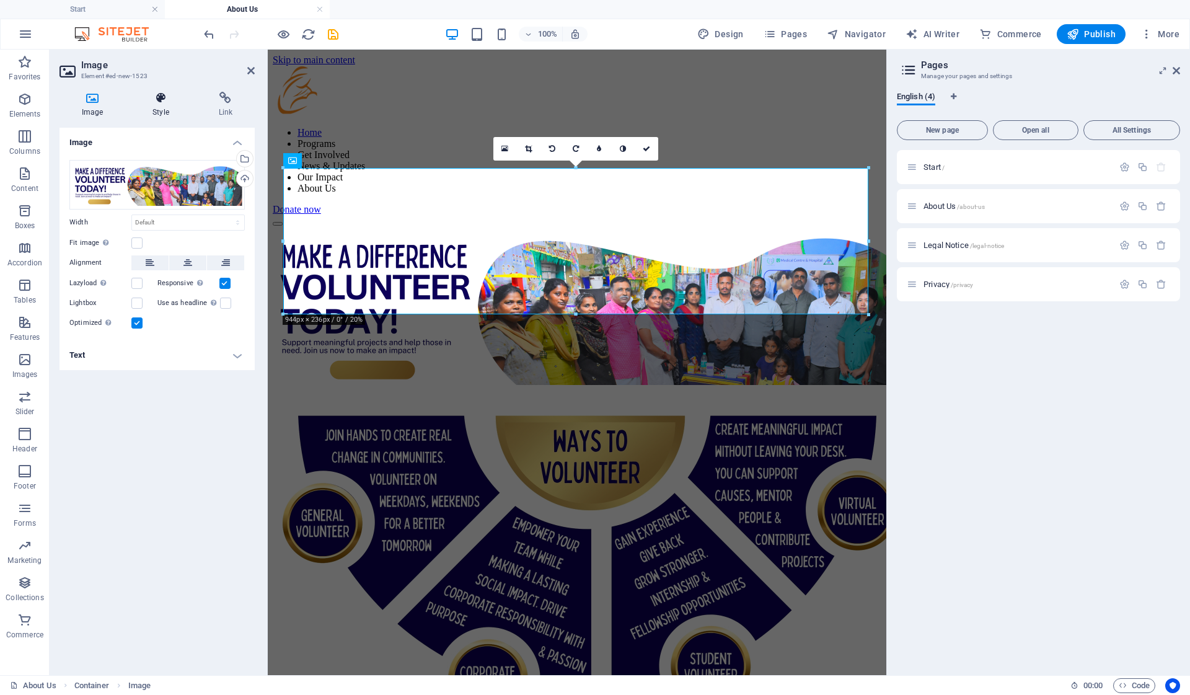
click at [160, 98] on icon at bounding box center [160, 98] width 61 height 12
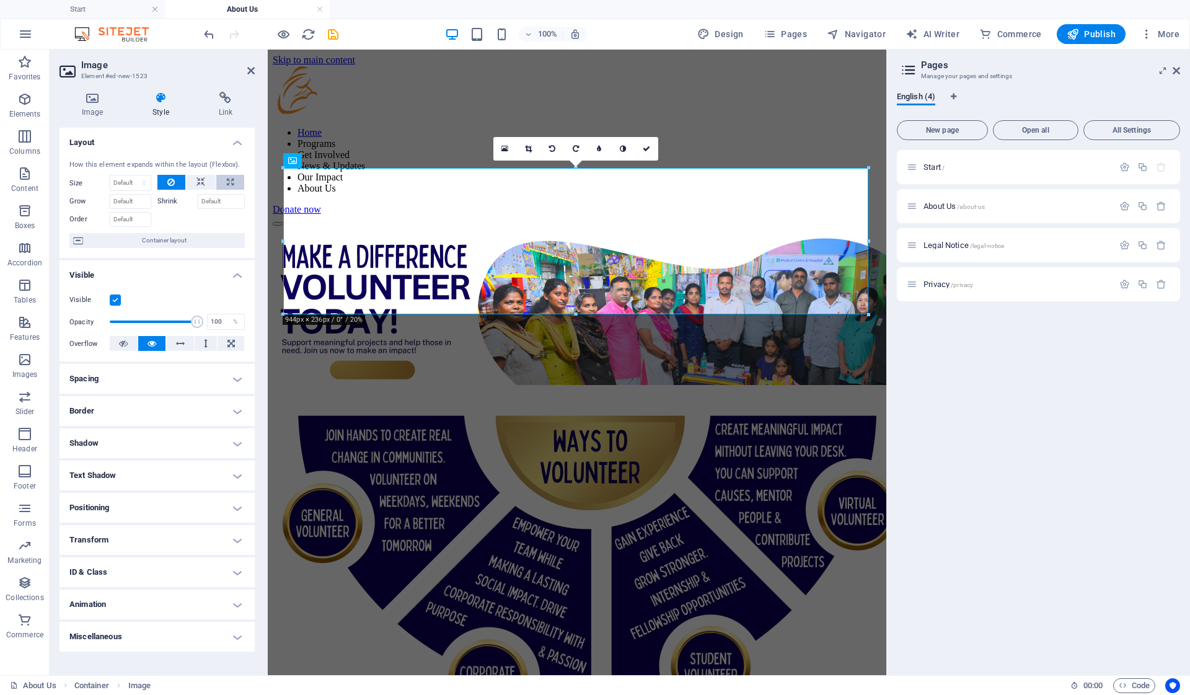
click at [226, 179] on button at bounding box center [230, 182] width 28 height 15
type input "100"
select select "%"
click at [175, 343] on button at bounding box center [180, 343] width 28 height 15
click at [234, 343] on icon at bounding box center [230, 343] width 7 height 15
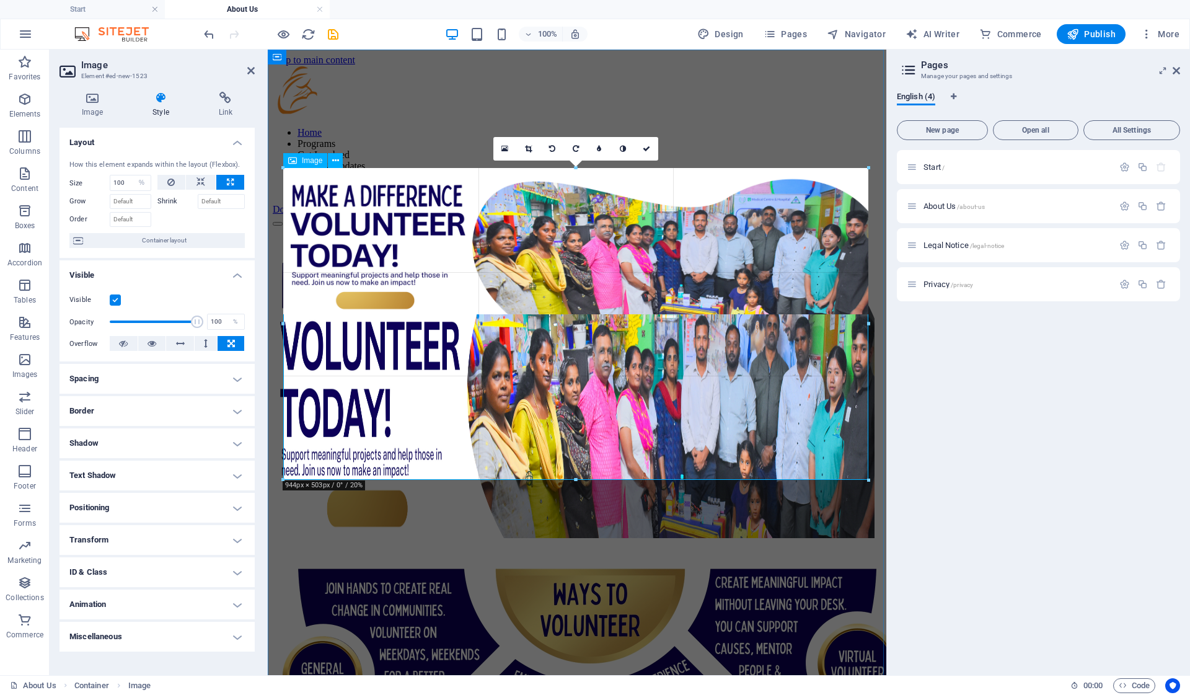
drag, startPoint x: 284, startPoint y: 169, endPoint x: 267, endPoint y: 166, distance: 17.0
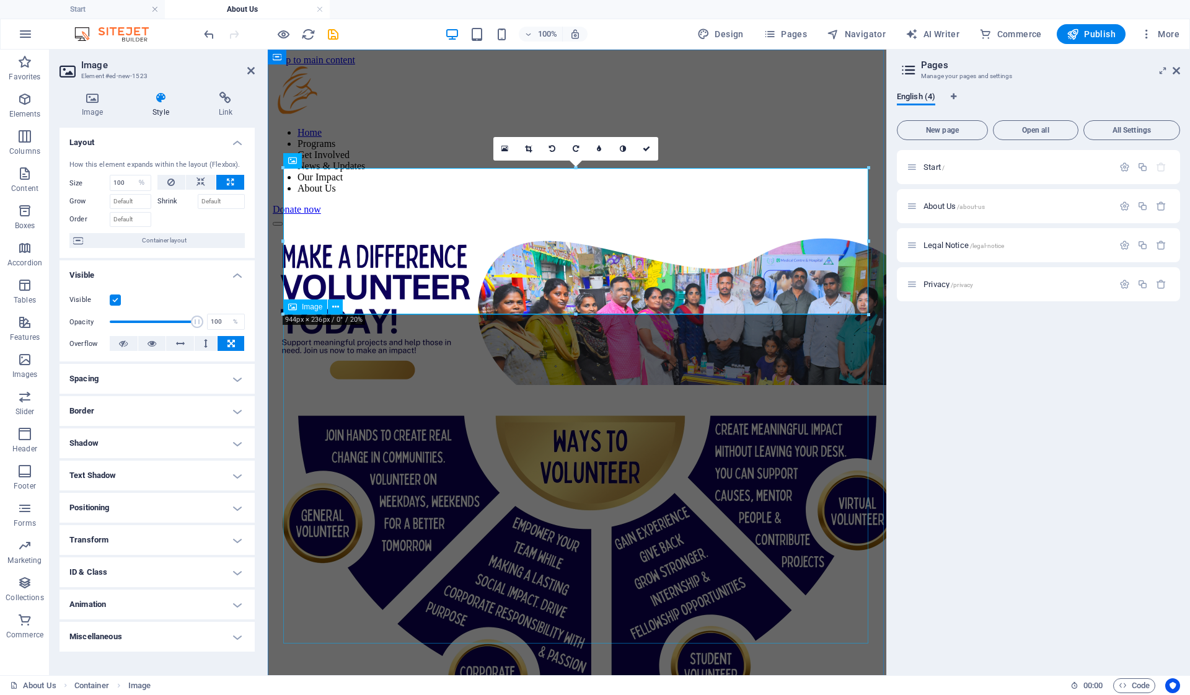
click at [700, 390] on figure at bounding box center [577, 566] width 608 height 359
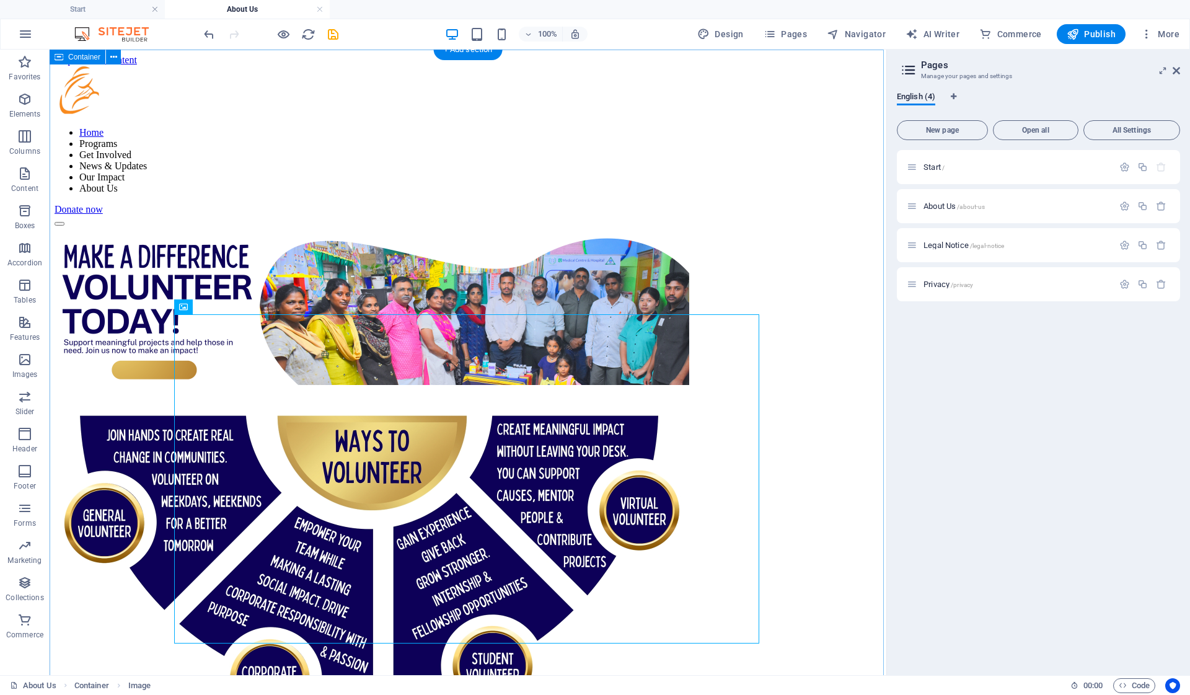
click at [796, 396] on div at bounding box center [468, 486] width 827 height 520
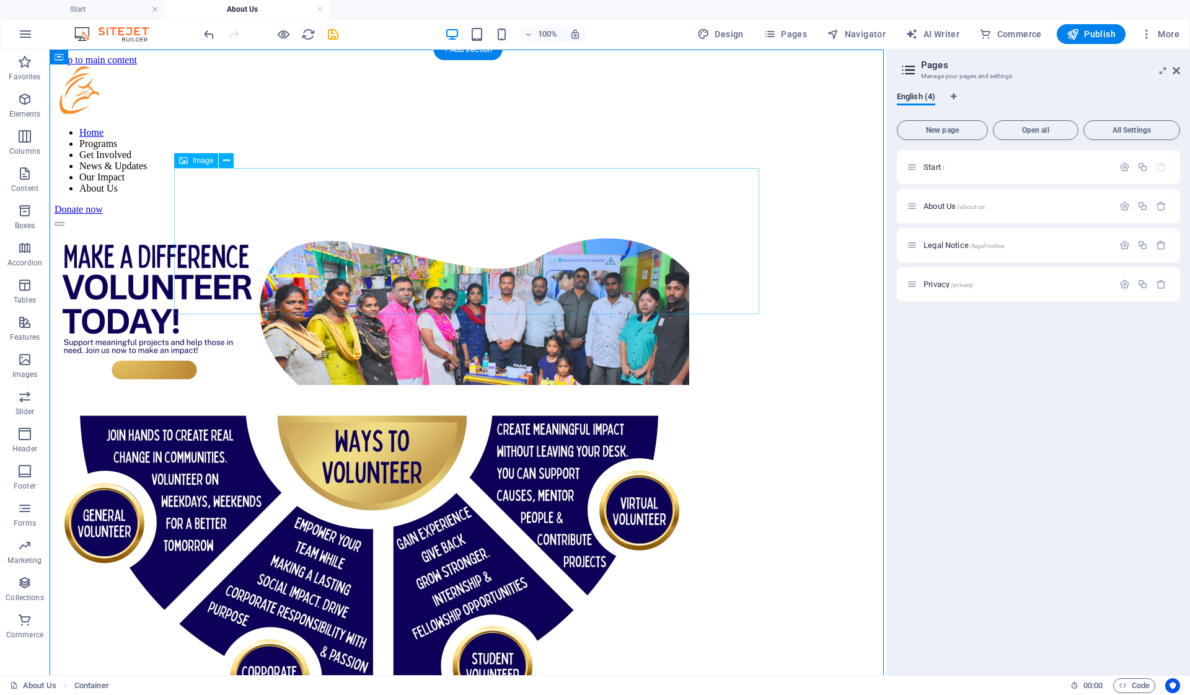
click at [657, 288] on figure at bounding box center [468, 306] width 827 height 161
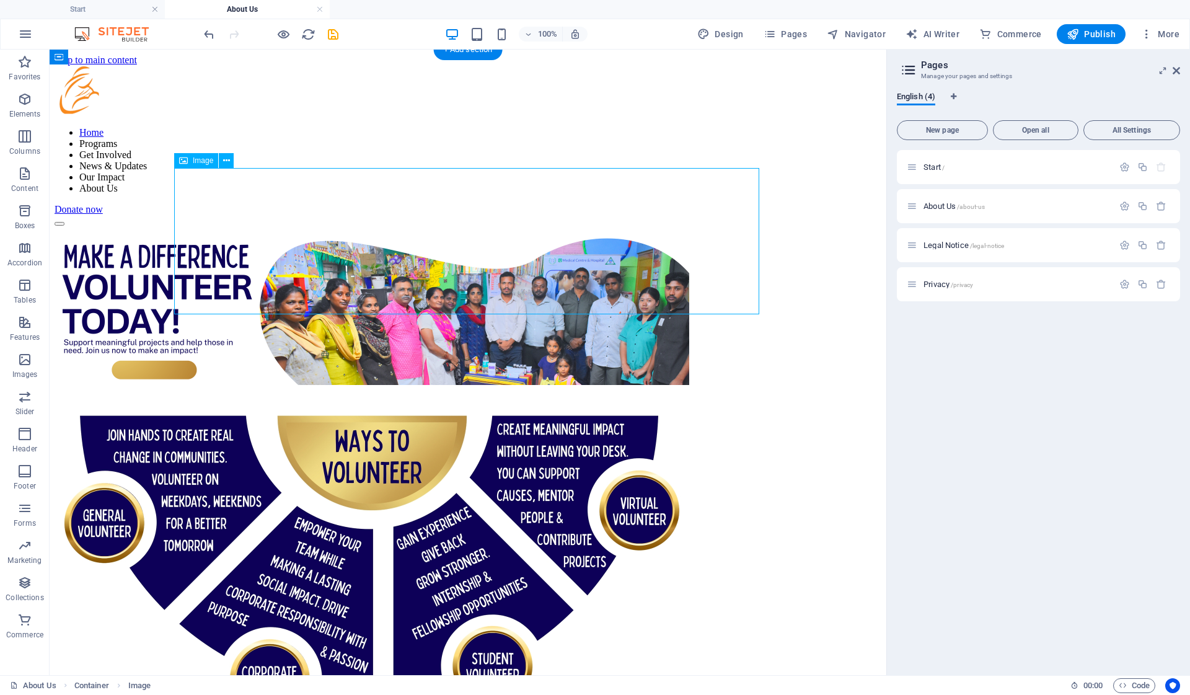
click at [714, 226] on figure at bounding box center [468, 306] width 827 height 161
click at [651, 226] on div at bounding box center [468, 486] width 827 height 520
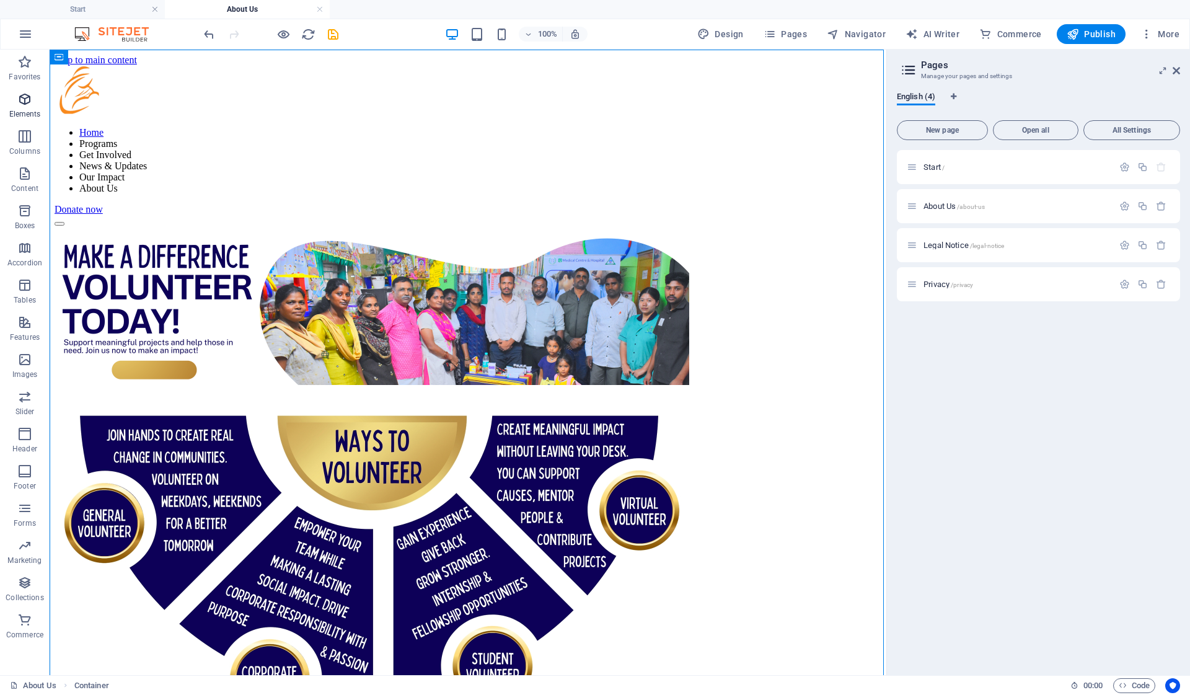
click at [22, 106] on icon "button" at bounding box center [24, 99] width 15 height 15
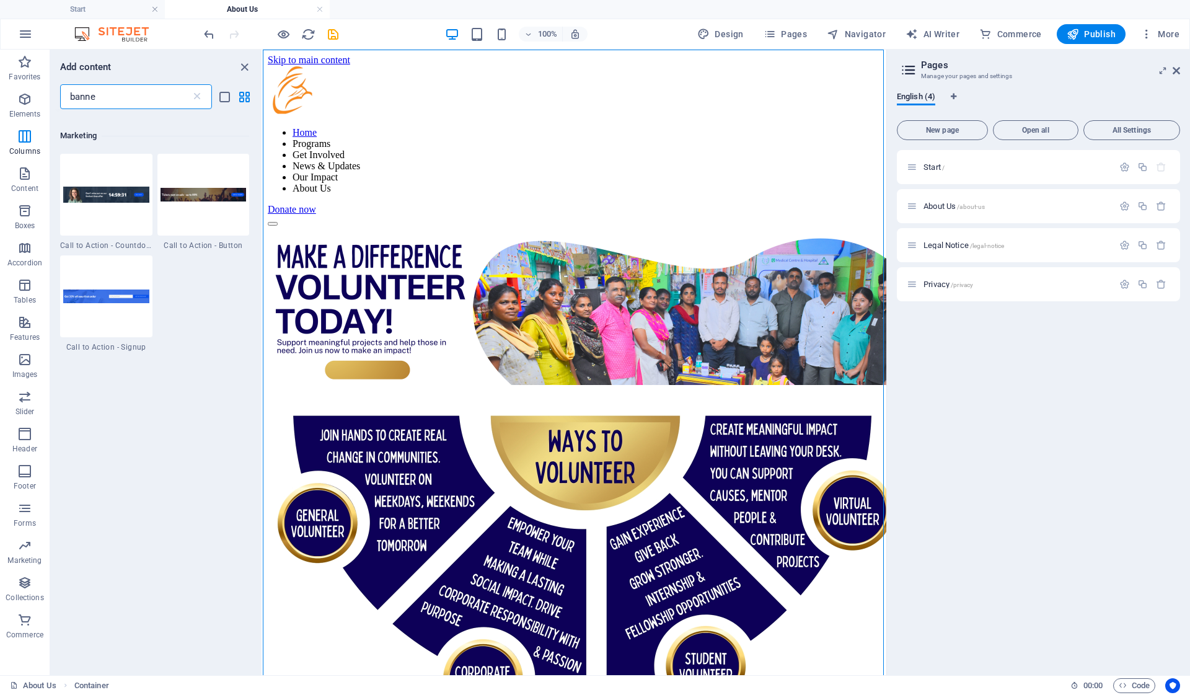
type input "banner"
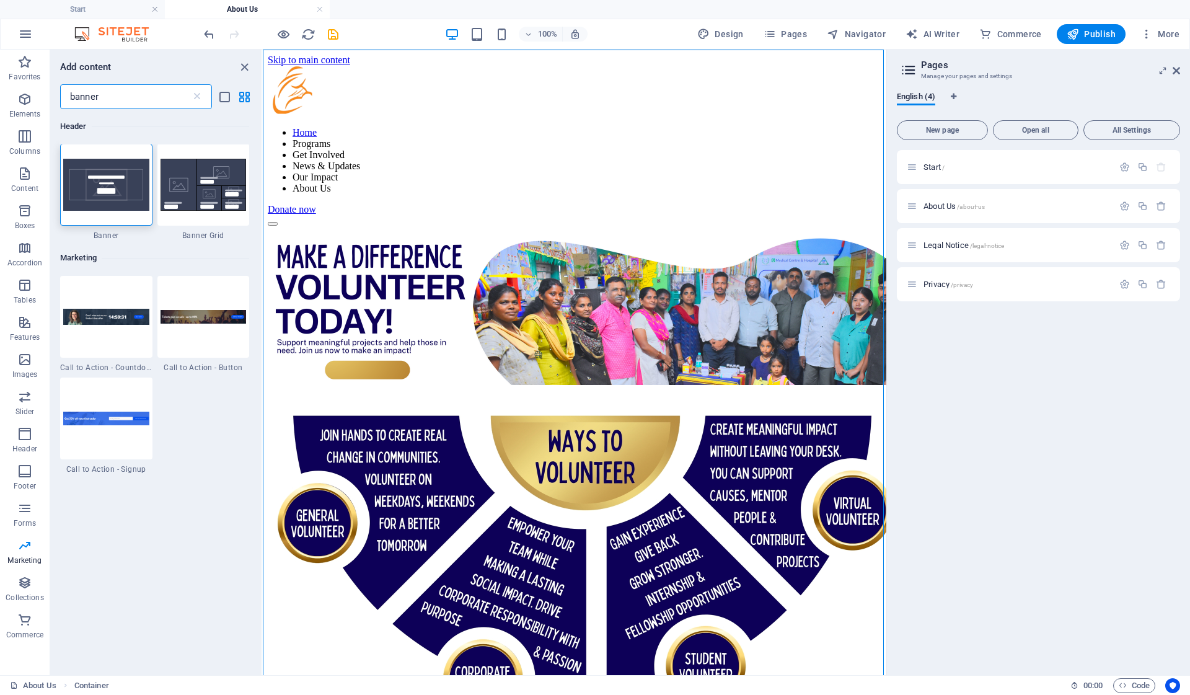
scroll to position [0, 0]
click at [119, 348] on div at bounding box center [106, 317] width 92 height 82
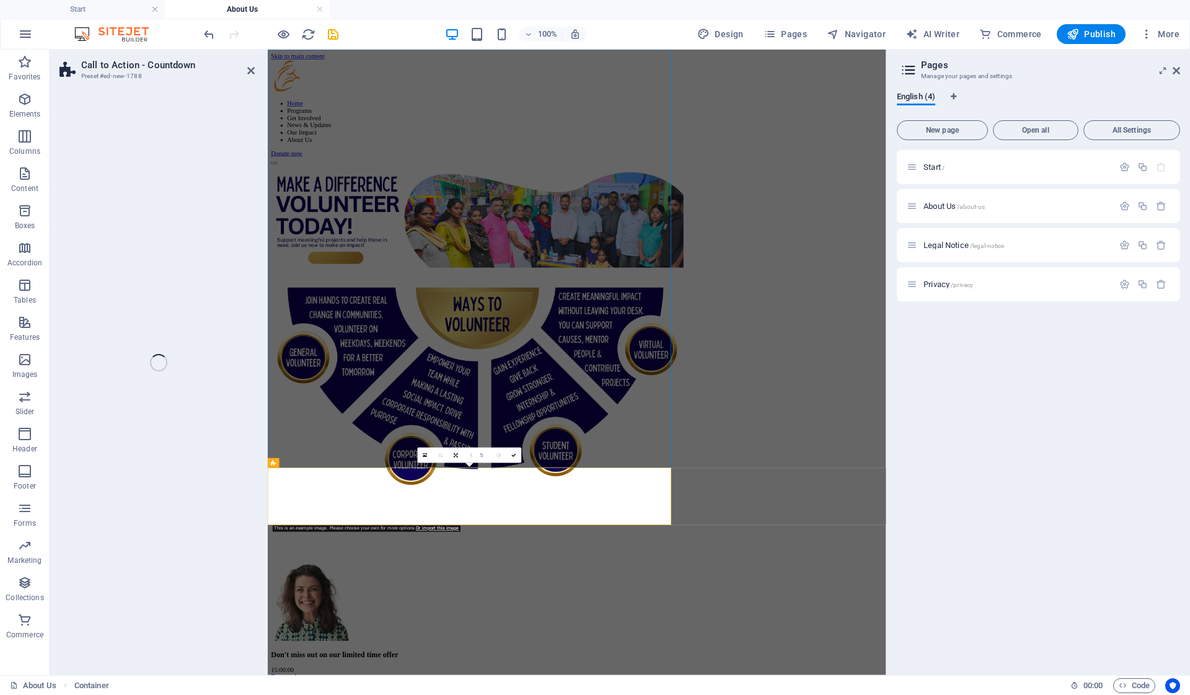
scroll to position [374, 0]
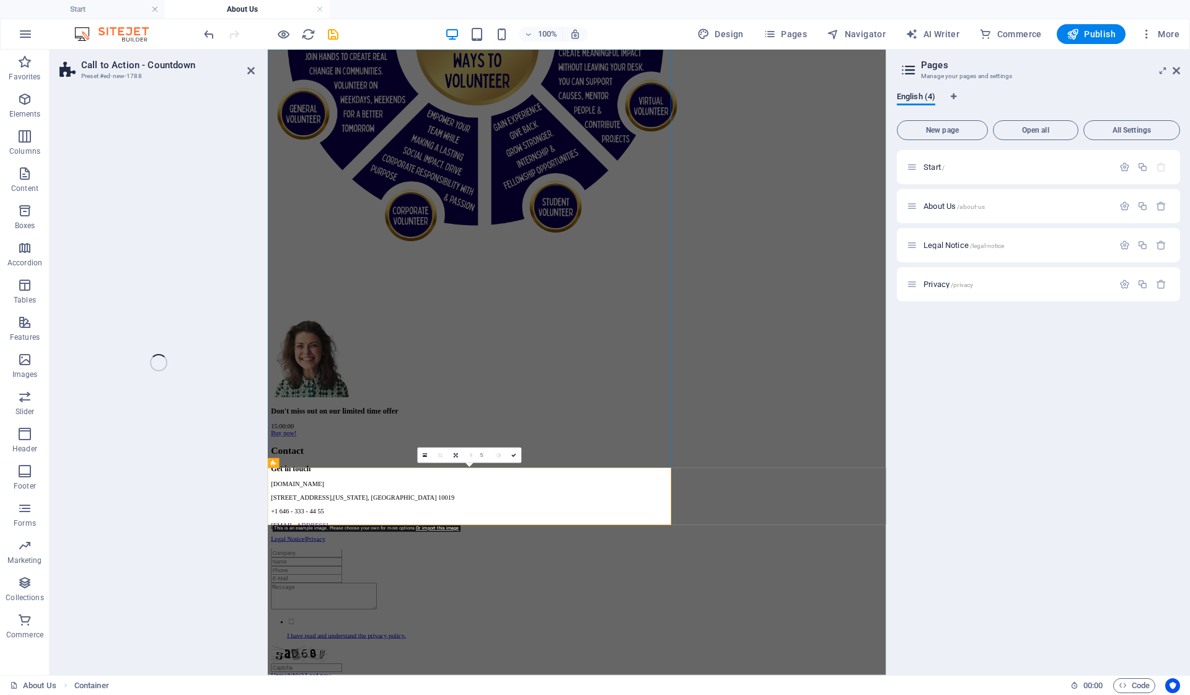
select select "rem"
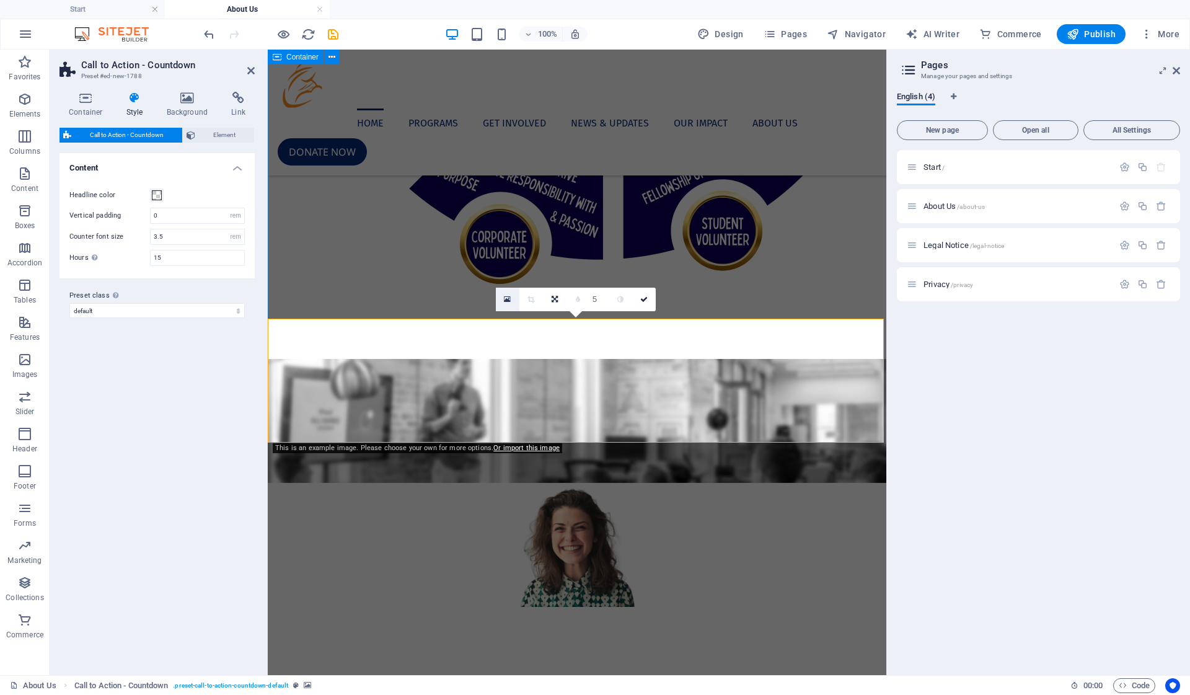
click at [506, 298] on icon at bounding box center [507, 299] width 7 height 9
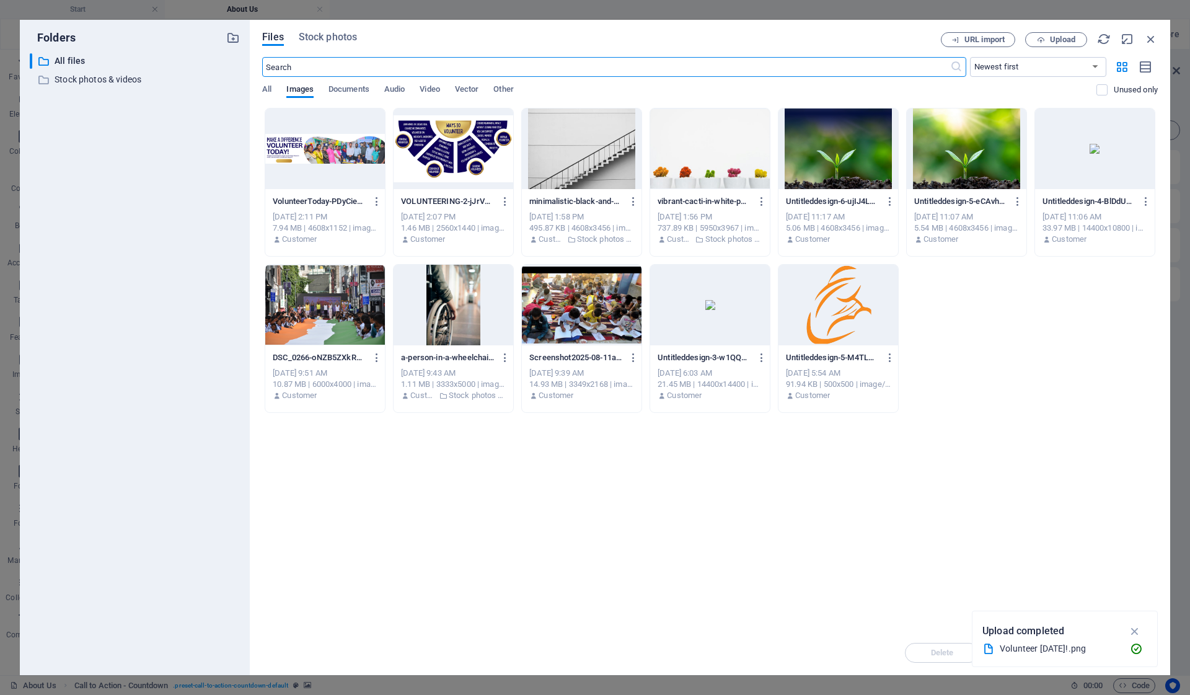
scroll to position [138, 0]
click at [346, 131] on div at bounding box center [325, 148] width 120 height 81
click at [346, 131] on div "1" at bounding box center [325, 148] width 120 height 81
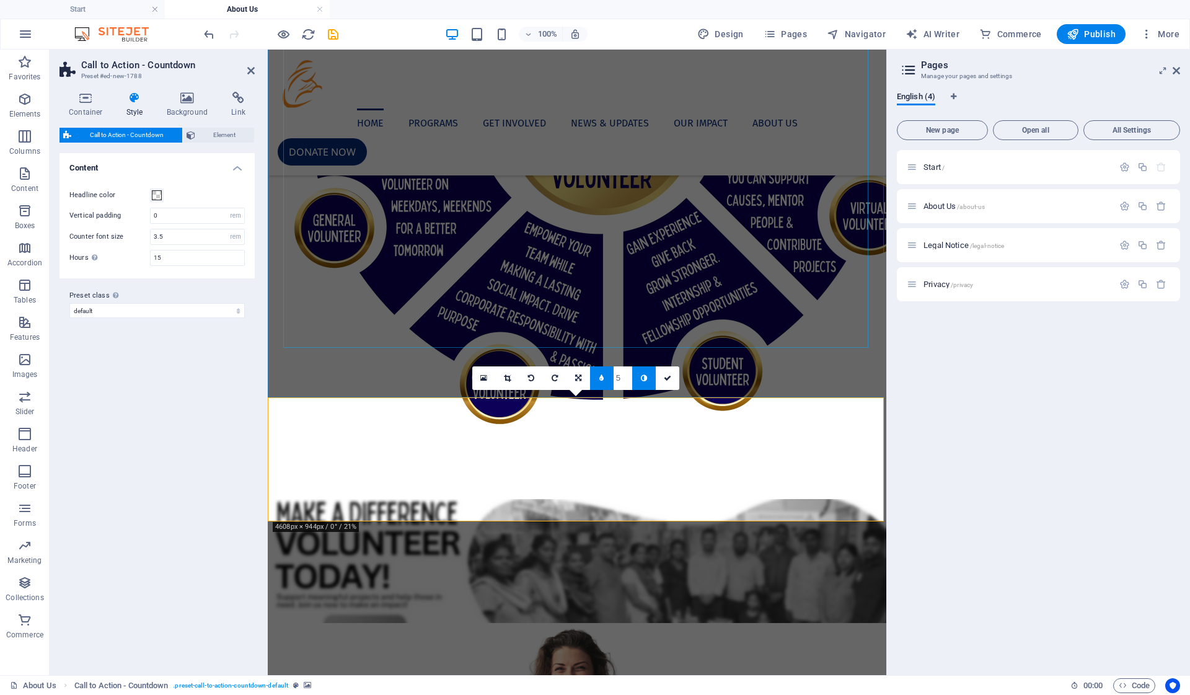
scroll to position [297, 0]
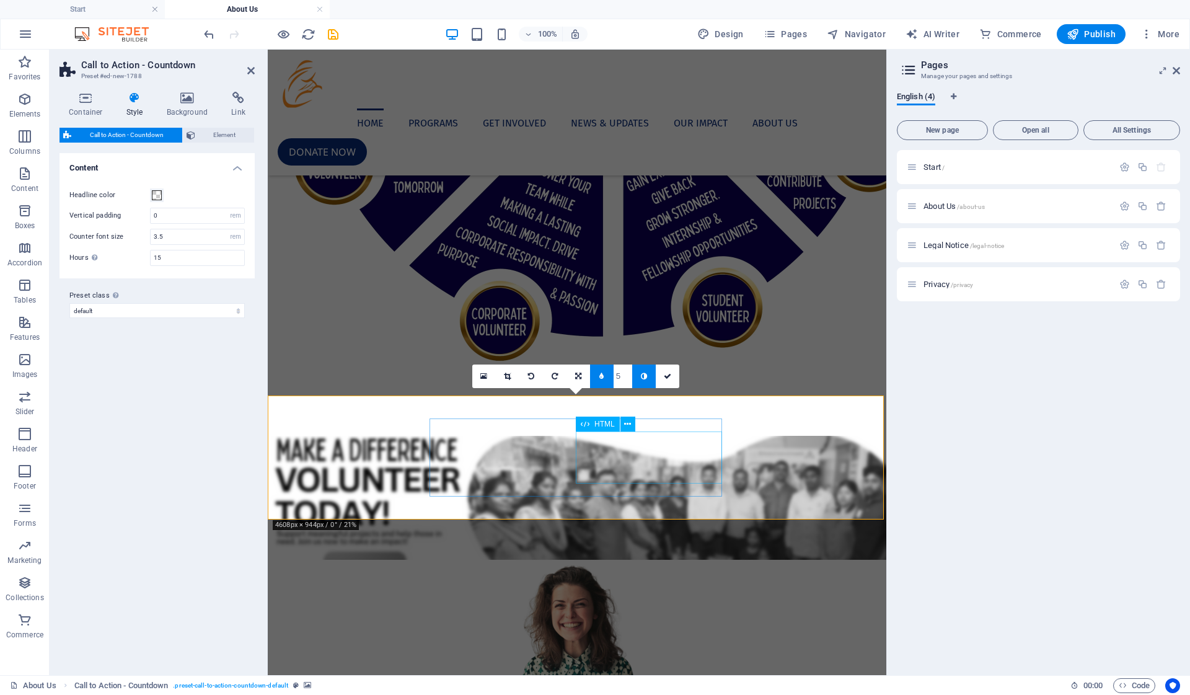
click at [546, 683] on div "Don't miss out on our limited time offer" at bounding box center [576, 696] width 585 height 26
